Goal: Task Accomplishment & Management: Use online tool/utility

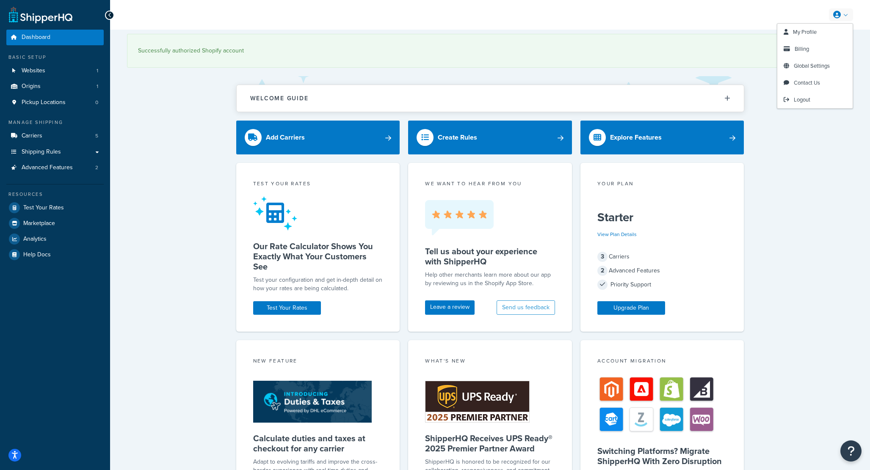
click at [833, 13] on icon at bounding box center [837, 15] width 8 height 8
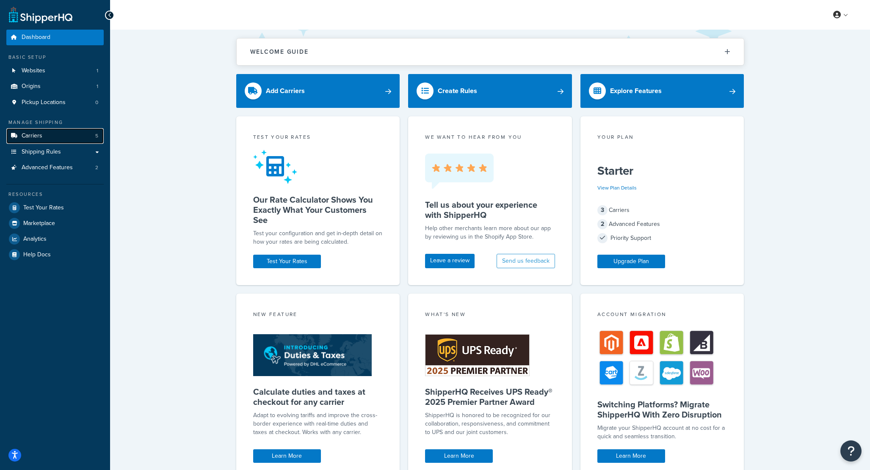
click at [51, 133] on link "Carriers 5" at bounding box center [54, 136] width 97 height 16
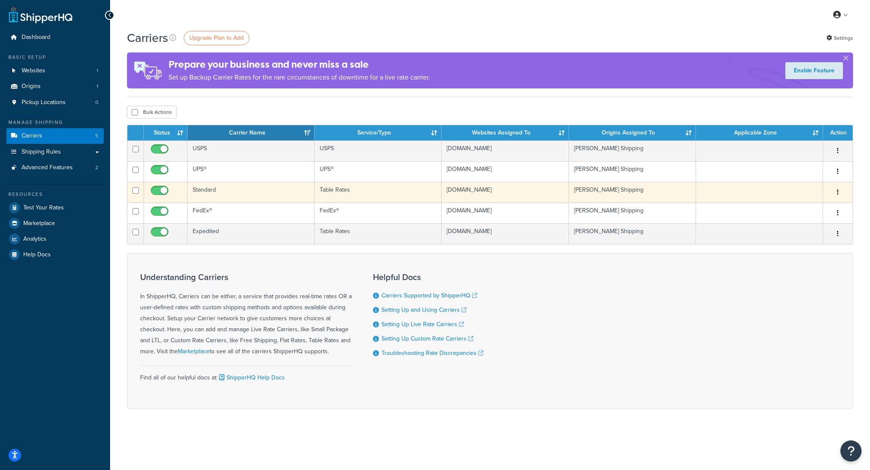
click at [210, 192] on td "Standard" at bounding box center [250, 192] width 127 height 21
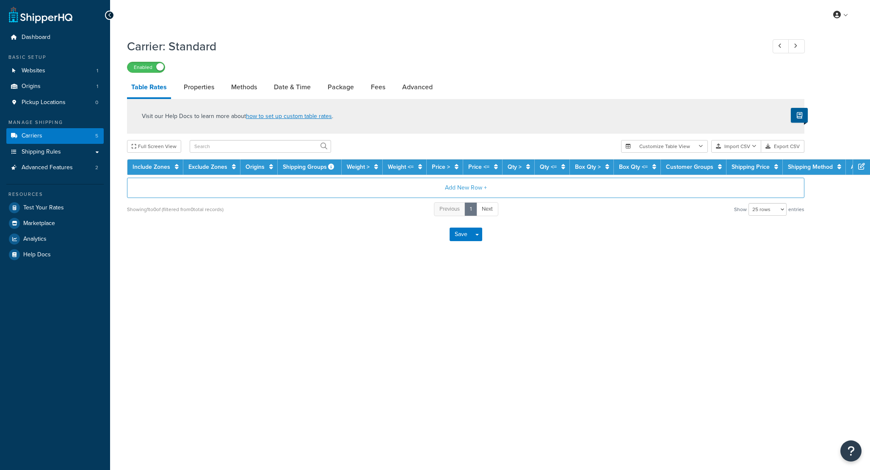
select select "25"
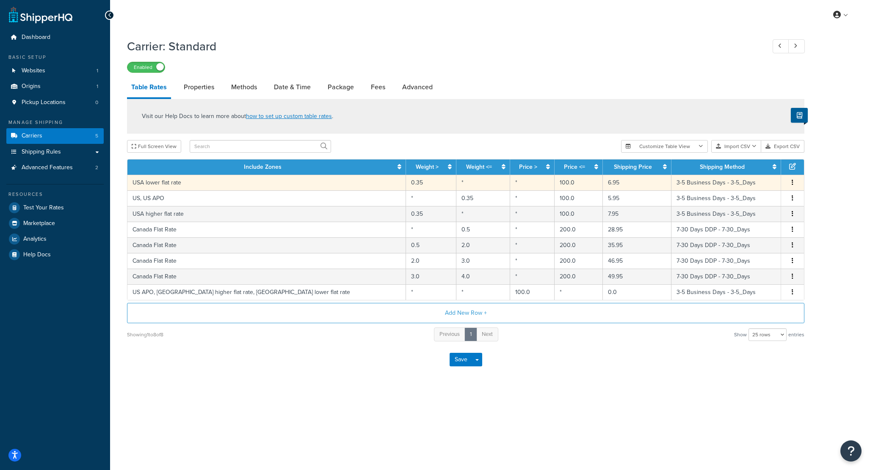
click at [165, 184] on td "USA lower flat rate" at bounding box center [266, 183] width 278 height 16
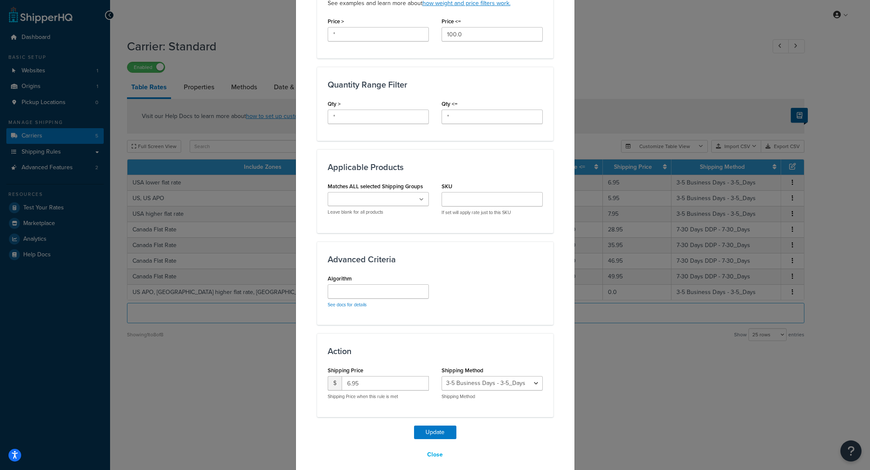
scroll to position [325, 0]
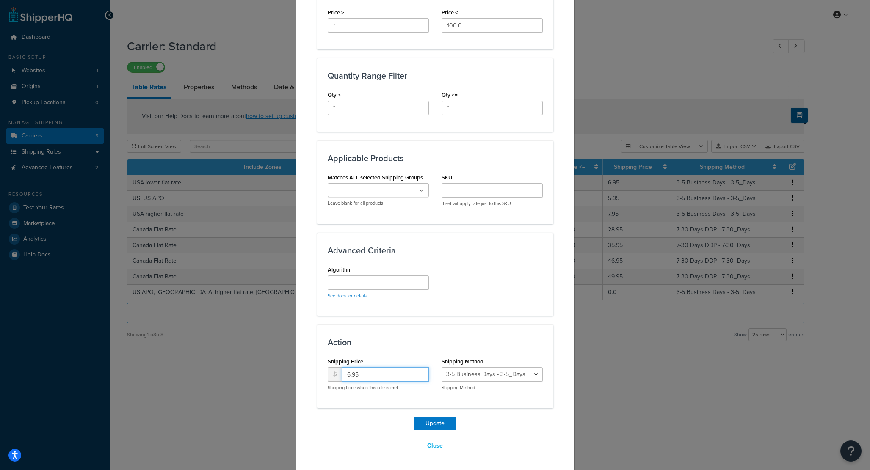
click at [350, 372] on input "6.95" at bounding box center [384, 374] width 87 height 14
type input "7.95"
click at [447, 417] on button "Update" at bounding box center [435, 424] width 42 height 14
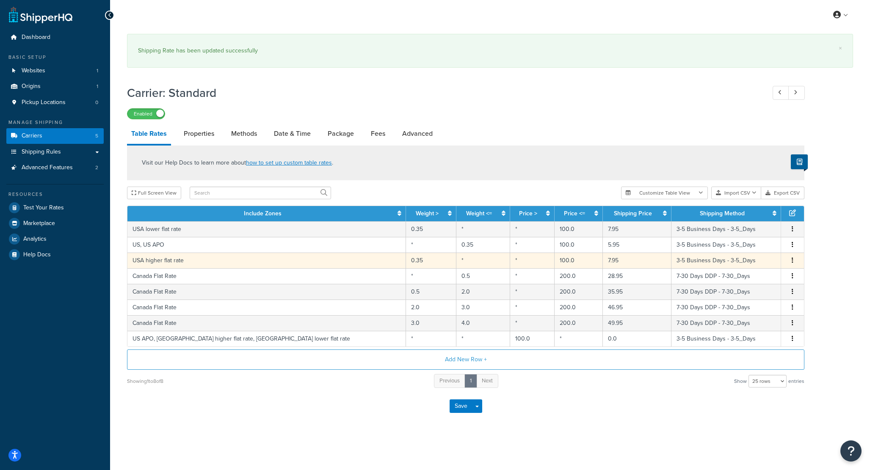
click at [554, 264] on td "100.0" at bounding box center [578, 261] width 48 height 16
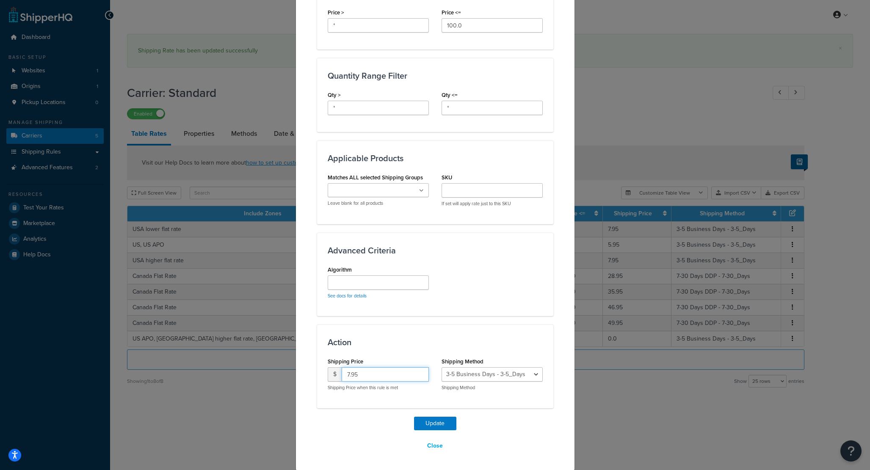
click at [349, 372] on input "7.95" at bounding box center [384, 374] width 87 height 14
type input "8.95"
click at [449, 427] on button "Update" at bounding box center [435, 424] width 42 height 14
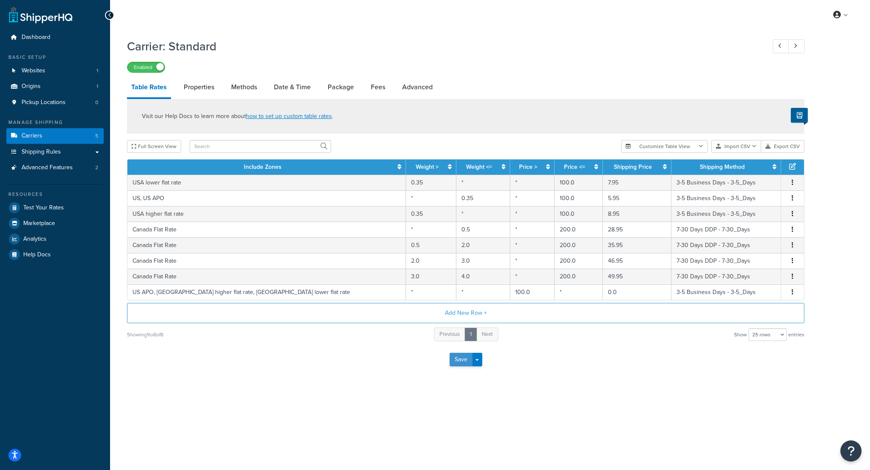
click at [457, 365] on button "Save" at bounding box center [460, 360] width 23 height 14
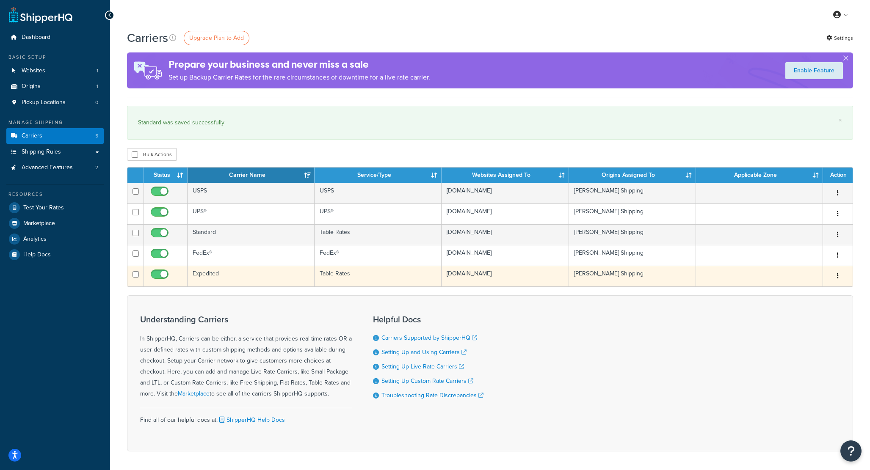
click at [218, 277] on td "Expedited" at bounding box center [250, 276] width 127 height 21
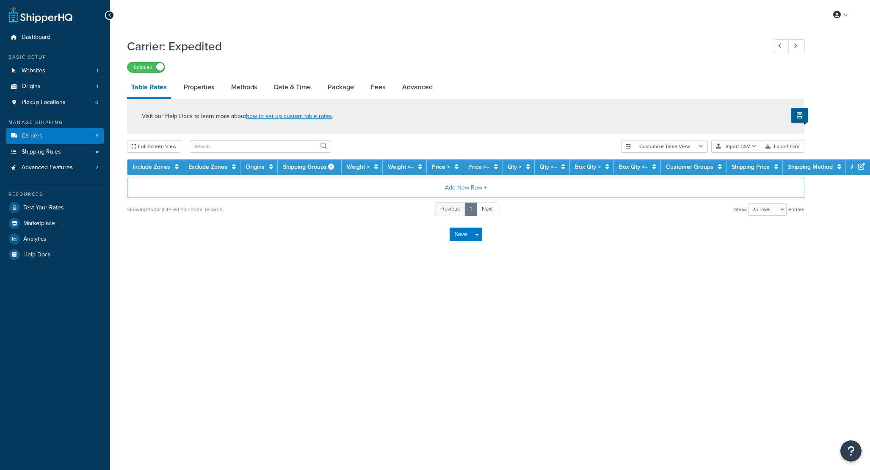
select select "25"
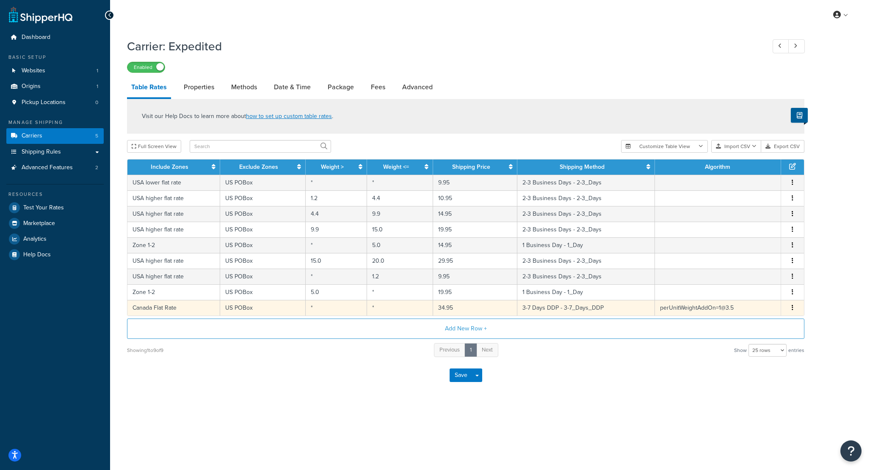
click at [210, 309] on td "Canada Flat Rate" at bounding box center [173, 308] width 93 height 16
select select "172825"
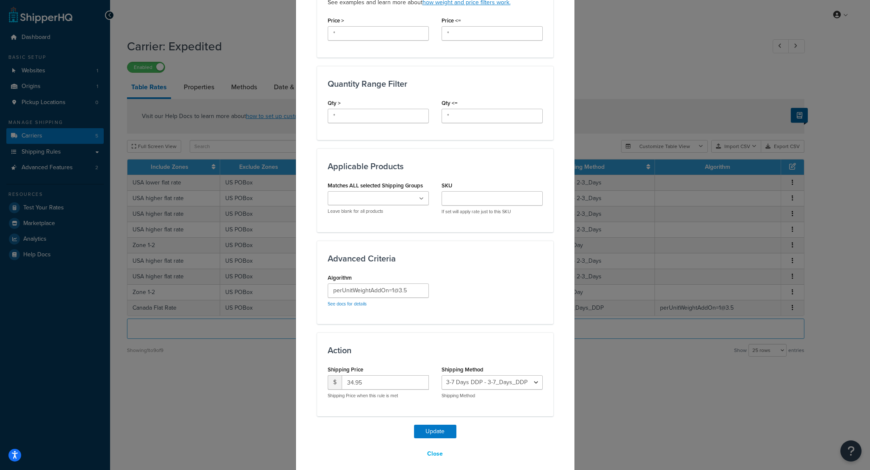
scroll to position [325, 0]
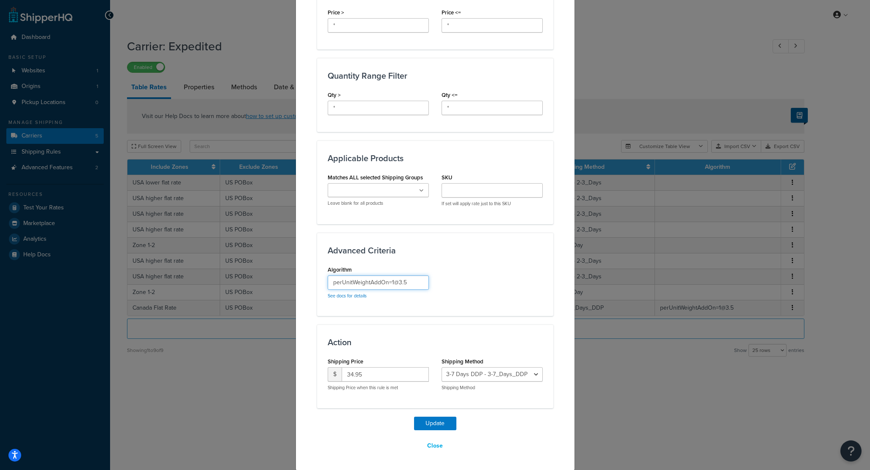
drag, startPoint x: 420, startPoint y: 286, endPoint x: 332, endPoint y: 280, distance: 88.7
click at [332, 280] on input "perUnitWeightAddOn=1@3.5" at bounding box center [377, 282] width 101 height 14
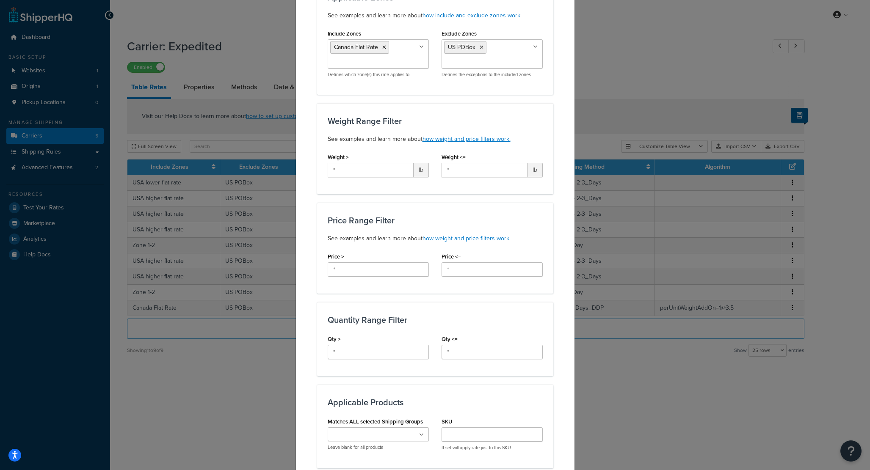
scroll to position [0, 0]
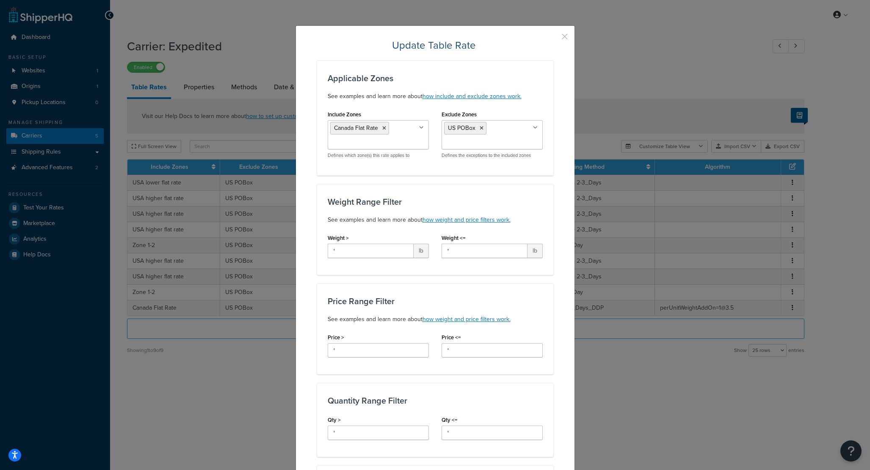
click at [553, 39] on button "button" at bounding box center [552, 40] width 2 height 2
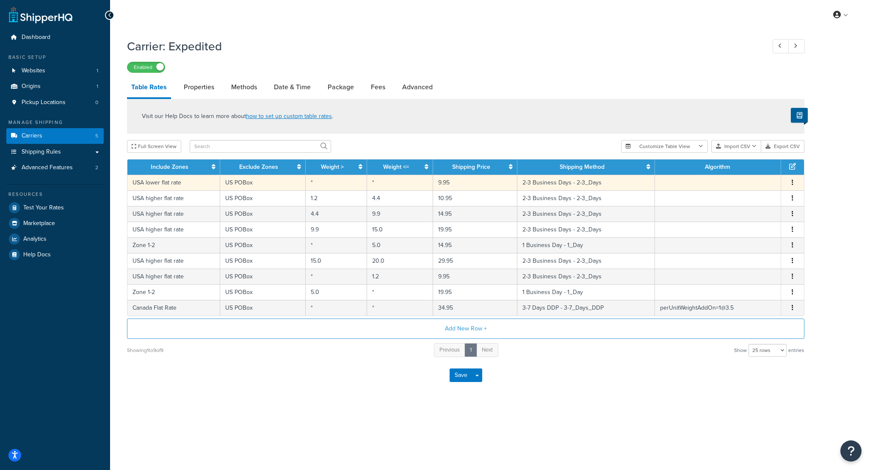
click at [179, 183] on td "USA lower flat rate" at bounding box center [173, 183] width 93 height 16
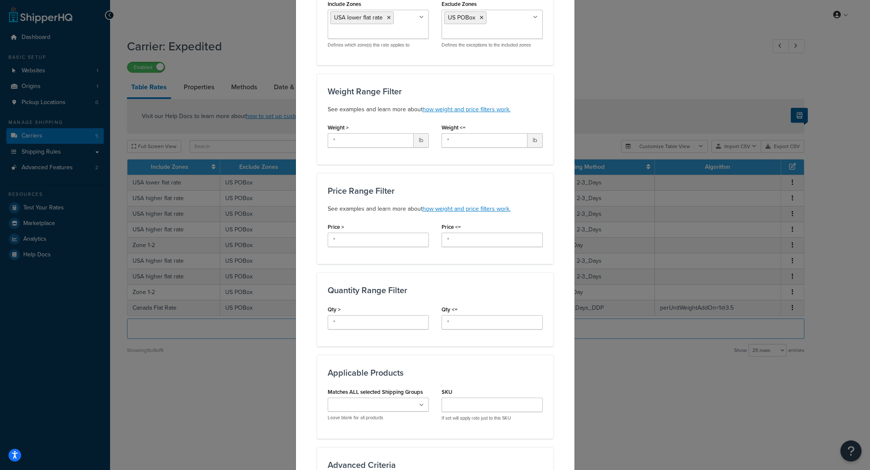
scroll to position [325, 0]
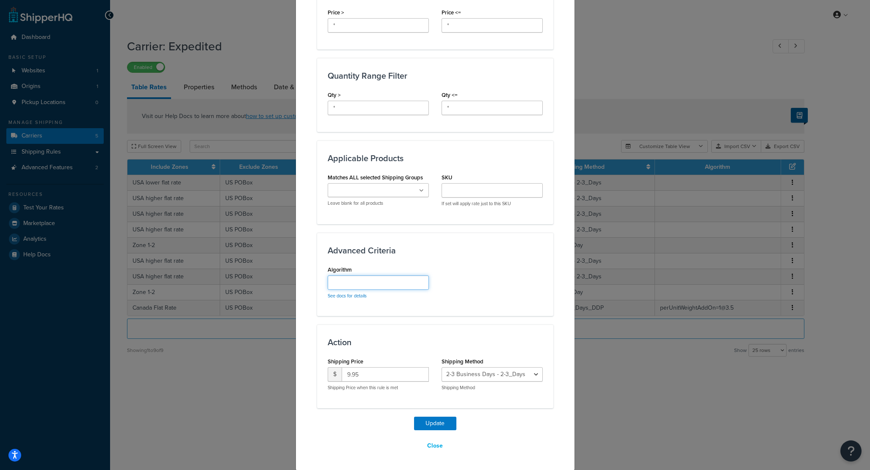
click at [366, 286] on input "Algorithm" at bounding box center [377, 282] width 101 height 14
paste input "perUnitWeightAddOn=1@3.5"
click at [394, 283] on input "perUnitWeightAddOn=1@3.5" at bounding box center [377, 282] width 101 height 14
drag, startPoint x: 413, startPoint y: 284, endPoint x: 401, endPoint y: 282, distance: 12.5
click at [401, 282] on input "perUnitWeightAddOn=3@3.5" at bounding box center [377, 282] width 101 height 14
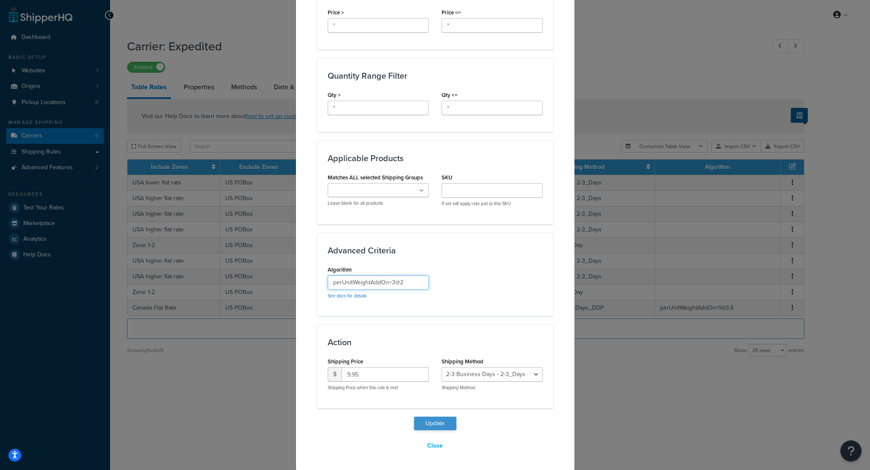
type input "perUnitWeightAddOn=3@2"
click at [430, 420] on button "Update" at bounding box center [435, 424] width 42 height 14
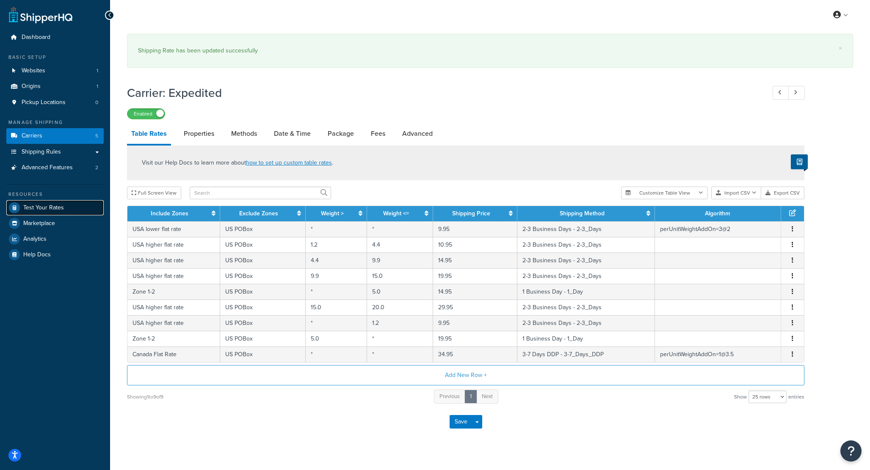
click at [63, 207] on link "Test Your Rates" at bounding box center [54, 207] width 97 height 15
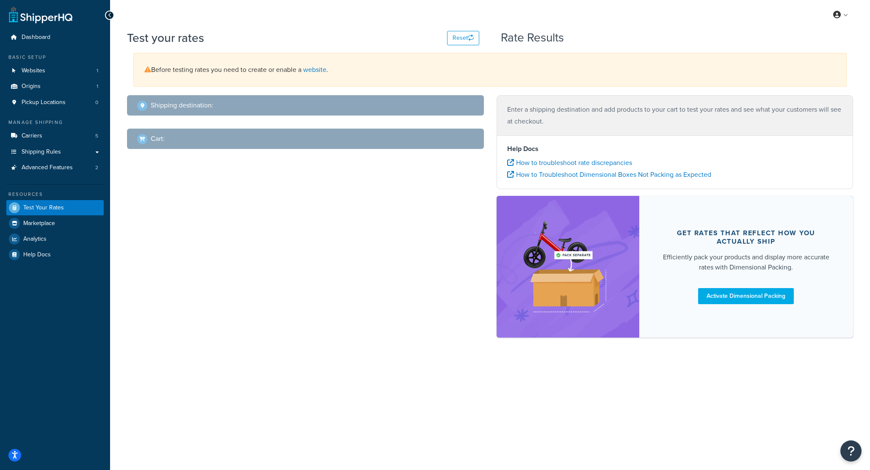
select select "[GEOGRAPHIC_DATA]"
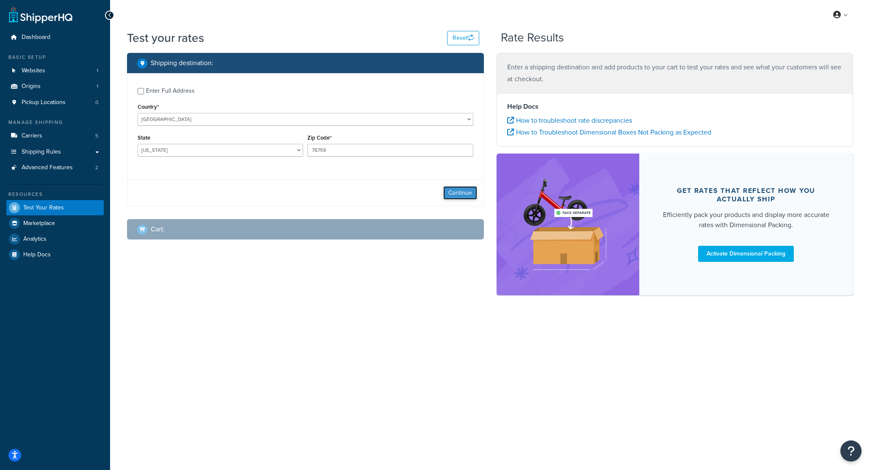
click at [448, 192] on button "Continue" at bounding box center [460, 193] width 34 height 14
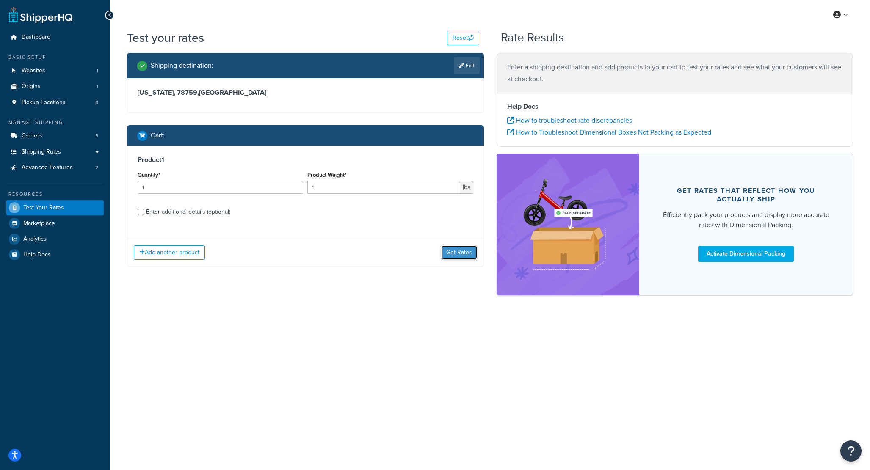
click at [450, 255] on button "Get Rates" at bounding box center [459, 253] width 36 height 14
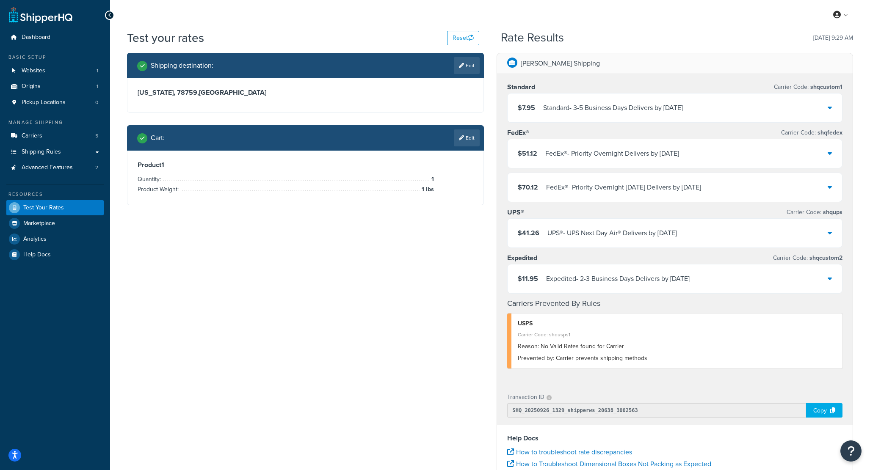
click at [638, 277] on div "Expedited - 2-3 Business Days Delivers by Wed, Oct 1" at bounding box center [617, 279] width 143 height 12
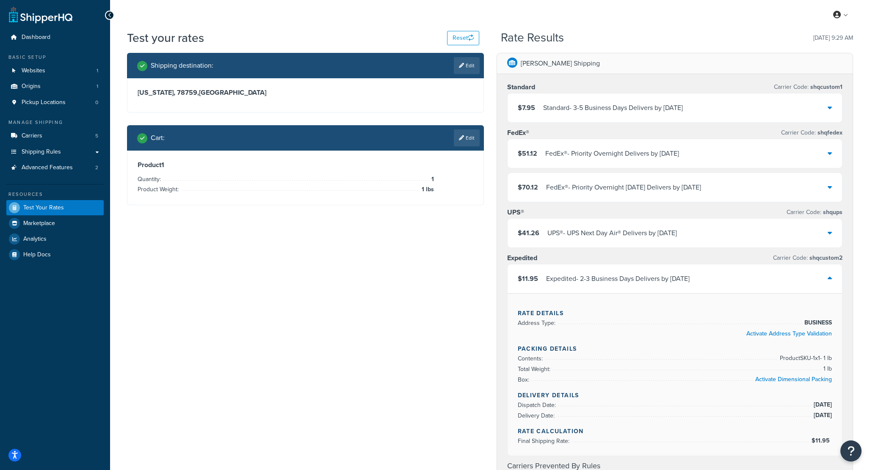
click at [638, 277] on div "Expedited - 2-3 Business Days Delivers by Wed, Oct 1" at bounding box center [617, 279] width 143 height 12
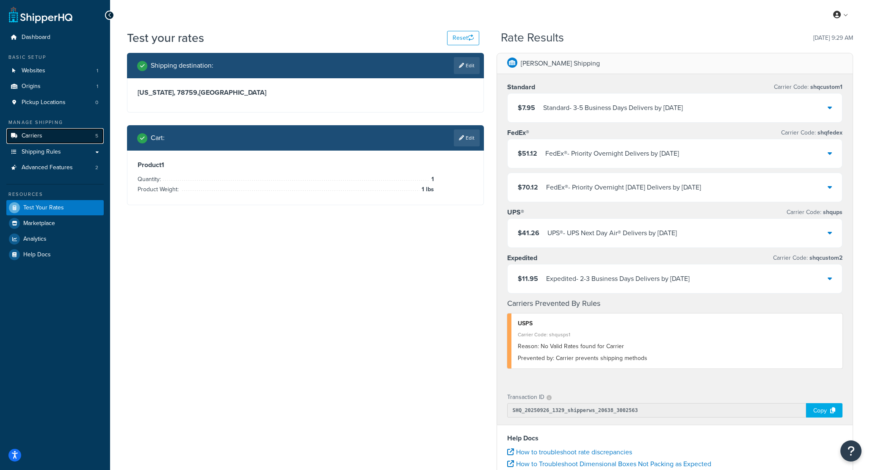
click at [56, 138] on link "Carriers 5" at bounding box center [54, 136] width 97 height 16
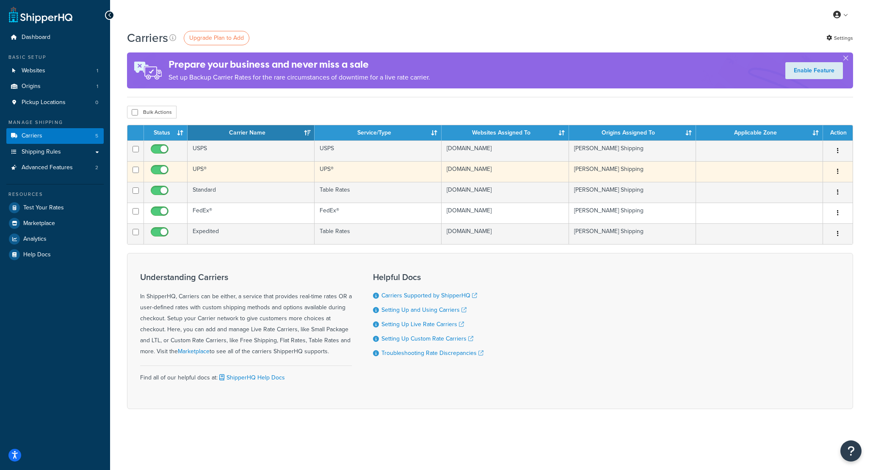
click at [212, 174] on td "UPS®" at bounding box center [250, 171] width 127 height 21
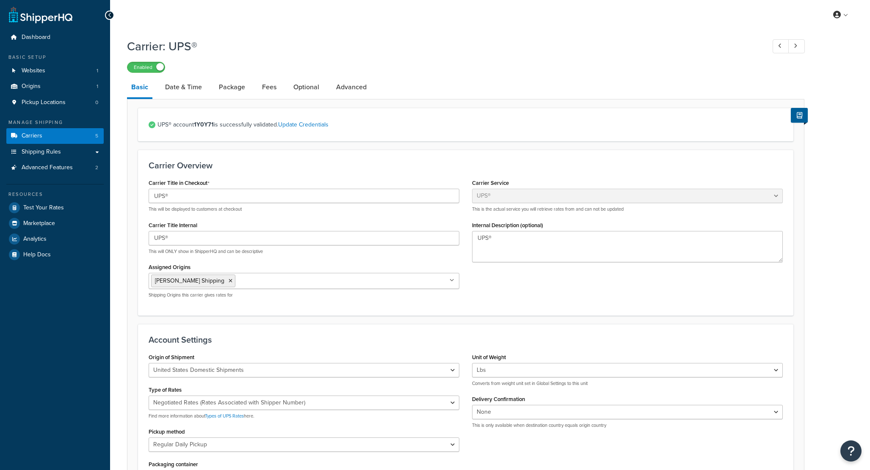
select select "ups"
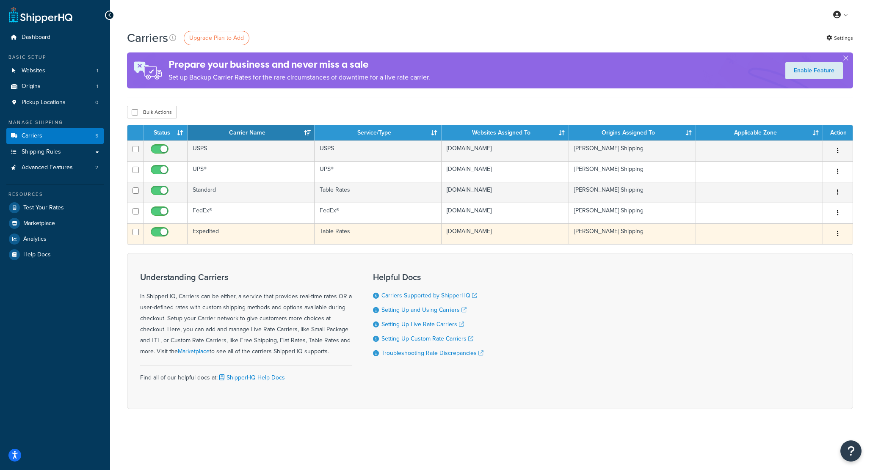
click at [230, 236] on td "Expedited" at bounding box center [250, 233] width 127 height 21
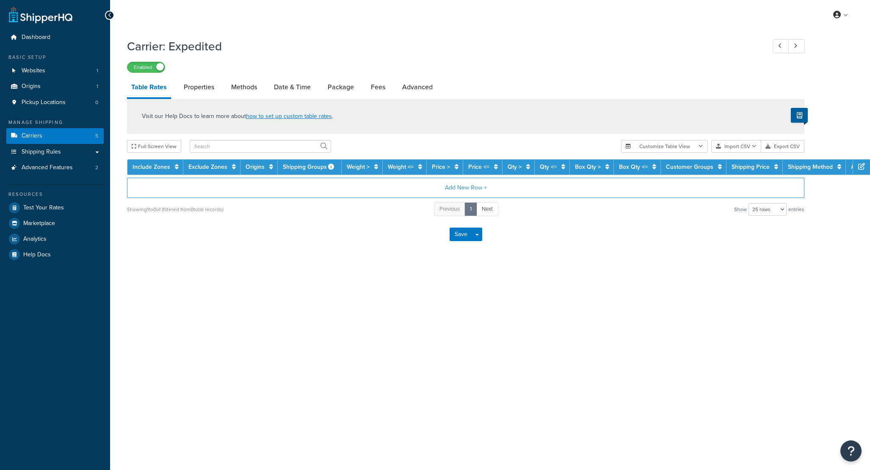
select select "25"
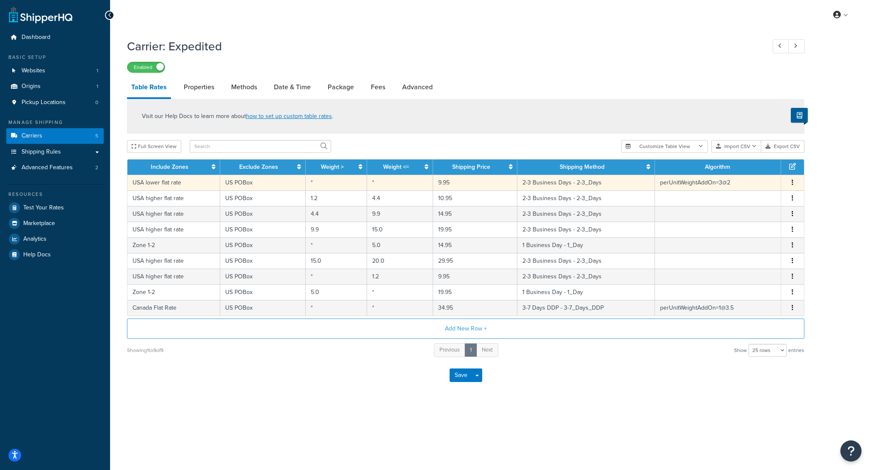
click at [172, 184] on td "USA lower flat rate" at bounding box center [173, 183] width 93 height 16
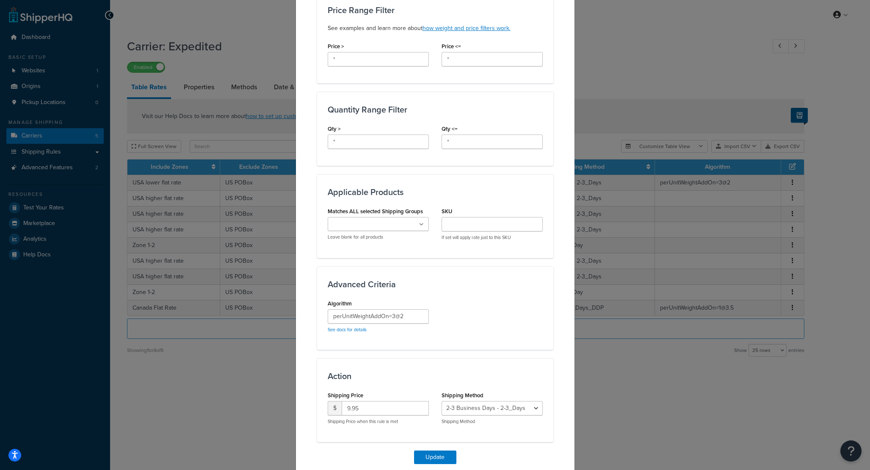
scroll to position [300, 0]
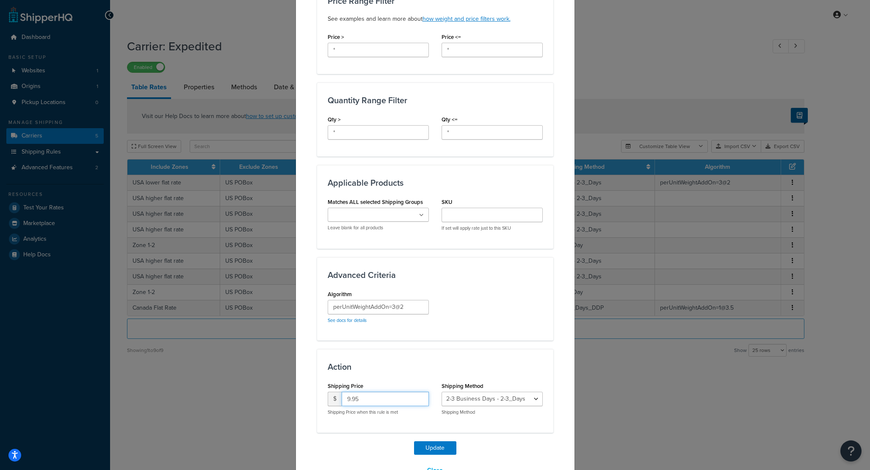
click at [350, 399] on input "9.95" at bounding box center [384, 399] width 87 height 14
type input "7.95"
click at [430, 441] on div "Update Table Rate Applicable Zones See examples and learn more about how includ…" at bounding box center [435, 108] width 236 height 740
click at [431, 447] on button "Update" at bounding box center [435, 448] width 42 height 14
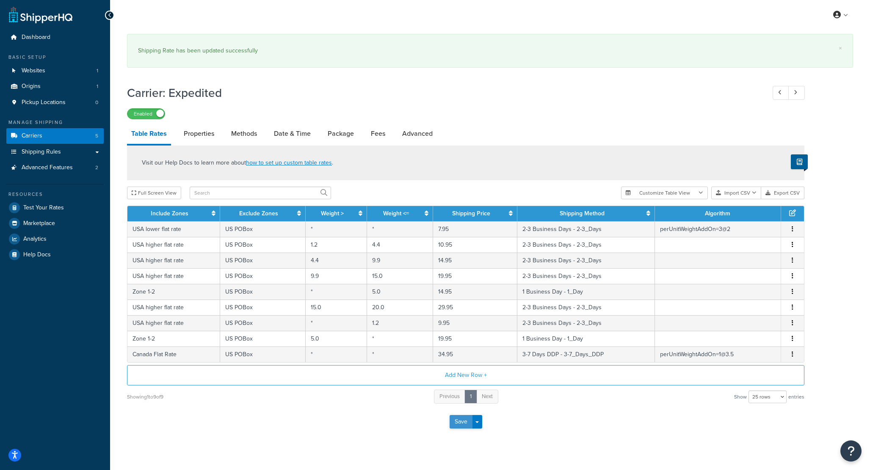
click at [456, 425] on button "Save" at bounding box center [460, 422] width 23 height 14
click at [54, 208] on span "Test Your Rates" at bounding box center [43, 207] width 41 height 7
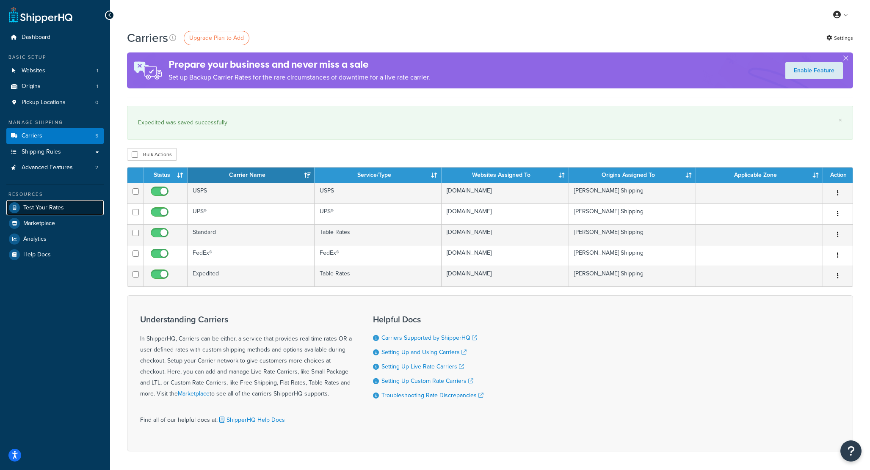
click at [54, 209] on span "Test Your Rates" at bounding box center [43, 207] width 41 height 7
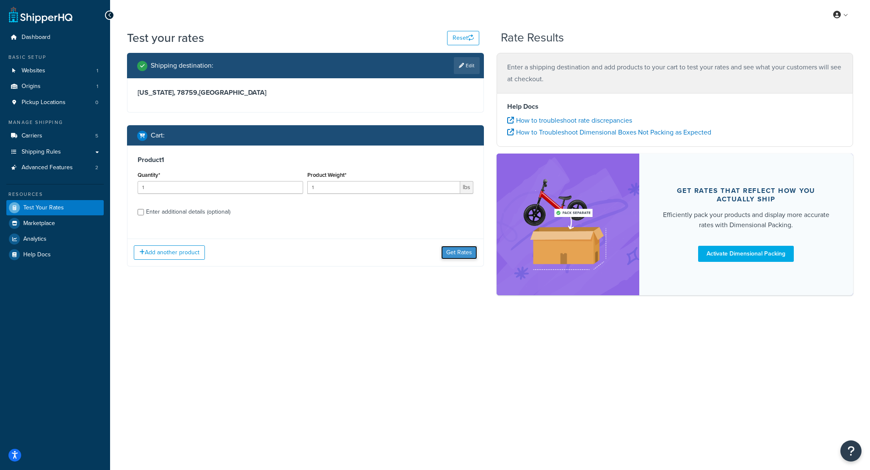
click at [468, 253] on button "Get Rates" at bounding box center [459, 253] width 36 height 14
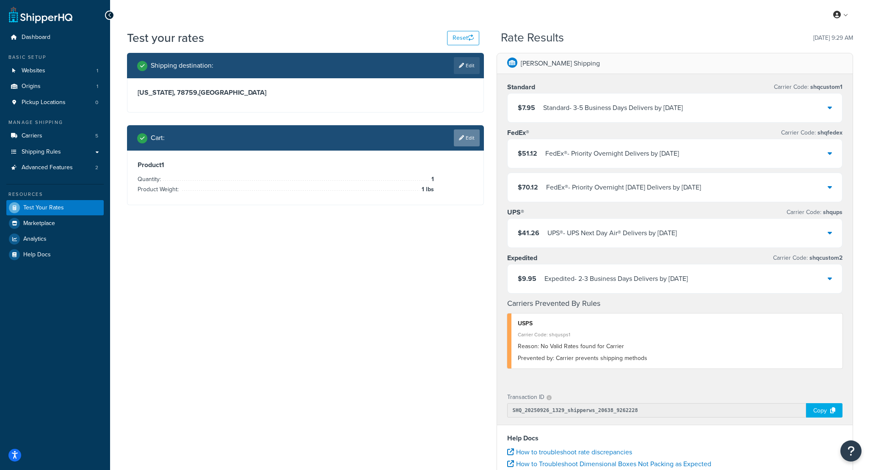
click at [479, 137] on link "Edit" at bounding box center [467, 137] width 26 height 17
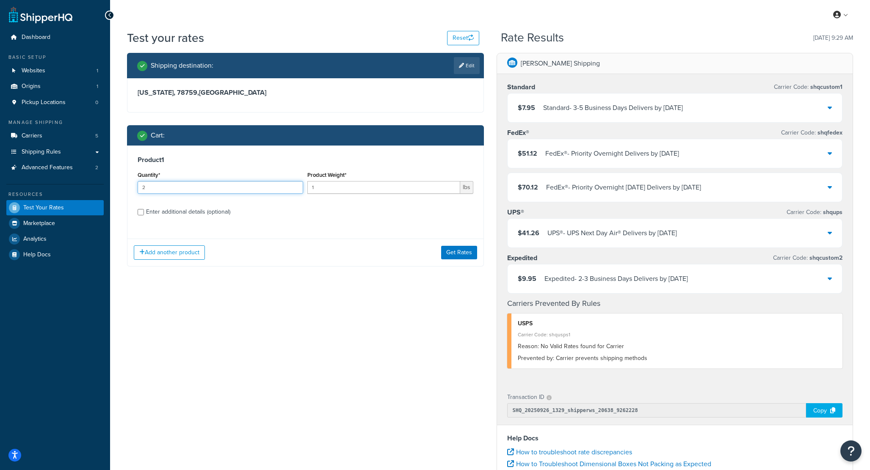
click at [293, 185] on input "2" at bounding box center [220, 187] width 165 height 13
click at [293, 185] on input "3" at bounding box center [220, 187] width 165 height 13
type input "4"
click at [293, 185] on input "4" at bounding box center [220, 187] width 165 height 13
click at [452, 251] on button "Get Rates" at bounding box center [459, 253] width 36 height 14
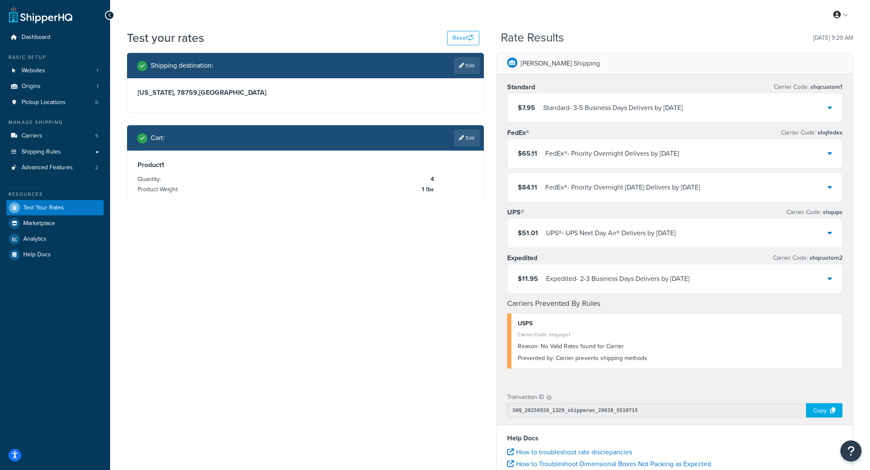
click at [470, 147] on div "Cart : Edit" at bounding box center [305, 137] width 357 height 25
click at [467, 144] on link "Edit" at bounding box center [467, 137] width 26 height 17
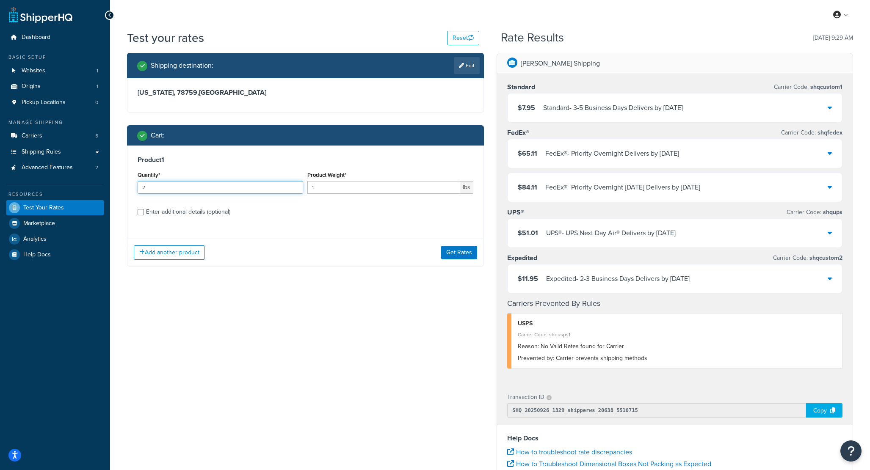
click at [296, 185] on input "2" at bounding box center [220, 187] width 165 height 13
type input "3"
click at [296, 185] on input "3" at bounding box center [220, 187] width 165 height 13
click at [452, 253] on button "Get Rates" at bounding box center [459, 253] width 36 height 14
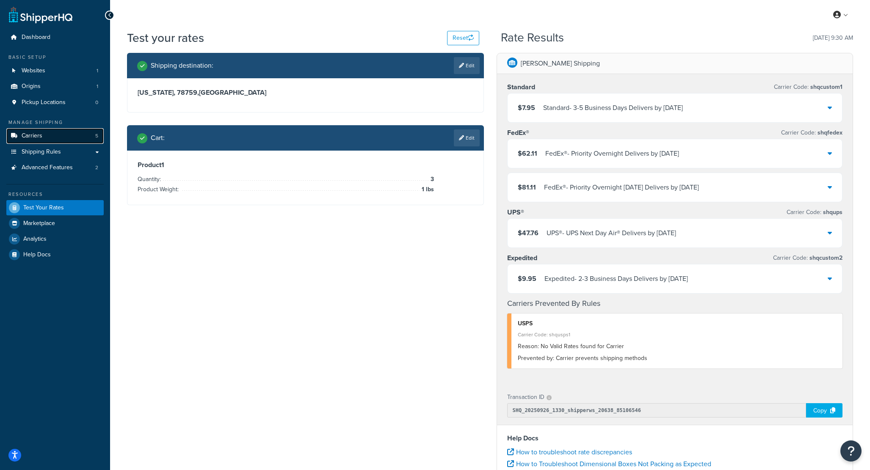
click at [55, 136] on link "Carriers 5" at bounding box center [54, 136] width 97 height 16
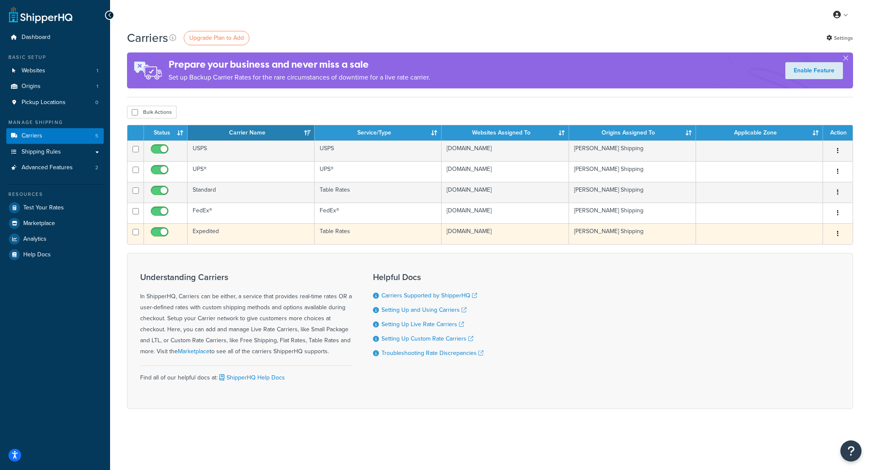
click at [216, 236] on td "Expedited" at bounding box center [250, 233] width 127 height 21
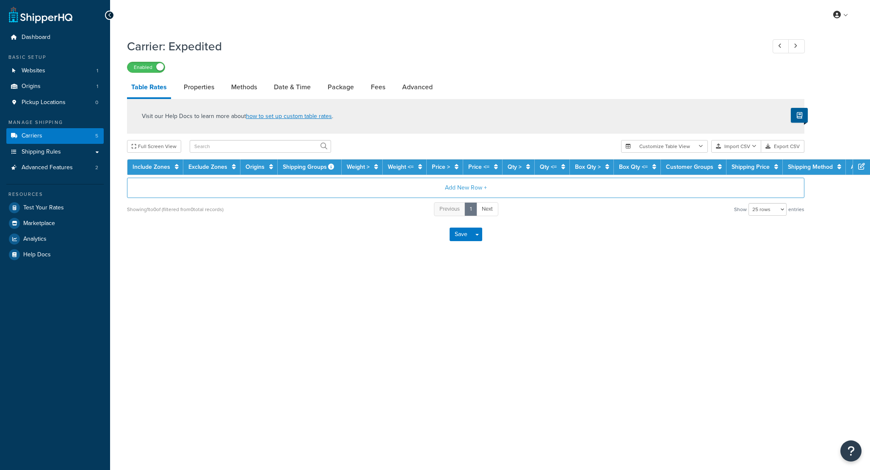
select select "25"
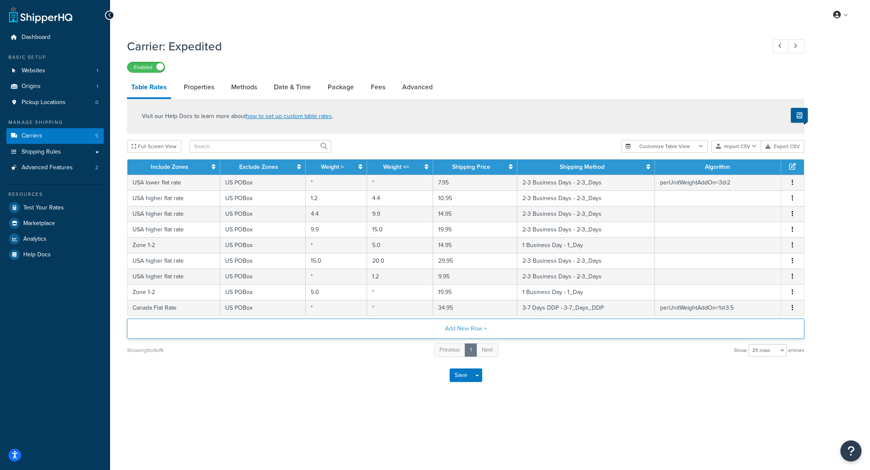
click at [268, 335] on button "Add New Row +" at bounding box center [465, 329] width 677 height 20
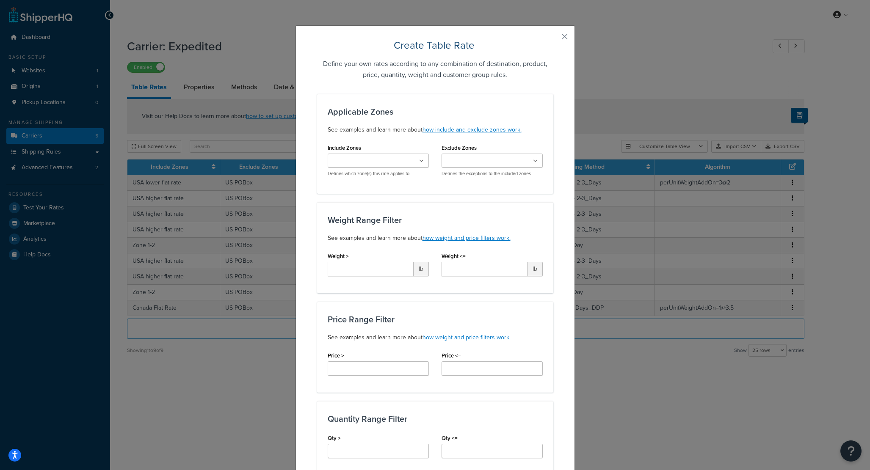
click at [413, 159] on ul at bounding box center [377, 161] width 101 height 14
click at [569, 36] on div "Create Table Rate Define your own rates according to any combination of destina…" at bounding box center [434, 419] width 279 height 788
click at [553, 39] on button "button" at bounding box center [552, 40] width 2 height 2
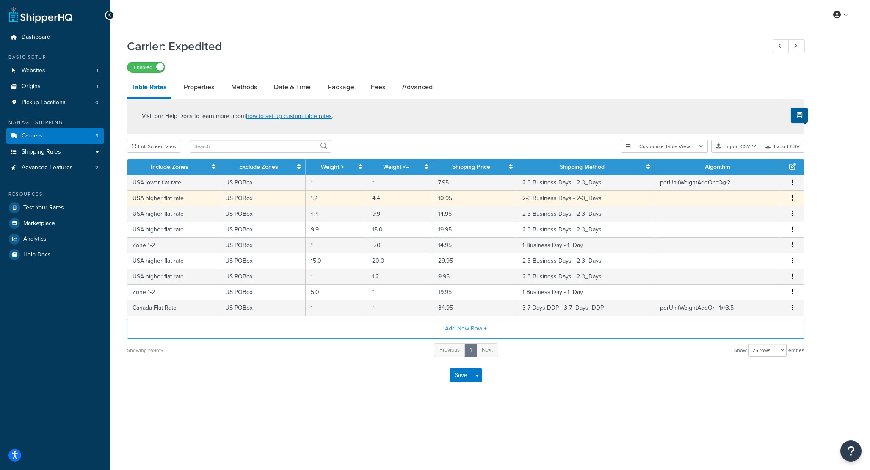
click at [166, 200] on td "USA higher flat rate" at bounding box center [173, 198] width 93 height 16
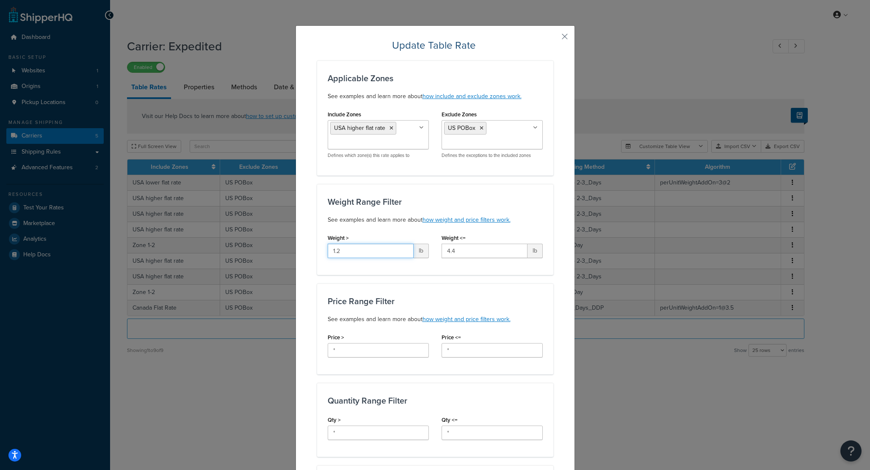
drag, startPoint x: 358, startPoint y: 248, endPoint x: 328, endPoint y: 245, distance: 29.3
click at [328, 245] on input "1.2" at bounding box center [370, 251] width 86 height 14
drag, startPoint x: 460, startPoint y: 247, endPoint x: 449, endPoint y: 246, distance: 10.6
click at [449, 246] on input "4.4" at bounding box center [484, 251] width 86 height 14
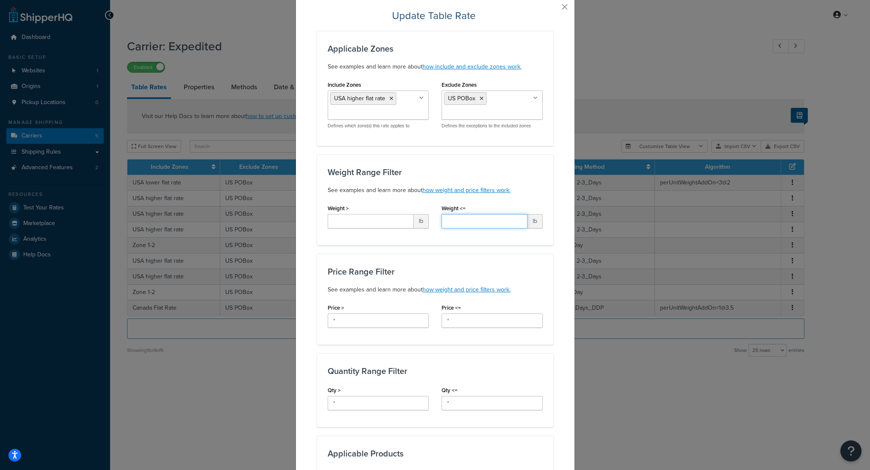
scroll to position [325, 0]
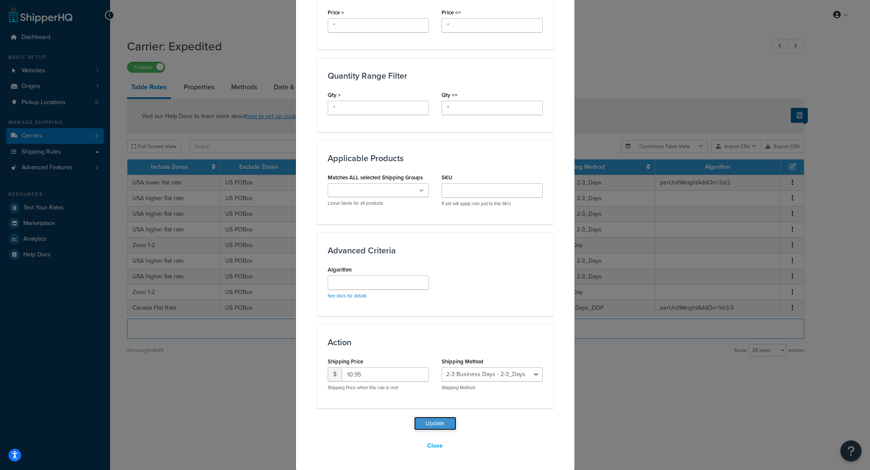
click at [431, 424] on button "Update" at bounding box center [435, 424] width 42 height 14
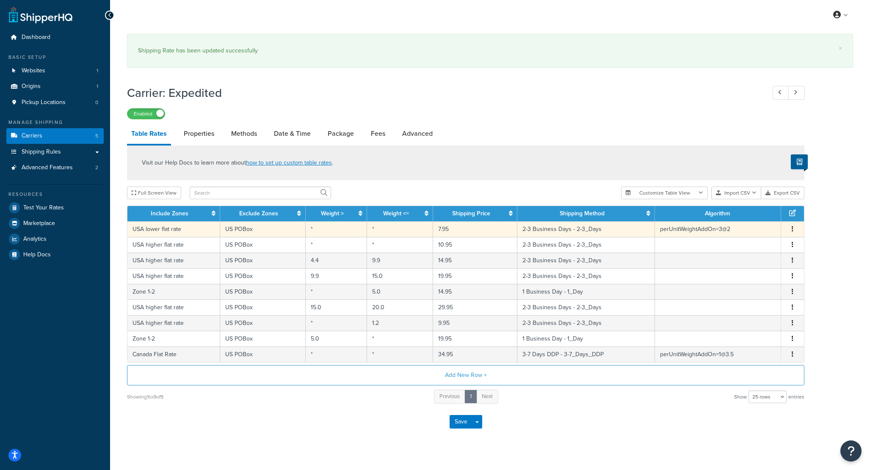
click at [676, 231] on td "perUnitWeightAddOn=3@2" at bounding box center [718, 229] width 126 height 16
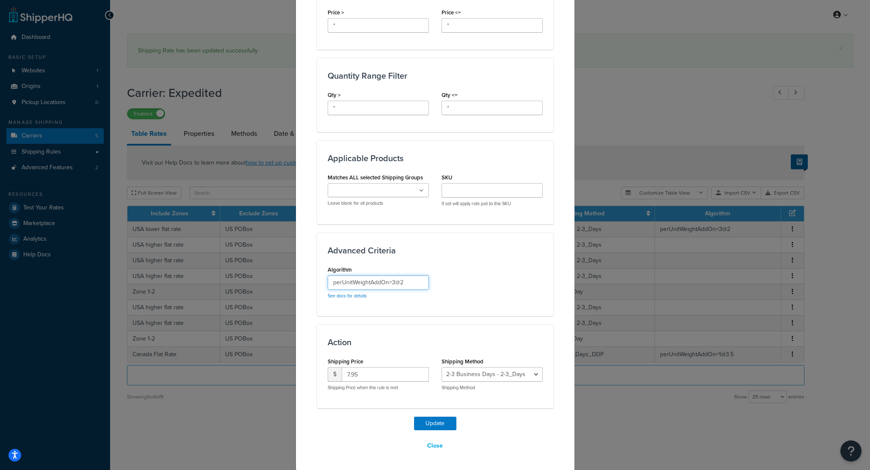
drag, startPoint x: 411, startPoint y: 282, endPoint x: 328, endPoint y: 279, distance: 83.0
click at [328, 279] on input "perUnitWeightAddOn=3@2" at bounding box center [377, 282] width 101 height 14
click at [427, 416] on div "Update Table Rate Applicable Zones See examples and learn more about how includ…" at bounding box center [435, 84] width 236 height 740
click at [428, 418] on button "Update" at bounding box center [435, 424] width 42 height 14
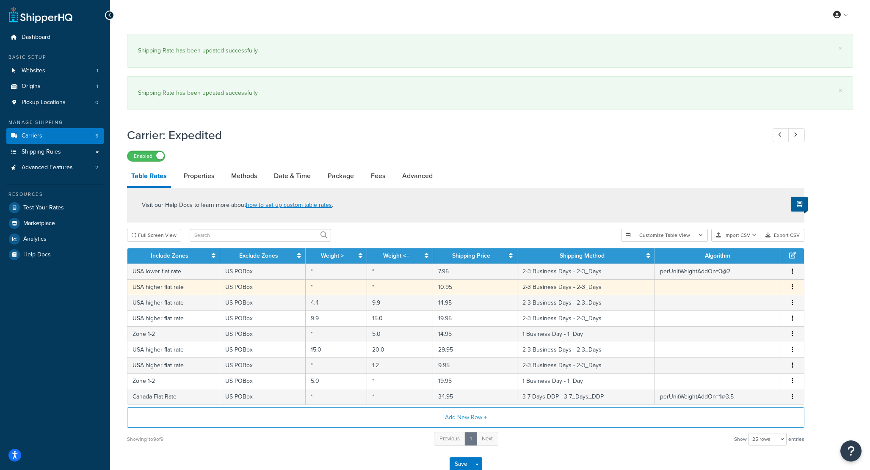
click at [238, 288] on td "US POBox" at bounding box center [262, 287] width 85 height 16
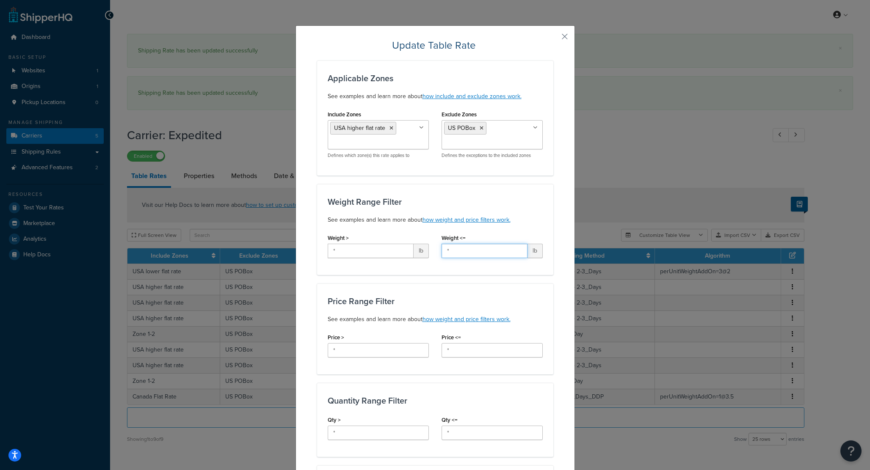
drag, startPoint x: 450, startPoint y: 252, endPoint x: 439, endPoint y: 248, distance: 11.5
click at [439, 248] on div "Weight <= * lb" at bounding box center [492, 248] width 114 height 33
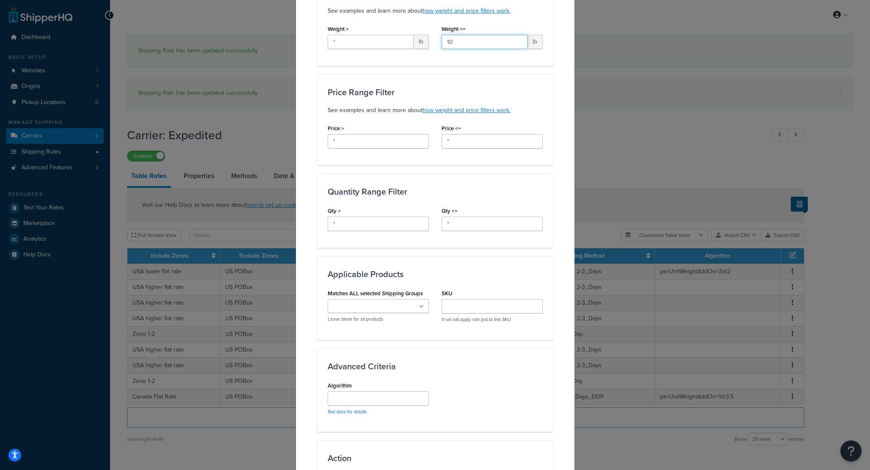
scroll to position [269, 0]
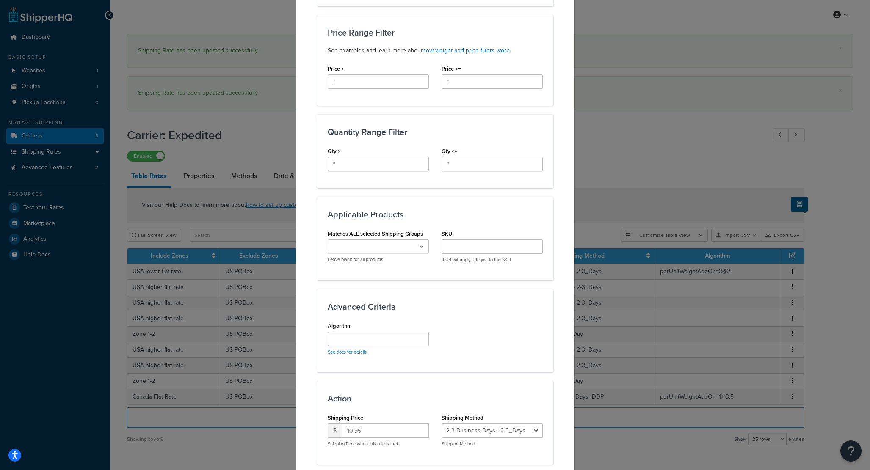
type input "10"
click at [390, 338] on input "Algorithm" at bounding box center [377, 339] width 101 height 14
paste input "perUnitWeightAddOn=3@2"
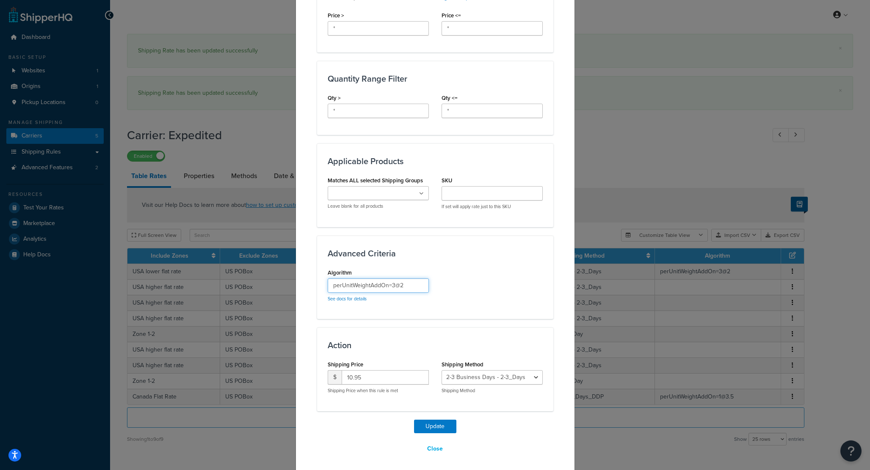
scroll to position [325, 0]
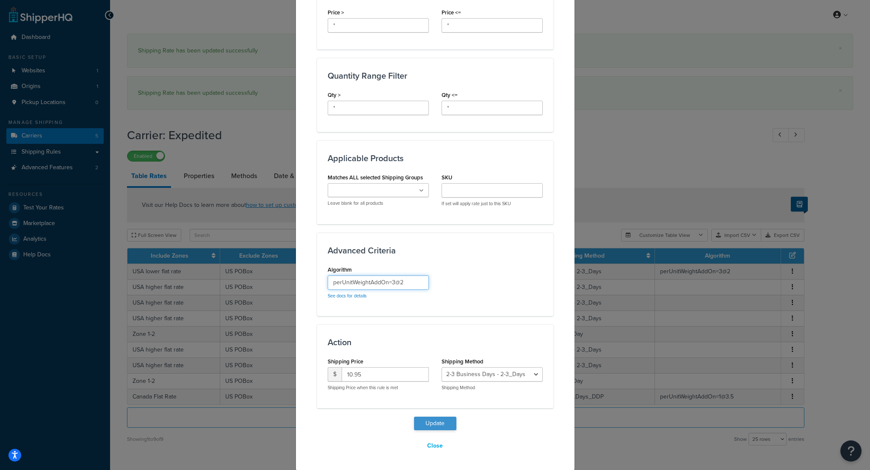
type input "perUnitWeightAddOn=3@2"
click at [430, 420] on button "Update" at bounding box center [435, 424] width 42 height 14
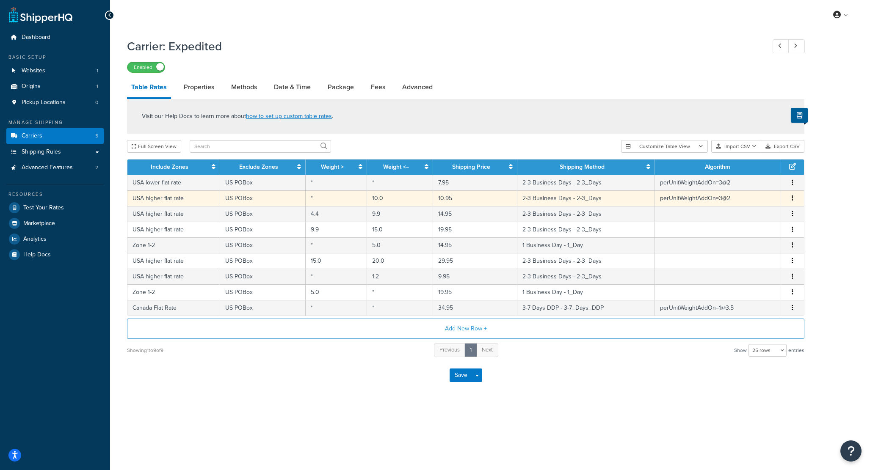
click at [191, 200] on td "USA higher flat rate" at bounding box center [173, 198] width 93 height 16
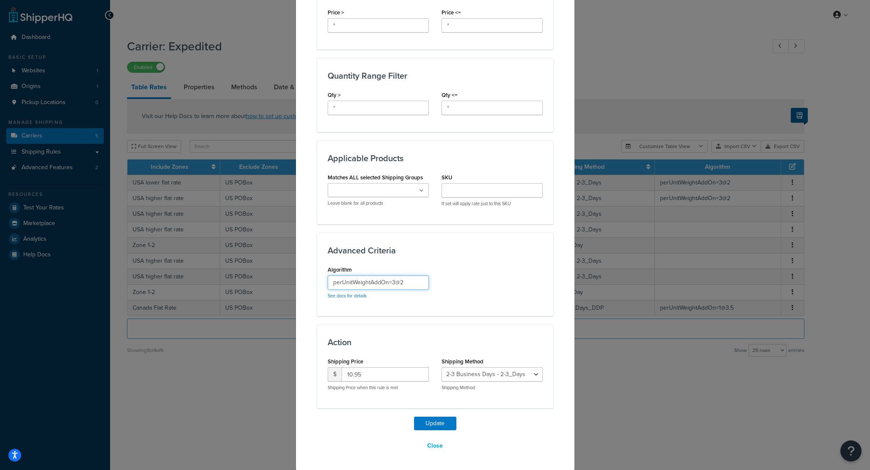
click at [394, 282] on input "perUnitWeightAddOn=3@2" at bounding box center [377, 282] width 101 height 14
click at [412, 287] on input "perUnitWeightAddOn=2@2" at bounding box center [377, 284] width 101 height 14
type input "perUnitWeightAddOn=2@3"
click at [436, 423] on button "Update" at bounding box center [435, 425] width 42 height 14
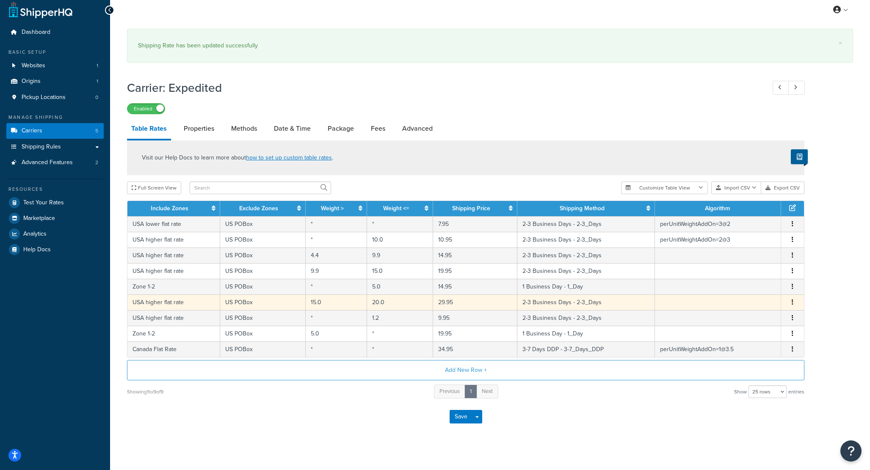
scroll to position [10, 0]
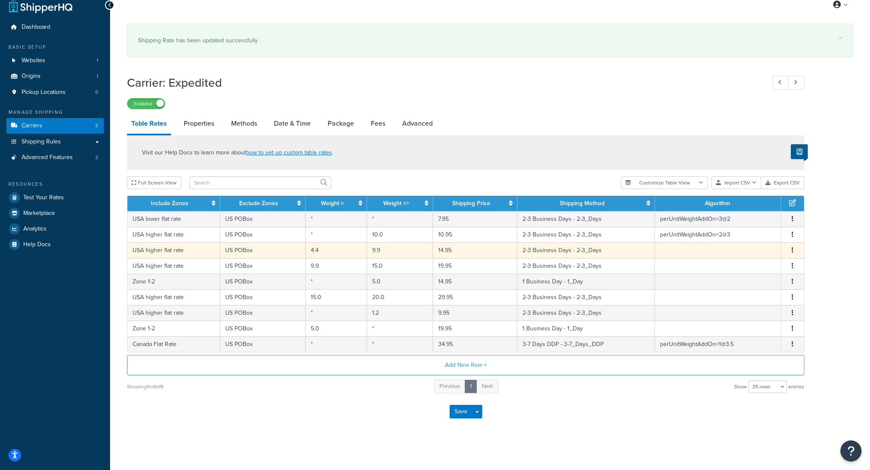
click at [790, 251] on button "button" at bounding box center [792, 250] width 7 height 9
click at [738, 272] on div "Delete" at bounding box center [749, 269] width 60 height 17
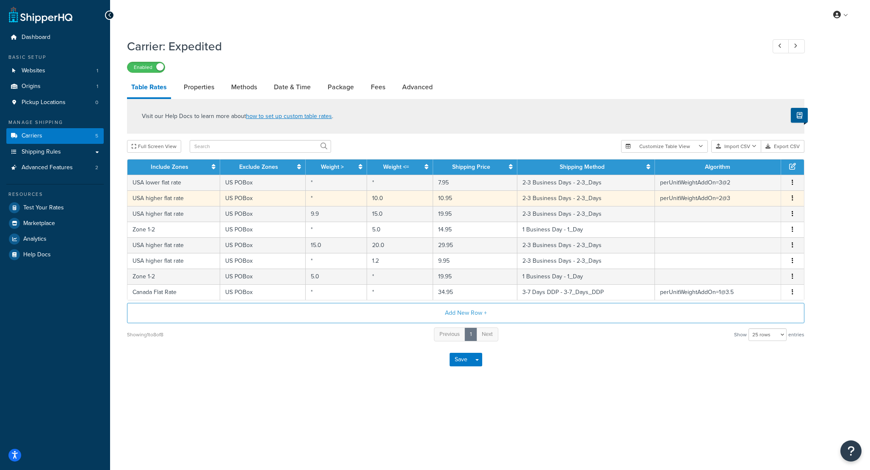
click at [267, 198] on td "US POBox" at bounding box center [262, 198] width 85 height 16
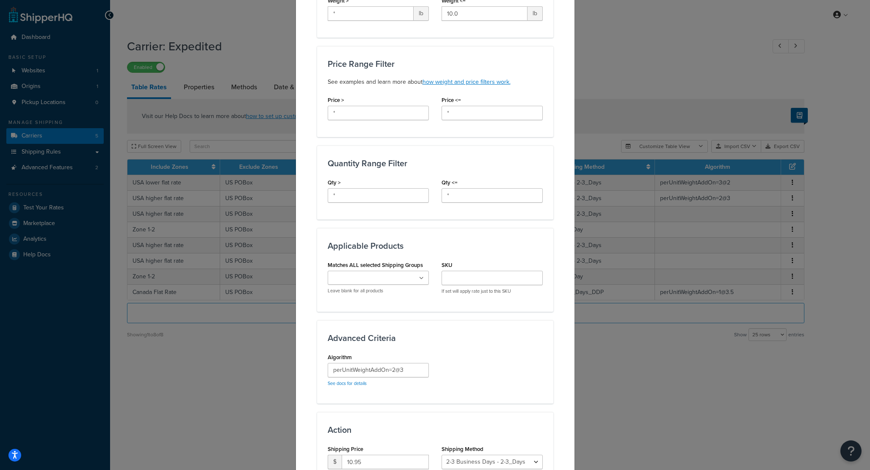
scroll to position [325, 0]
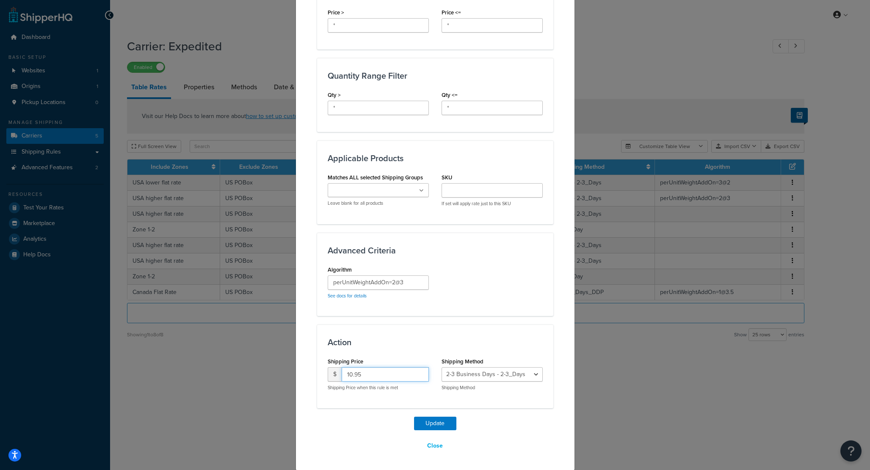
drag, startPoint x: 352, startPoint y: 376, endPoint x: 344, endPoint y: 375, distance: 8.1
click at [344, 375] on input "10.95" at bounding box center [384, 374] width 87 height 14
type input "7.95"
click at [433, 418] on button "Update" at bounding box center [435, 424] width 42 height 14
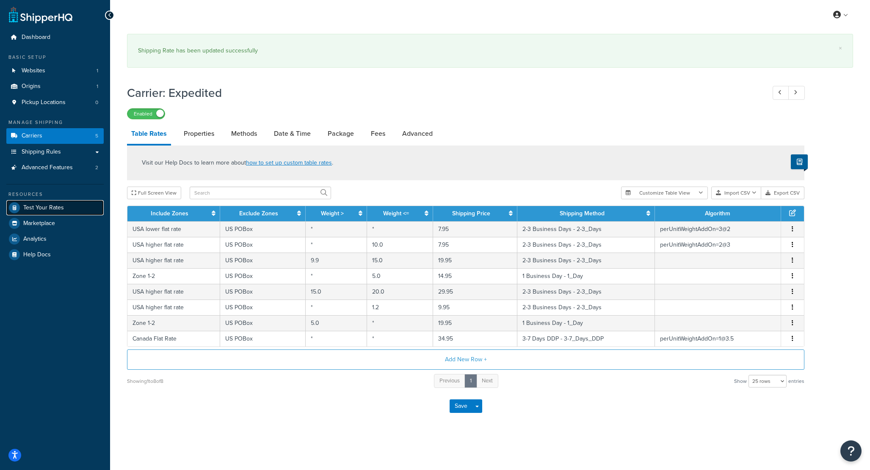
click at [55, 213] on link "Test Your Rates" at bounding box center [54, 207] width 97 height 15
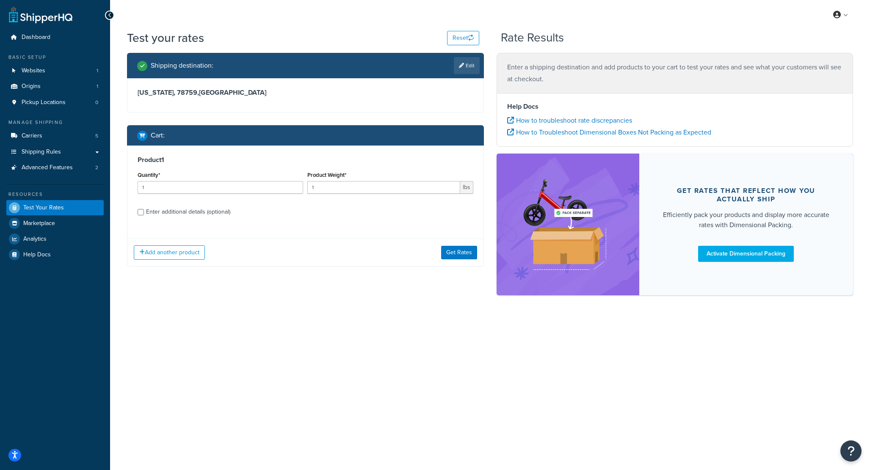
click at [459, 66] on icon at bounding box center [461, 65] width 5 height 5
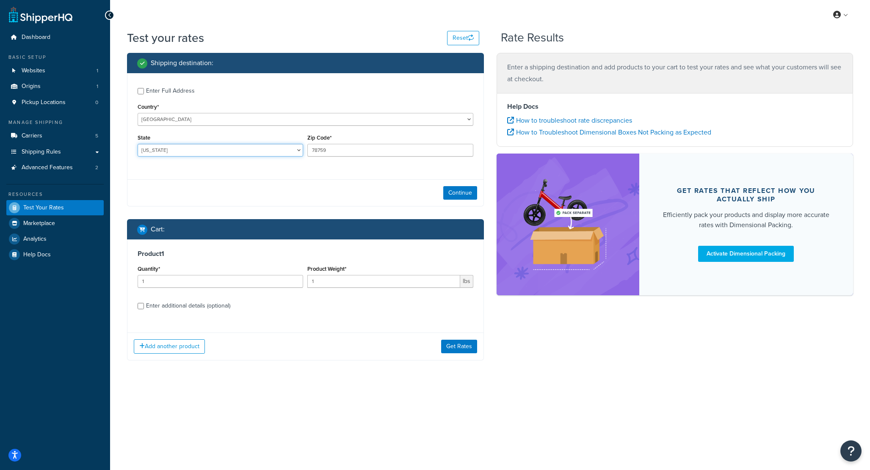
click at [171, 153] on select "[US_STATE] [US_STATE] [US_STATE] [US_STATE] [US_STATE] Armed Forces Americas Ar…" at bounding box center [220, 150] width 165 height 13
select select "OR"
click at [138, 144] on select "[US_STATE] [US_STATE] [US_STATE] [US_STATE] [US_STATE] Armed Forces Americas Ar…" at bounding box center [220, 150] width 165 height 13
drag, startPoint x: 322, startPoint y: 149, endPoint x: 307, endPoint y: 147, distance: 15.0
click at [307, 147] on input "78759" at bounding box center [389, 150] width 165 height 13
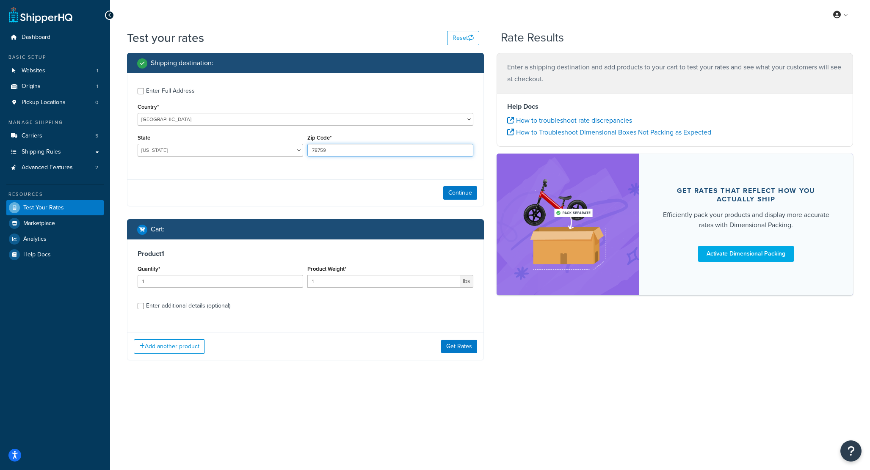
paste input "97005"
type input "97005"
click at [462, 190] on button "Continue" at bounding box center [460, 193] width 34 height 14
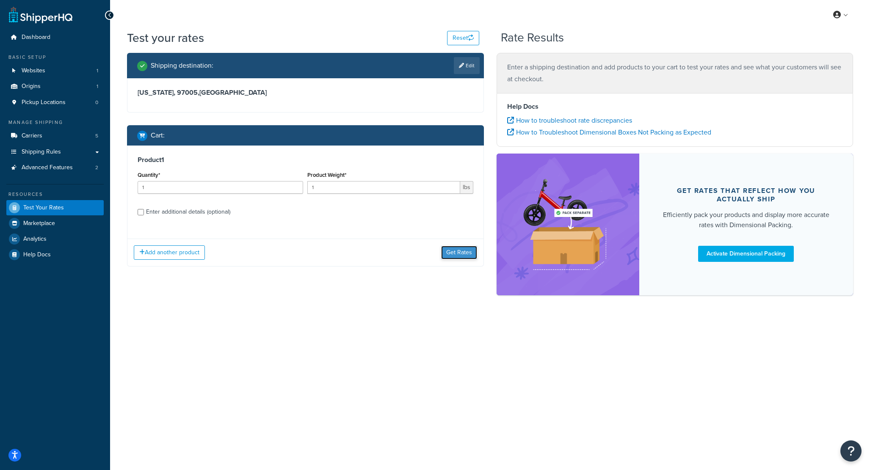
click at [463, 252] on button "Get Rates" at bounding box center [459, 253] width 36 height 14
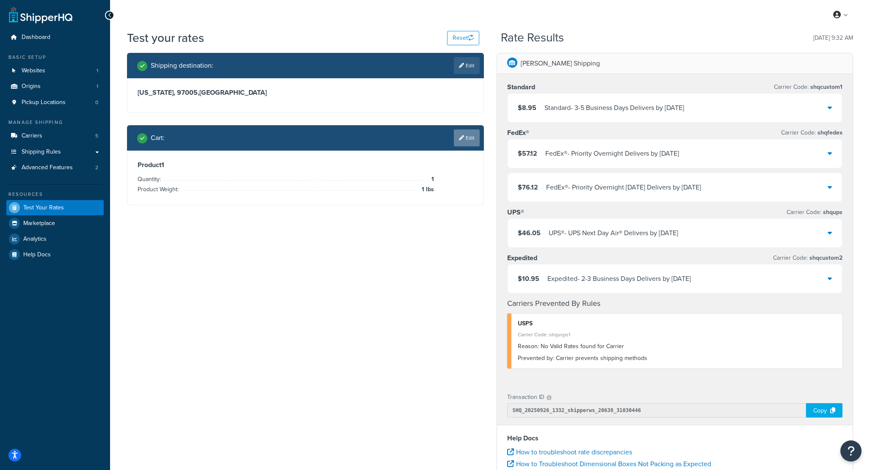
click at [464, 143] on link "Edit" at bounding box center [467, 137] width 26 height 17
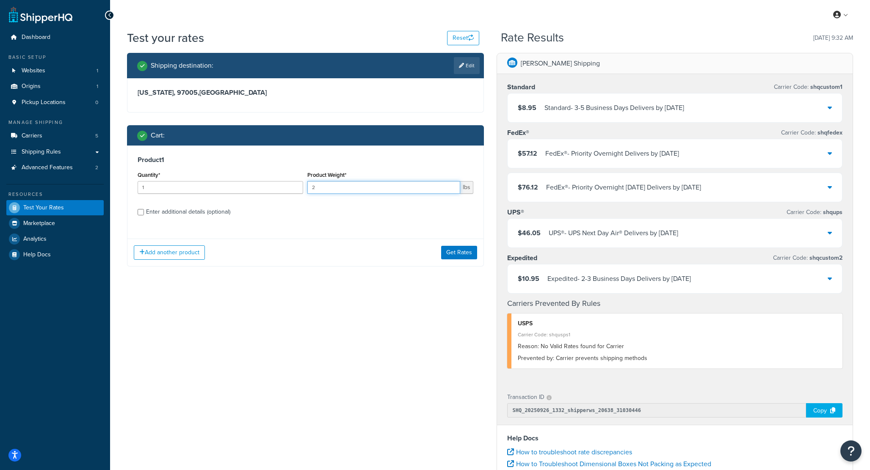
click at [451, 186] on input "2" at bounding box center [383, 187] width 152 height 13
type input "3"
click at [451, 186] on input "3" at bounding box center [383, 187] width 152 height 13
click at [460, 249] on button "Get Rates" at bounding box center [459, 253] width 36 height 14
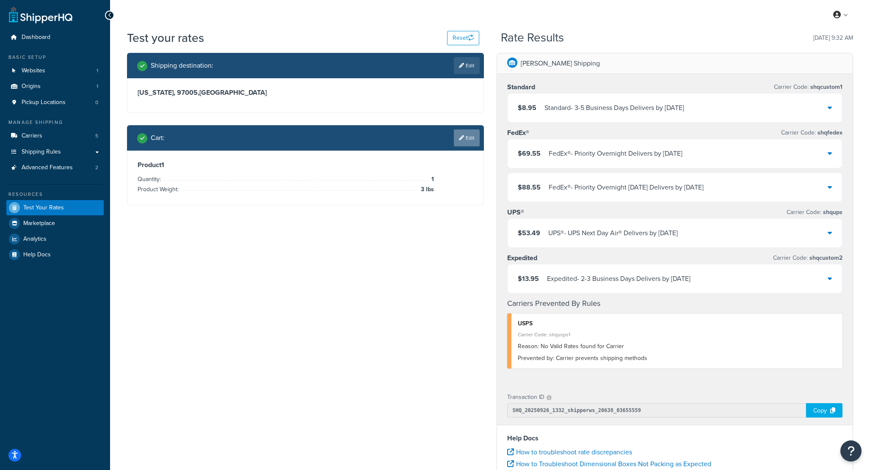
click at [465, 135] on link "Edit" at bounding box center [467, 137] width 26 height 17
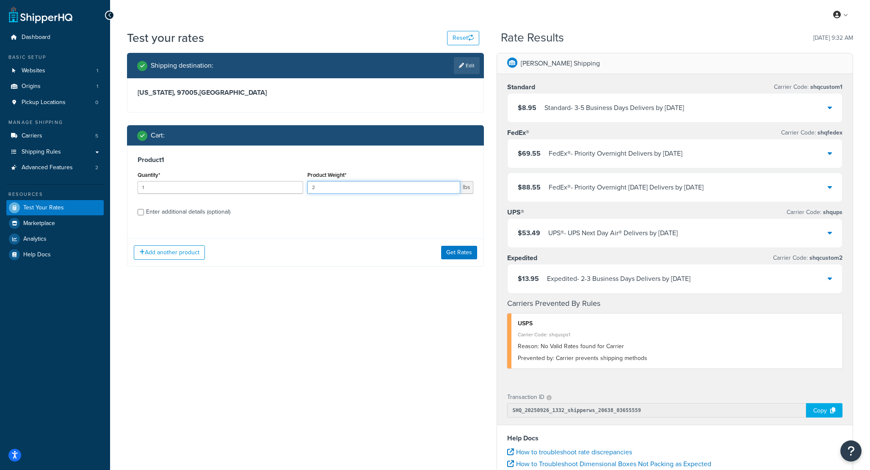
click at [454, 185] on input "2" at bounding box center [383, 187] width 152 height 13
click at [454, 185] on input "3" at bounding box center [383, 187] width 152 height 13
click at [454, 185] on input "4" at bounding box center [383, 187] width 152 height 13
type input "5"
click at [454, 185] on input "5" at bounding box center [383, 187] width 152 height 13
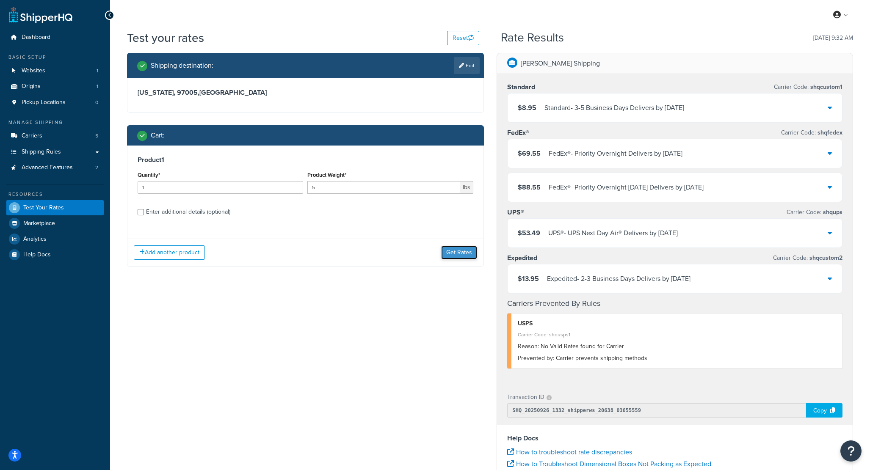
click at [445, 249] on button "Get Rates" at bounding box center [459, 253] width 36 height 14
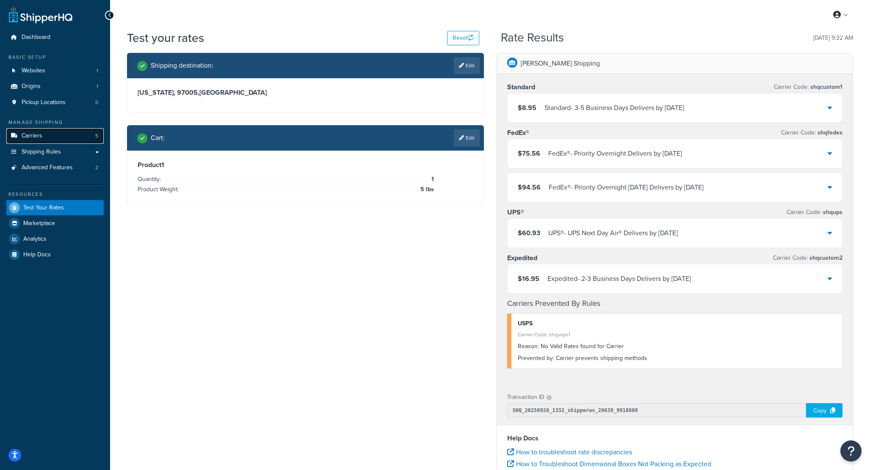
click at [75, 135] on link "Carriers 5" at bounding box center [54, 136] width 97 height 16
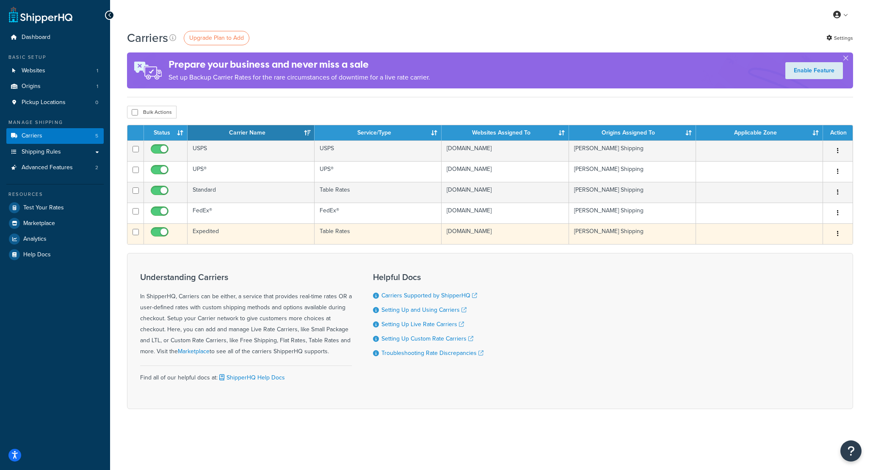
click at [215, 237] on td "Expedited" at bounding box center [250, 233] width 127 height 21
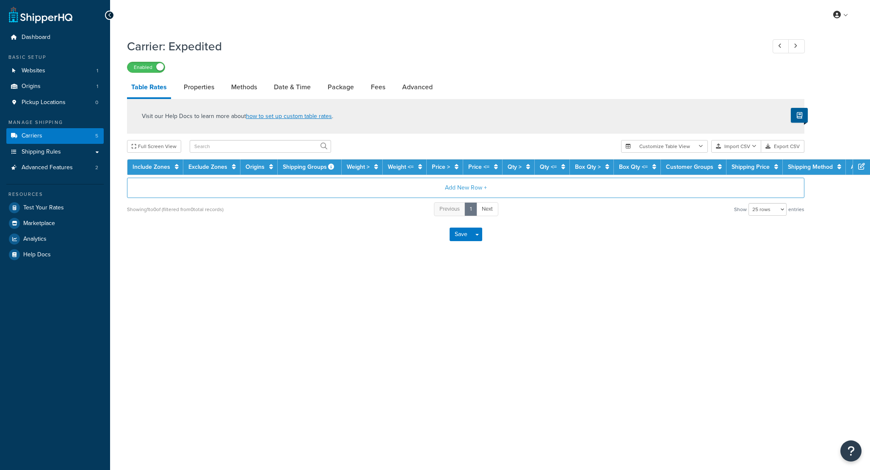
select select "25"
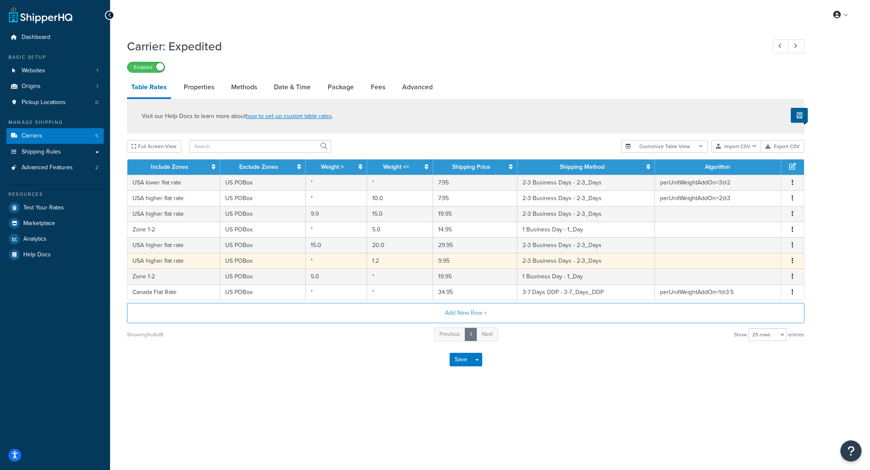
click at [790, 261] on button "button" at bounding box center [792, 260] width 7 height 9
click at [757, 278] on div "Delete" at bounding box center [749, 279] width 60 height 17
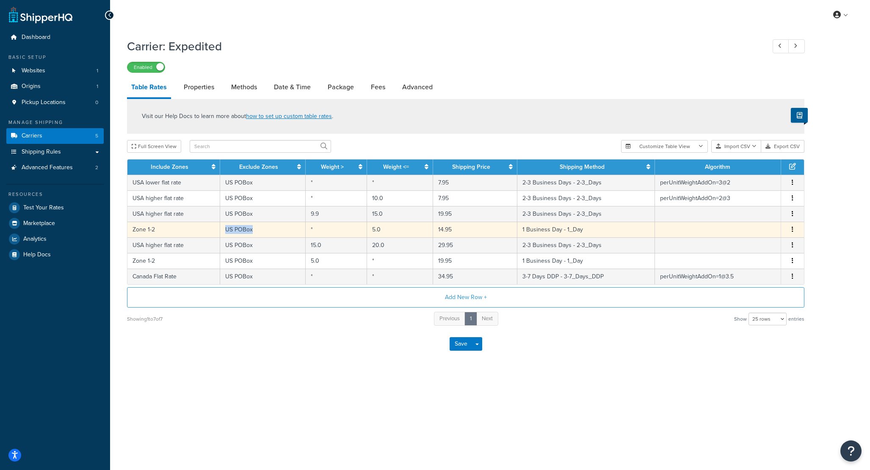
drag, startPoint x: 187, startPoint y: 231, endPoint x: 256, endPoint y: 232, distance: 69.4
click at [256, 232] on tr "Zone 1-2 US POBox * 5.0 14.95 1 Business Day - 1_Day Edit Duplicate Delete" at bounding box center [465, 230] width 676 height 16
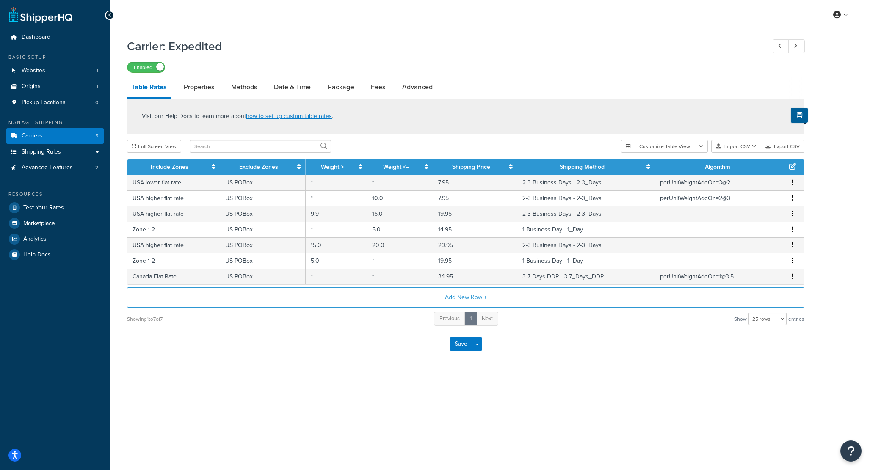
click at [258, 351] on div "Save Save Dropdown Save and Edit" at bounding box center [465, 344] width 677 height 35
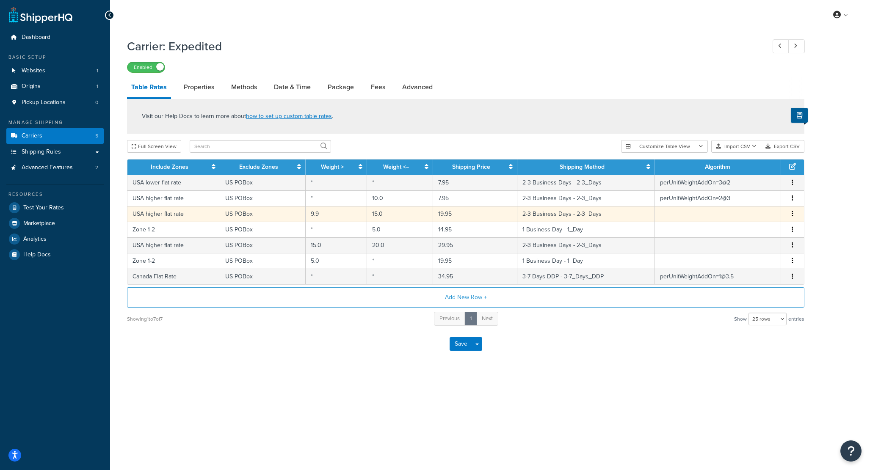
click at [330, 212] on td "9.9" at bounding box center [335, 214] width 61 height 16
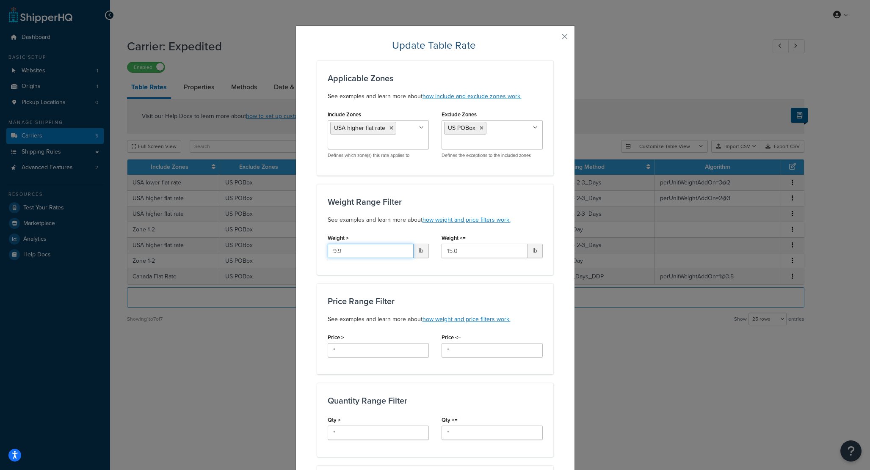
drag, startPoint x: 352, startPoint y: 250, endPoint x: 328, endPoint y: 246, distance: 24.0
click at [328, 246] on input "9.9" at bounding box center [370, 251] width 86 height 14
type input "10"
drag, startPoint x: 474, startPoint y: 253, endPoint x: 438, endPoint y: 248, distance: 36.7
click at [438, 248] on div "Weight <= 15.0 lb" at bounding box center [492, 248] width 114 height 33
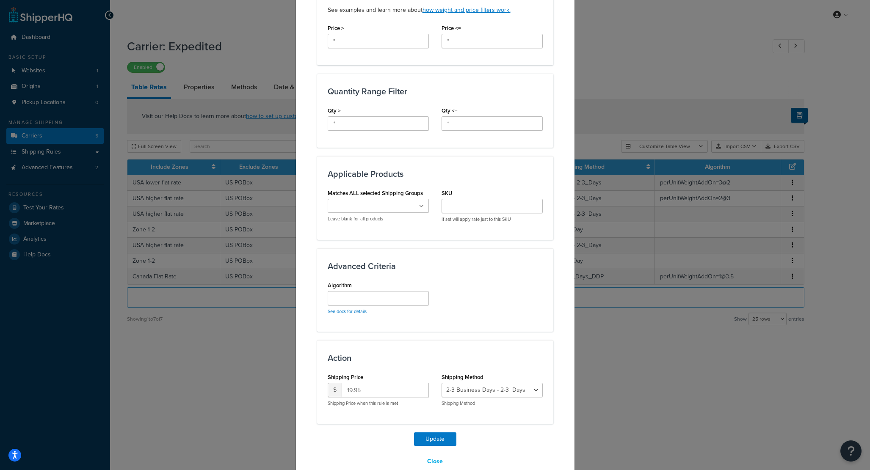
scroll to position [325, 0]
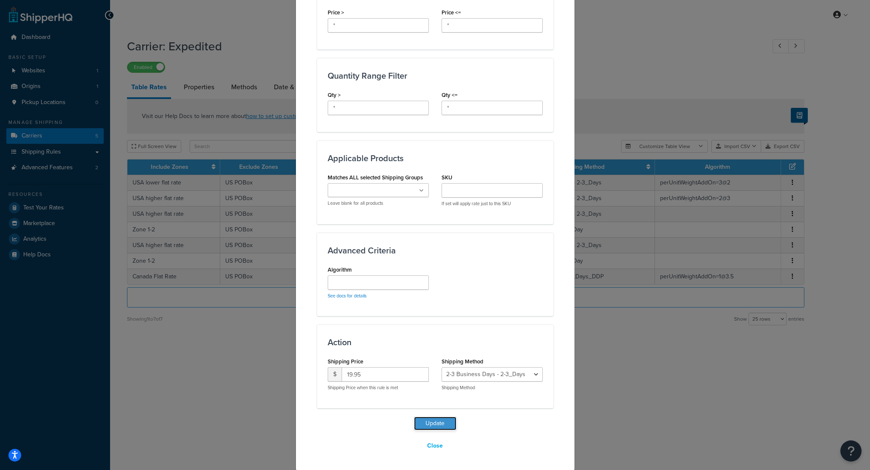
click at [440, 422] on button "Update" at bounding box center [435, 424] width 42 height 14
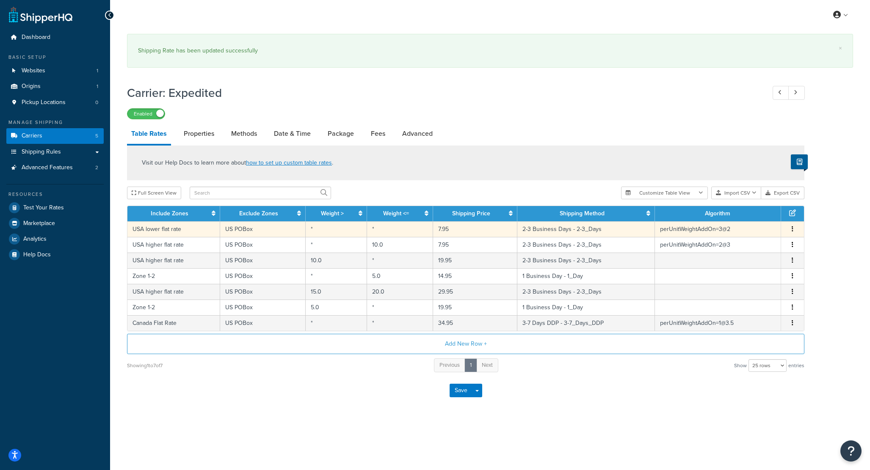
click at [725, 237] on tbody "USA lower flat rate US POBox * * 7.95 2-3 Business Days - 2-3_Days perUnitWeigh…" at bounding box center [465, 276] width 676 height 110
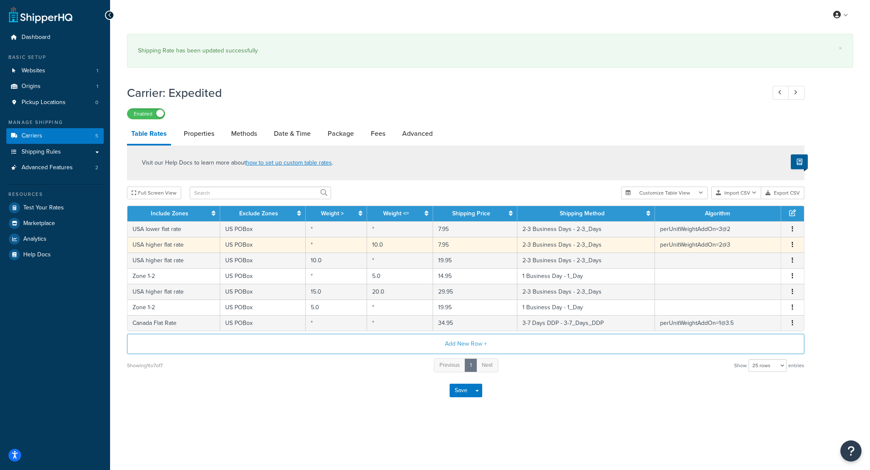
click at [719, 245] on td "perUnitWeightAddOn=2@3" at bounding box center [718, 245] width 126 height 16
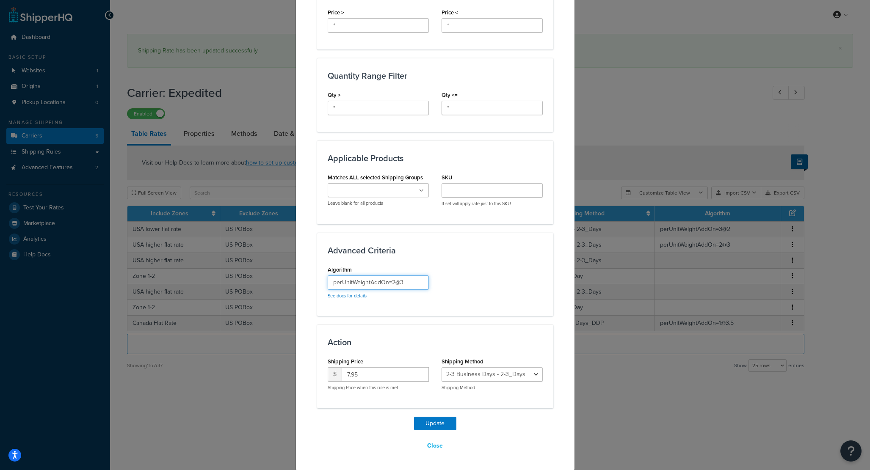
drag, startPoint x: 408, startPoint y: 286, endPoint x: 327, endPoint y: 279, distance: 81.1
click at [327, 279] on input "perUnitWeightAddOn=2@3" at bounding box center [377, 282] width 101 height 14
click at [437, 442] on button "Close" at bounding box center [434, 446] width 27 height 14
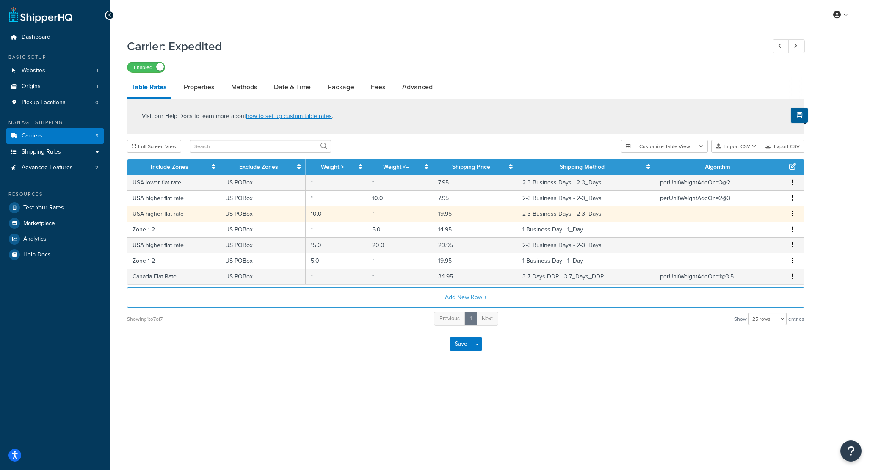
click at [171, 213] on td "USA higher flat rate" at bounding box center [173, 214] width 93 height 16
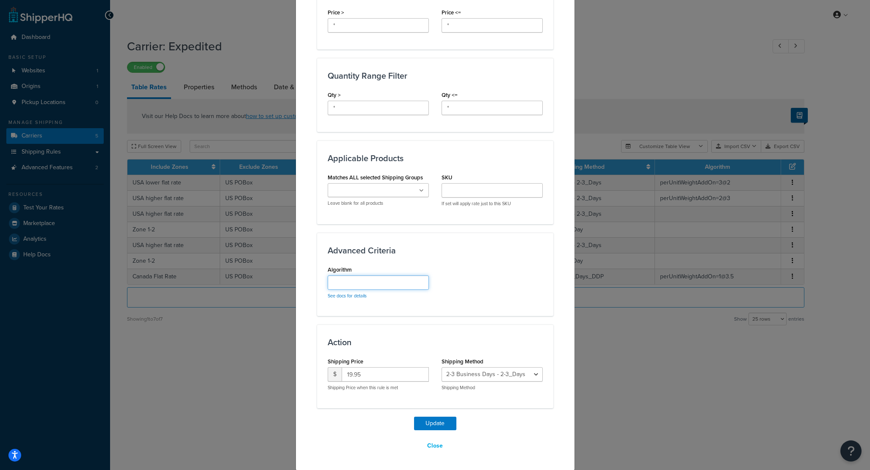
click at [356, 283] on input "Algorithm" at bounding box center [377, 282] width 101 height 14
paste input "perUnitWeightAddOn=2@3"
type input "perUnitWeightAddOn=2@5"
click at [352, 373] on input "19.95" at bounding box center [384, 374] width 87 height 14
type input "16.95"
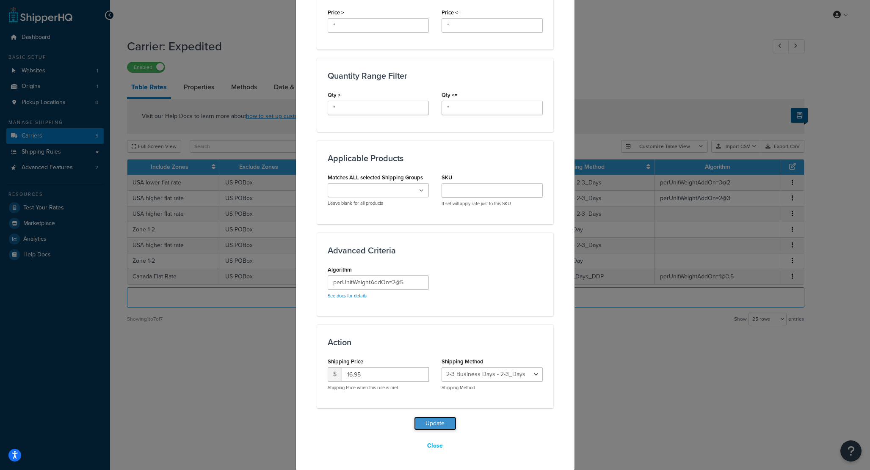
click at [432, 422] on button "Update" at bounding box center [435, 424] width 42 height 14
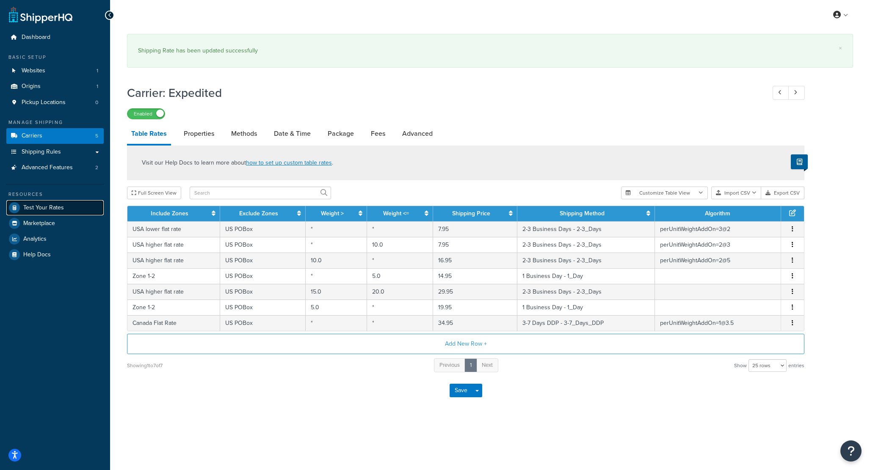
click at [53, 211] on span "Test Your Rates" at bounding box center [43, 207] width 41 height 7
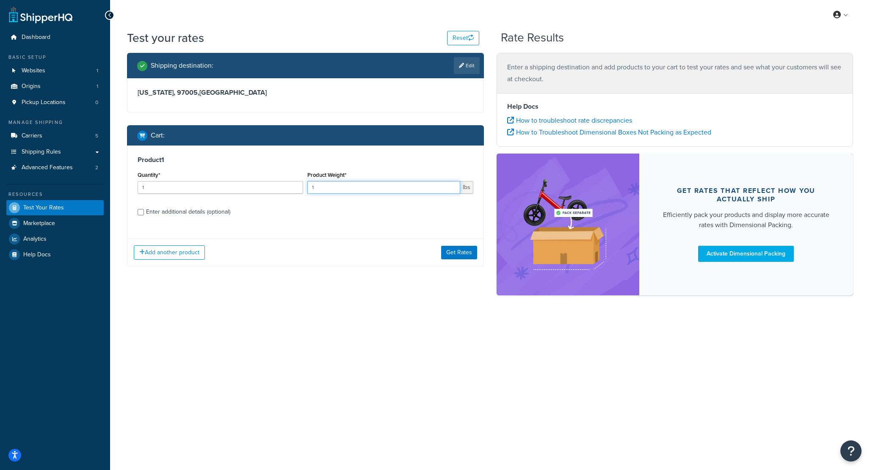
drag, startPoint x: 425, startPoint y: 188, endPoint x: 293, endPoint y: 180, distance: 132.3
click at [293, 180] on div "Quantity* 1 Product Weight* 1 lbs" at bounding box center [305, 184] width 340 height 31
type input "10"
click at [468, 250] on button "Get Rates" at bounding box center [459, 253] width 36 height 14
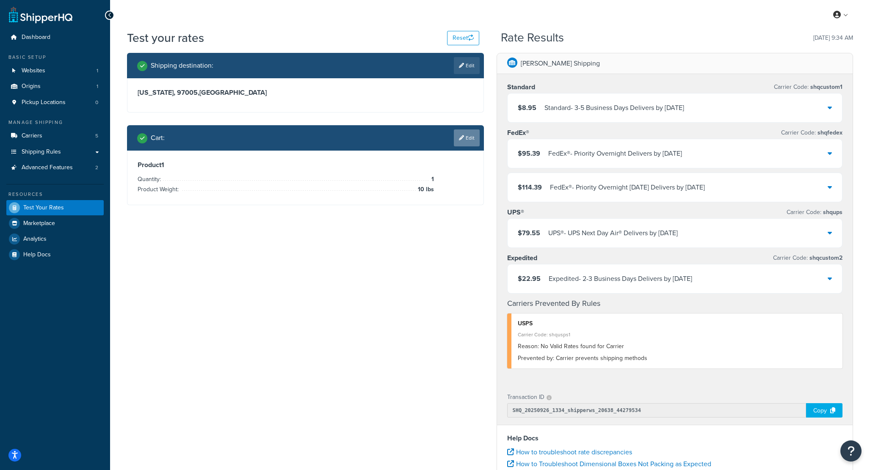
click at [465, 139] on link "Edit" at bounding box center [467, 137] width 26 height 17
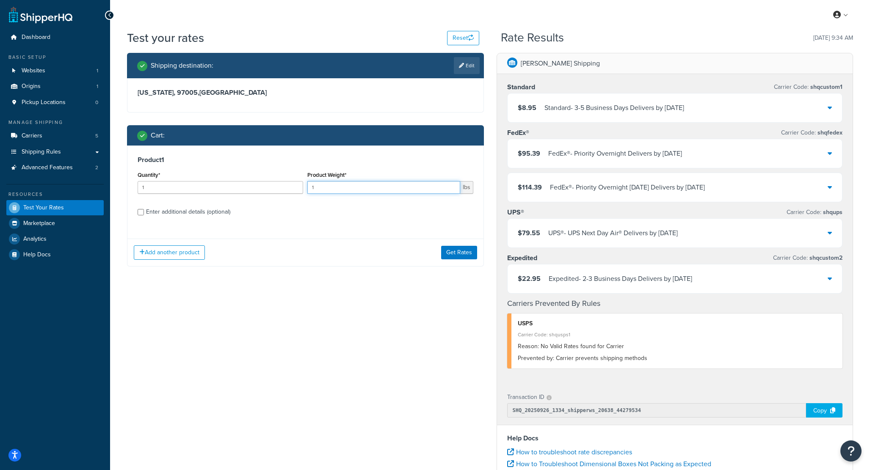
drag, startPoint x: 394, startPoint y: 191, endPoint x: 311, endPoint y: 179, distance: 84.7
click at [311, 179] on div "Product Weight* 1 lbs" at bounding box center [389, 181] width 165 height 25
type input "11"
click at [451, 257] on button "Get Rates" at bounding box center [459, 253] width 36 height 14
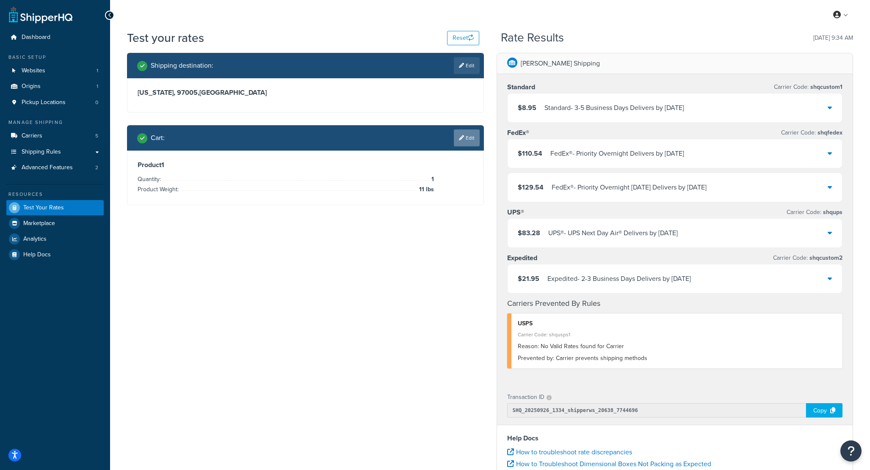
click at [473, 143] on link "Edit" at bounding box center [467, 137] width 26 height 17
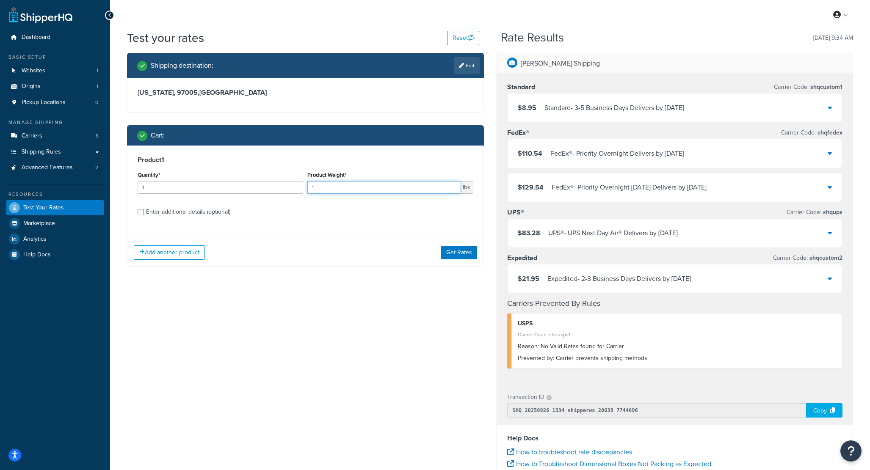
drag, startPoint x: 342, startPoint y: 189, endPoint x: 305, endPoint y: 187, distance: 36.9
click at [305, 187] on div "Product Weight* 1 lbs" at bounding box center [390, 184] width 170 height 31
type input "13"
click at [448, 256] on button "Get Rates" at bounding box center [459, 253] width 36 height 14
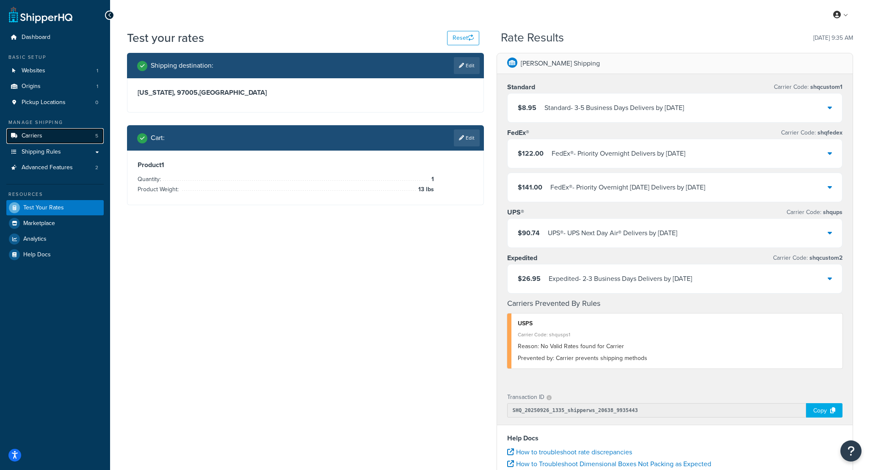
click at [58, 131] on link "Carriers 5" at bounding box center [54, 136] width 97 height 16
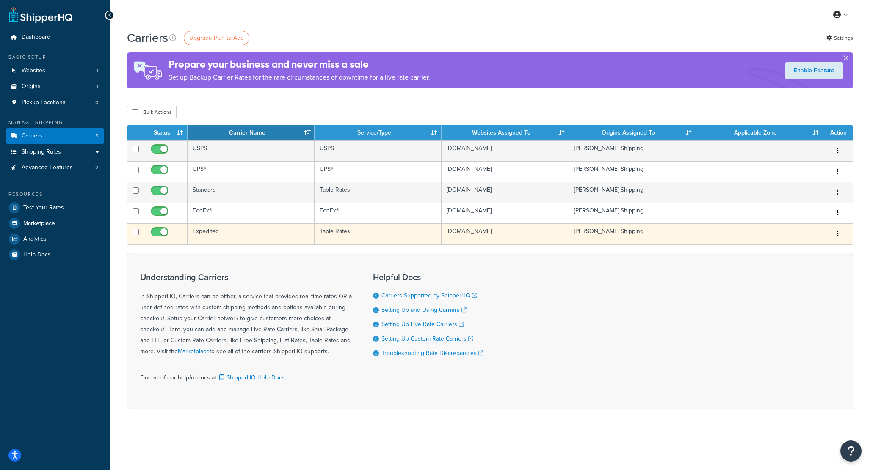
click at [209, 228] on td "Expedited" at bounding box center [250, 233] width 127 height 21
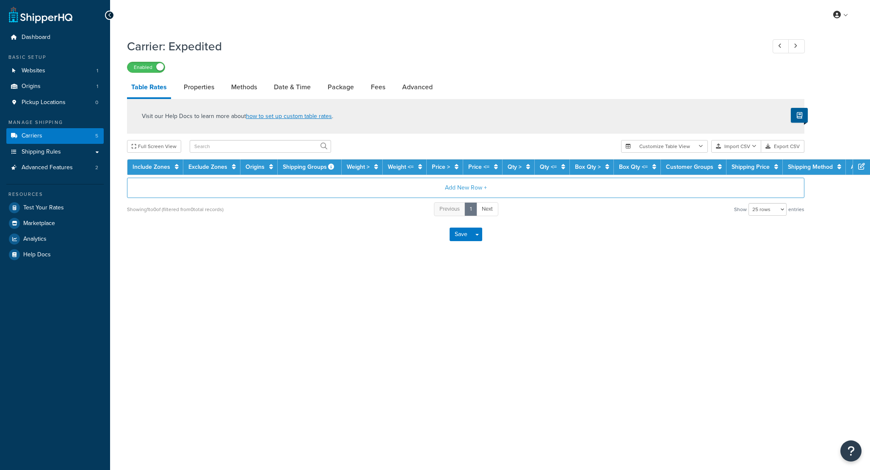
select select "25"
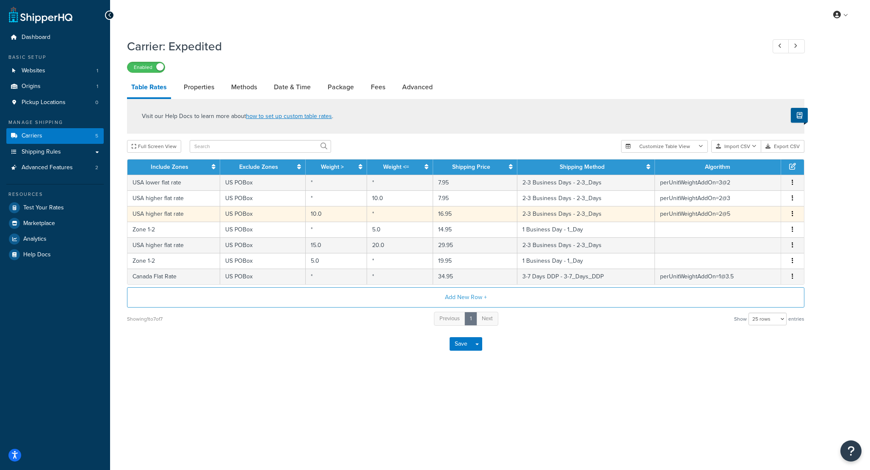
click at [179, 216] on td "USA higher flat rate" at bounding box center [173, 214] width 93 height 16
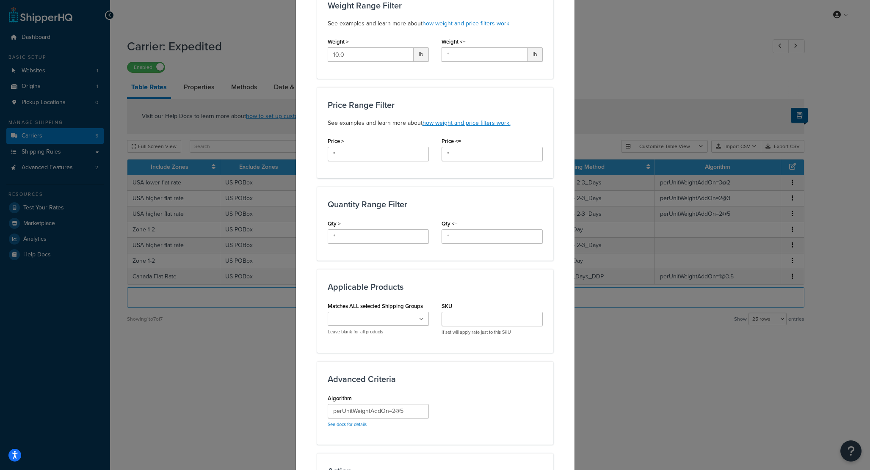
scroll to position [325, 0]
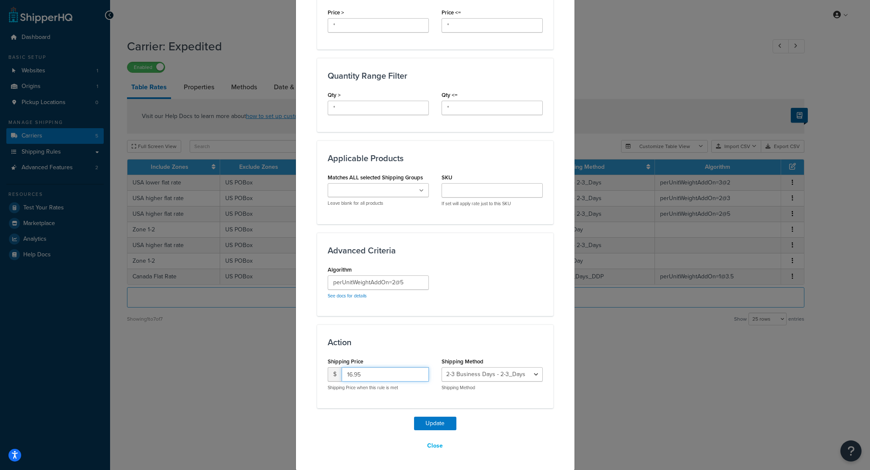
click at [352, 374] on input "16.95" at bounding box center [384, 374] width 87 height 14
type input "17.95"
click at [423, 421] on button "Update" at bounding box center [435, 424] width 42 height 14
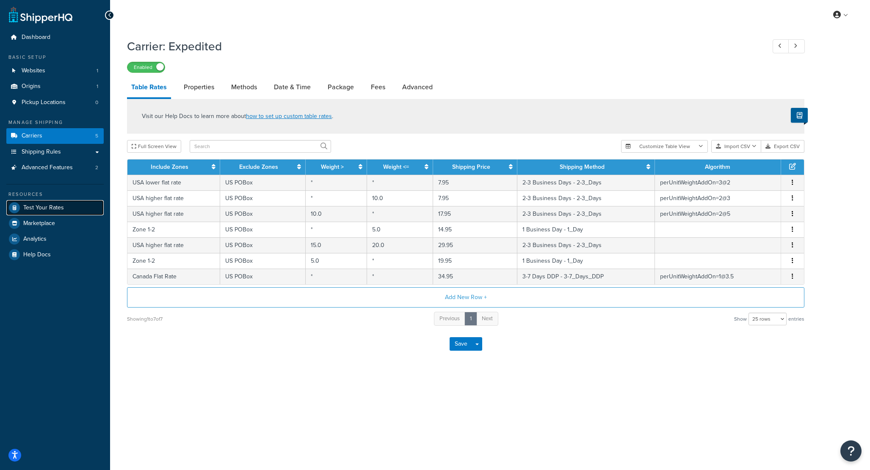
click at [20, 206] on link "Test Your Rates" at bounding box center [54, 207] width 97 height 15
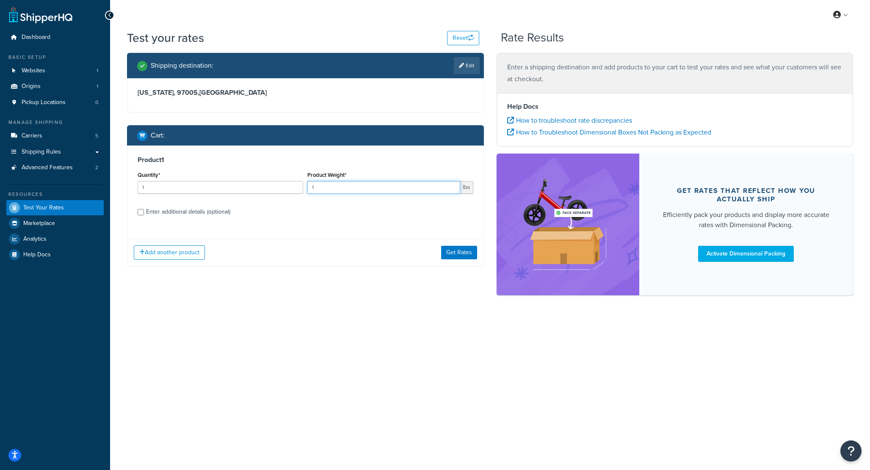
drag, startPoint x: 355, startPoint y: 184, endPoint x: 334, endPoint y: 185, distance: 21.6
click at [334, 185] on input "1" at bounding box center [383, 187] width 152 height 13
type input "10"
click at [459, 252] on button "Get Rates" at bounding box center [459, 253] width 36 height 14
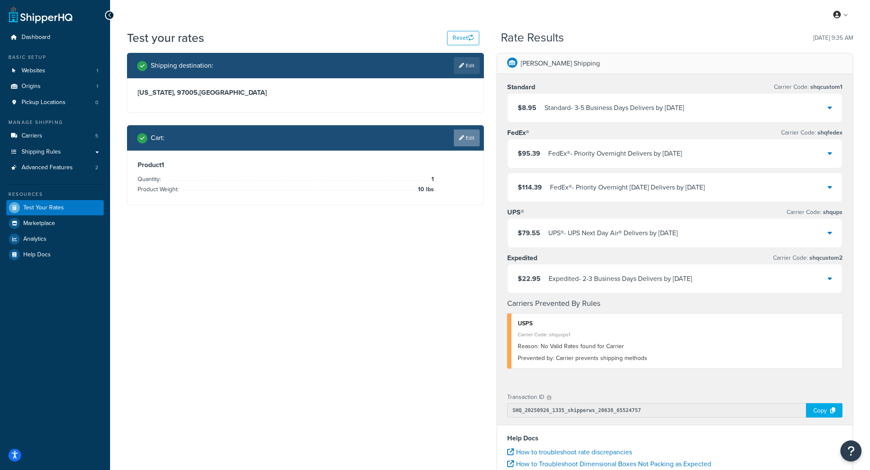
click at [455, 146] on link "Edit" at bounding box center [467, 137] width 26 height 17
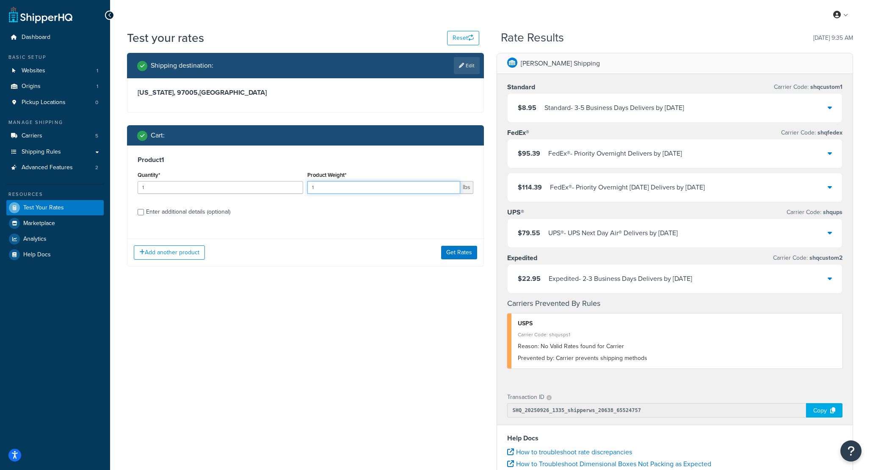
click at [330, 190] on input "1" at bounding box center [383, 187] width 152 height 13
type input "11"
click at [453, 250] on button "Get Rates" at bounding box center [459, 253] width 36 height 14
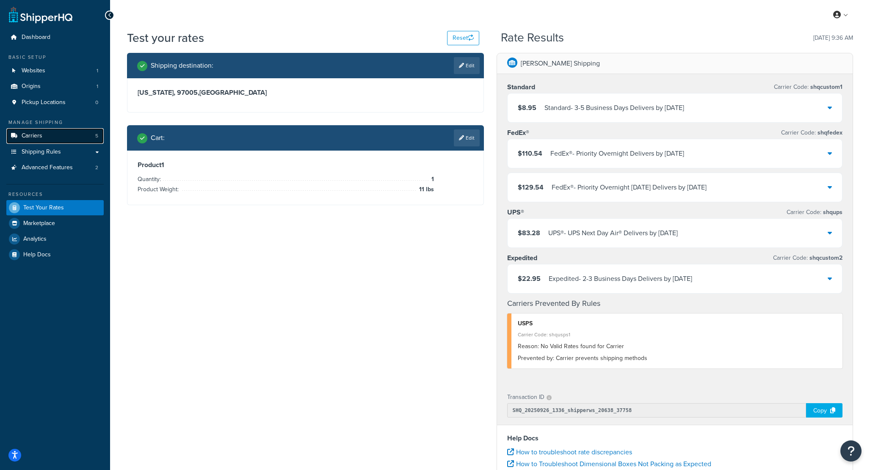
click at [71, 142] on link "Carriers 5" at bounding box center [54, 136] width 97 height 16
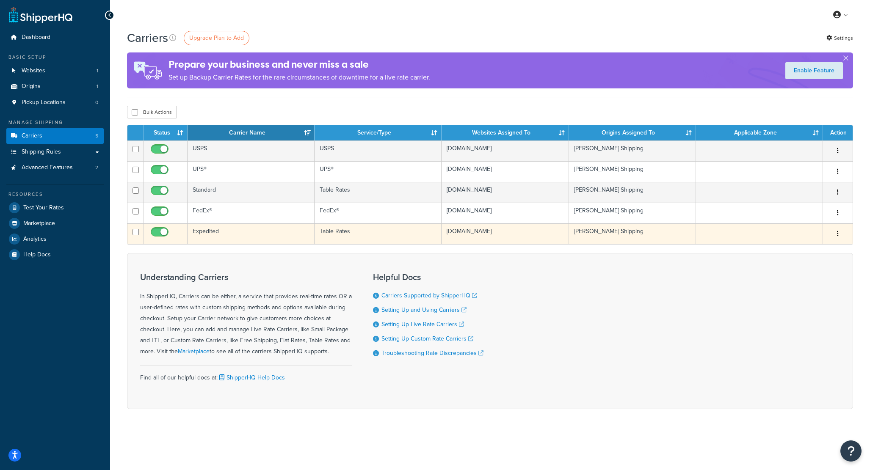
click at [211, 225] on td "Expedited" at bounding box center [250, 233] width 127 height 21
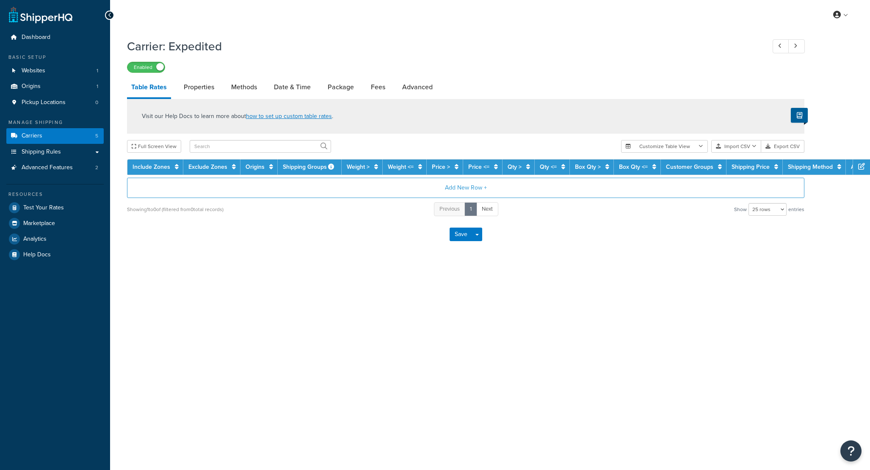
select select "25"
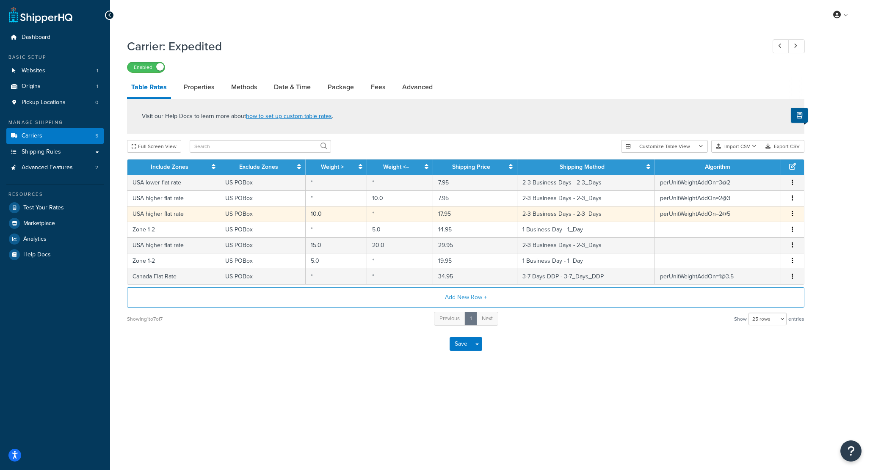
click at [171, 217] on td "USA higher flat rate" at bounding box center [173, 214] width 93 height 16
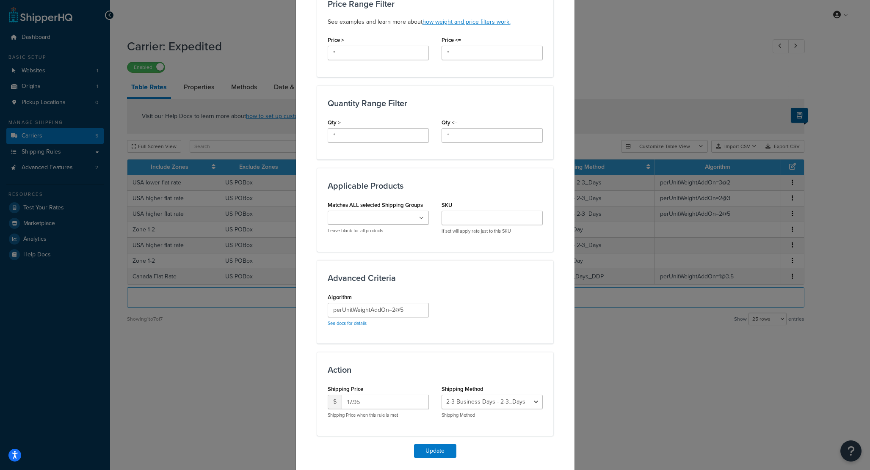
scroll to position [325, 0]
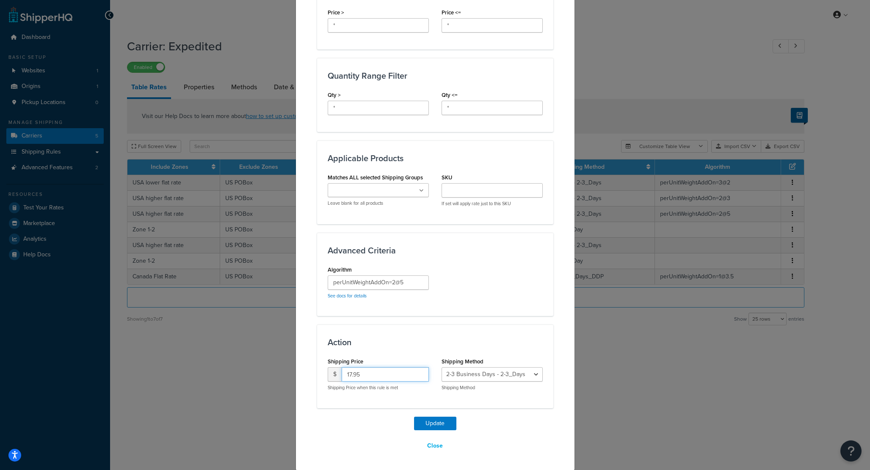
drag, startPoint x: 351, startPoint y: 374, endPoint x: 345, endPoint y: 373, distance: 5.9
click at [345, 373] on input "17.95" at bounding box center [384, 374] width 87 height 14
type input "22.95"
click at [432, 420] on button "Update" at bounding box center [435, 424] width 42 height 14
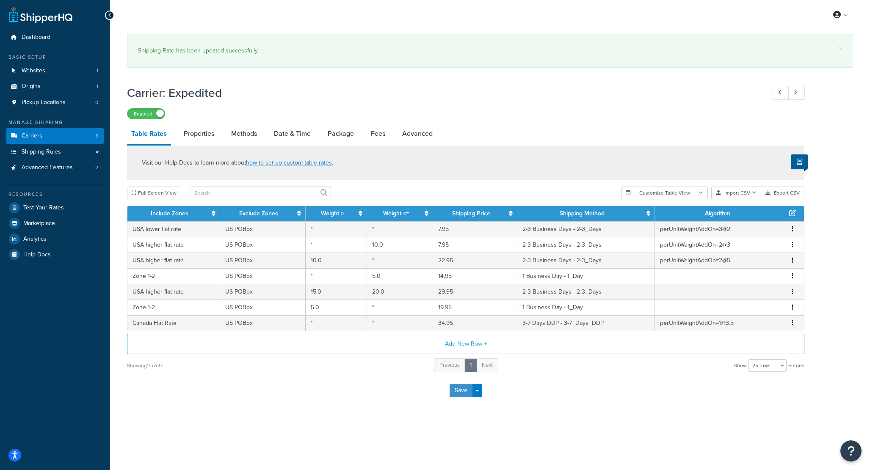
click at [463, 388] on button "Save" at bounding box center [460, 391] width 23 height 14
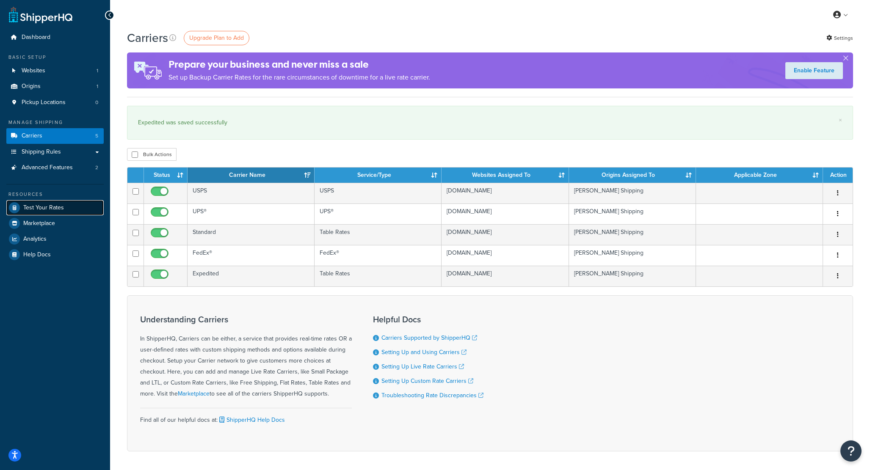
click at [58, 204] on span "Test Your Rates" at bounding box center [43, 207] width 41 height 7
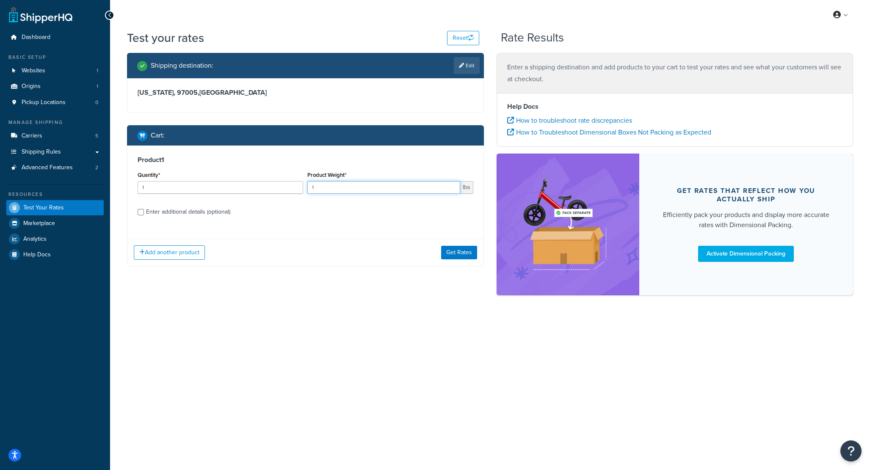
click at [349, 186] on input "1" at bounding box center [383, 187] width 152 height 13
type input "11"
click at [461, 250] on button "Get Rates" at bounding box center [459, 253] width 36 height 14
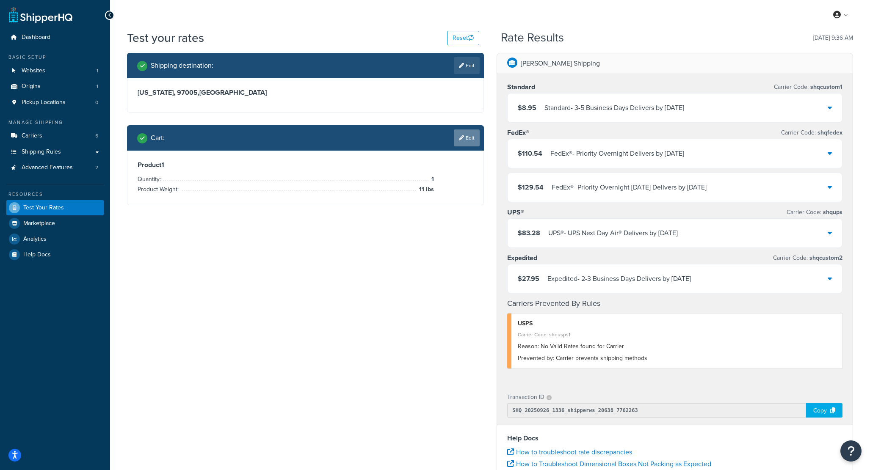
click at [470, 135] on link "Edit" at bounding box center [467, 137] width 26 height 17
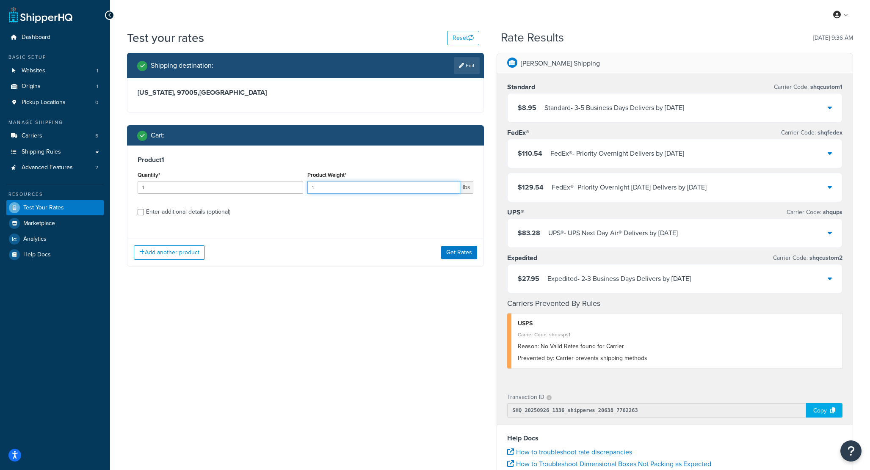
click at [389, 192] on input "1" at bounding box center [383, 187] width 152 height 13
type input "100"
click at [465, 254] on button "Get Rates" at bounding box center [459, 253] width 36 height 14
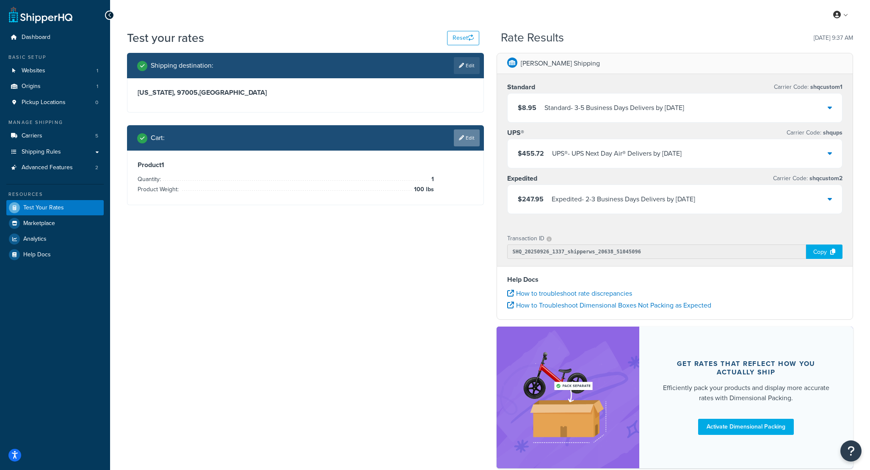
click at [459, 138] on icon at bounding box center [461, 137] width 5 height 5
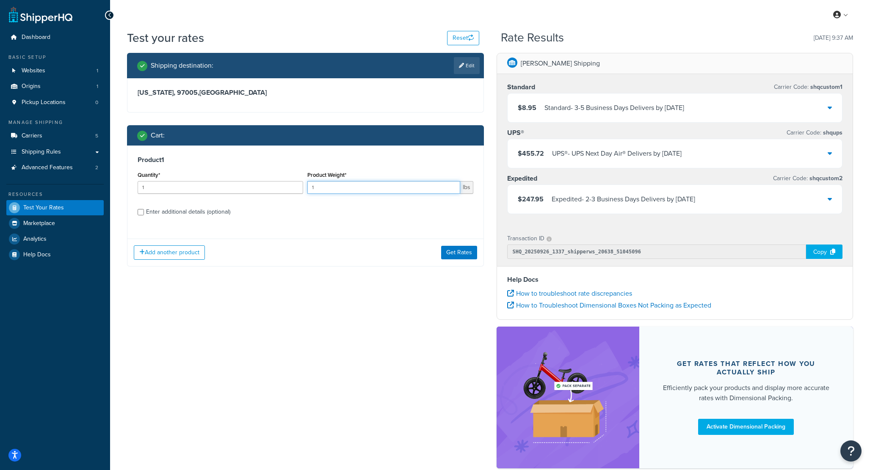
drag, startPoint x: 337, startPoint y: 187, endPoint x: 295, endPoint y: 187, distance: 42.3
click at [295, 187] on div "Quantity* 1 Product Weight* 1 lbs" at bounding box center [305, 184] width 340 height 31
type input "50"
click at [451, 255] on button "Get Rates" at bounding box center [459, 253] width 36 height 14
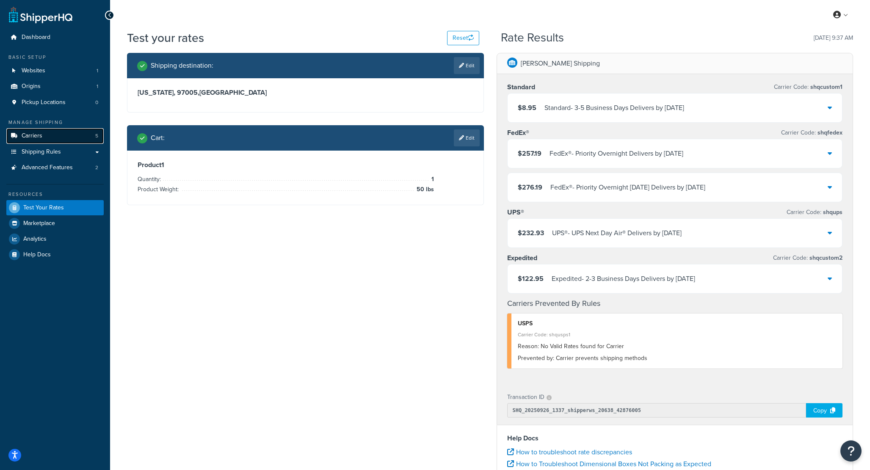
click at [74, 133] on link "Carriers 5" at bounding box center [54, 136] width 97 height 16
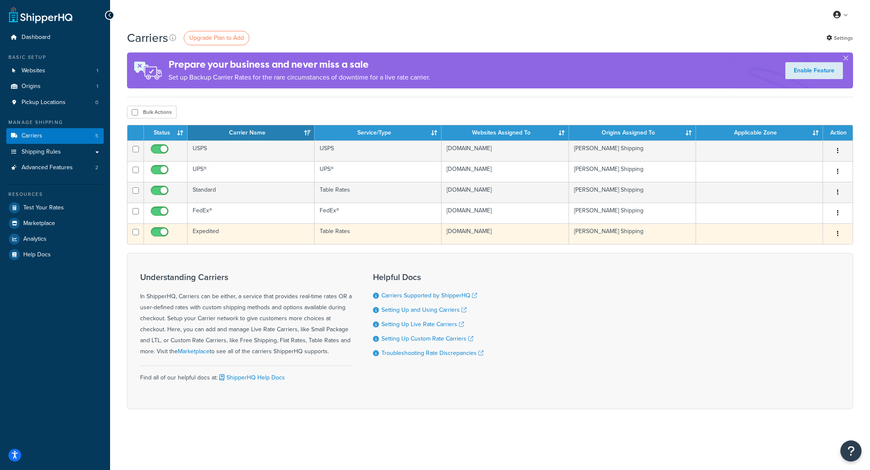
click at [208, 231] on td "Expedited" at bounding box center [250, 233] width 127 height 21
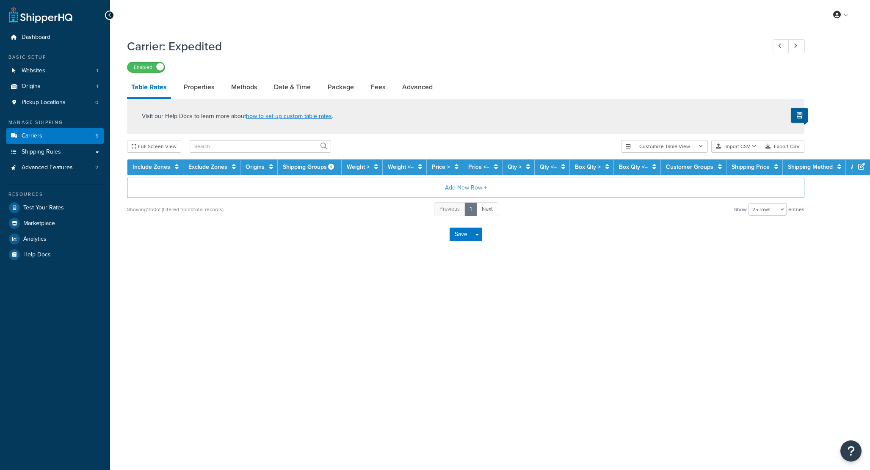
select select "25"
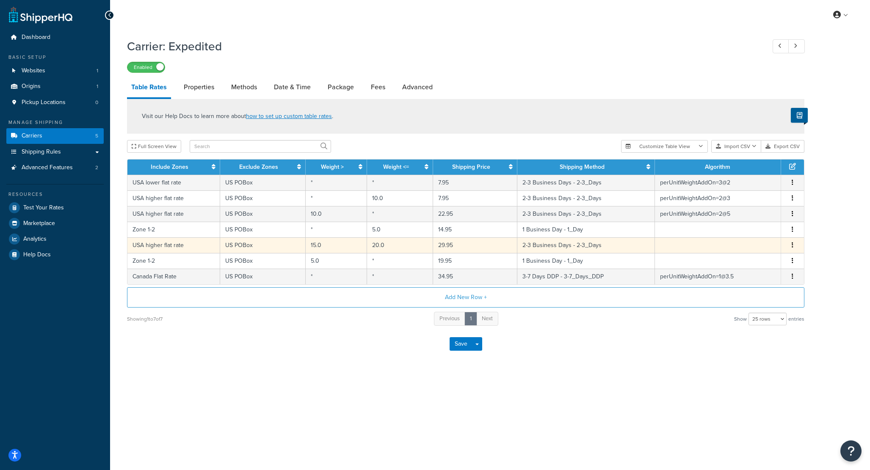
click at [790, 246] on button "button" at bounding box center [792, 245] width 7 height 9
click at [752, 268] on div "Delete" at bounding box center [749, 264] width 60 height 17
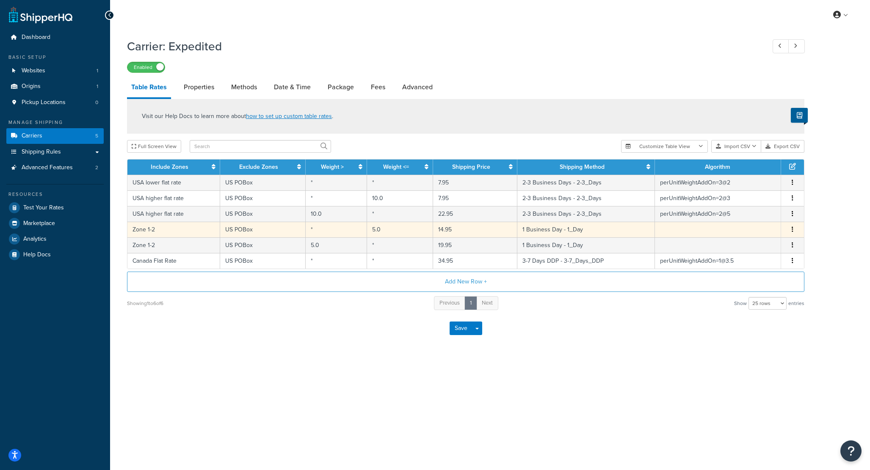
click at [157, 229] on td "Zone 1-2" at bounding box center [173, 230] width 93 height 16
select select "172823"
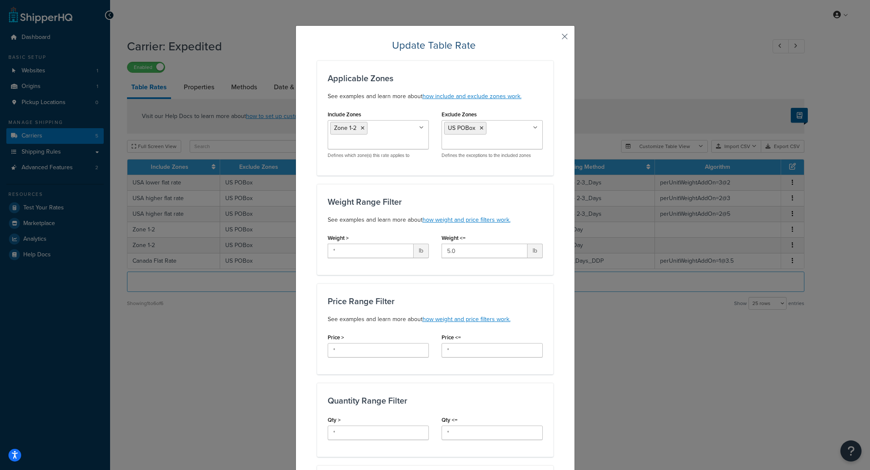
click at [553, 39] on button "button" at bounding box center [552, 40] width 2 height 2
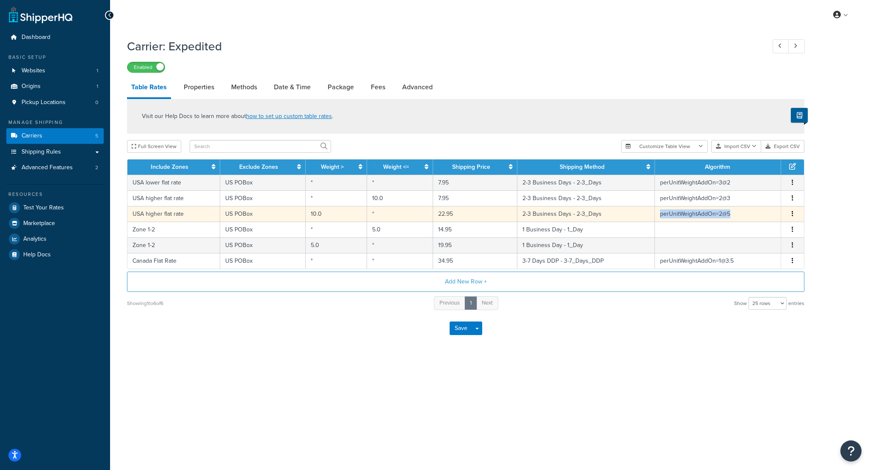
copy td "perUnitWeightAddOn=2@5"
drag, startPoint x: 735, startPoint y: 217, endPoint x: 660, endPoint y: 217, distance: 74.5
click at [660, 217] on td "perUnitWeightAddOn=2@5" at bounding box center [718, 214] width 126 height 16
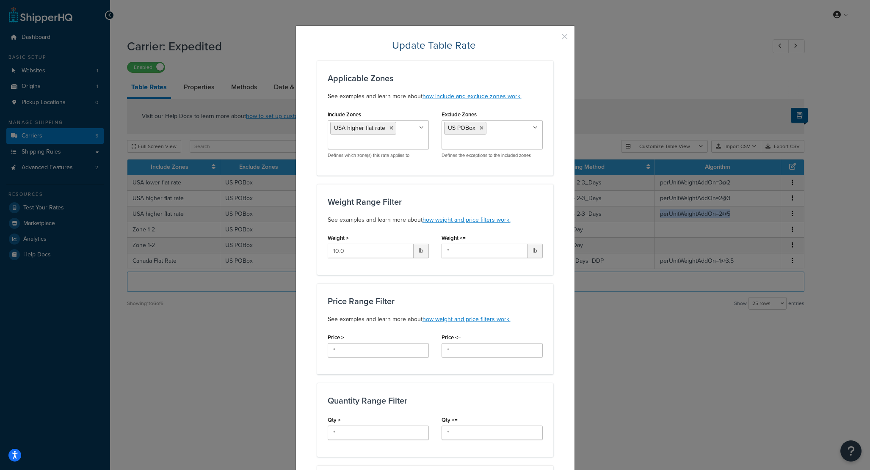
click at [553, 39] on button "button" at bounding box center [552, 40] width 2 height 2
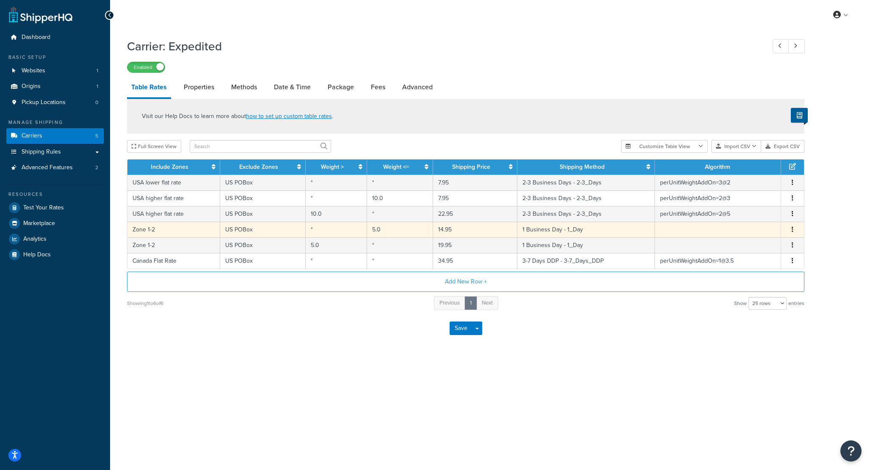
click at [179, 231] on td "Zone 1-2" at bounding box center [173, 230] width 93 height 16
select select "172823"
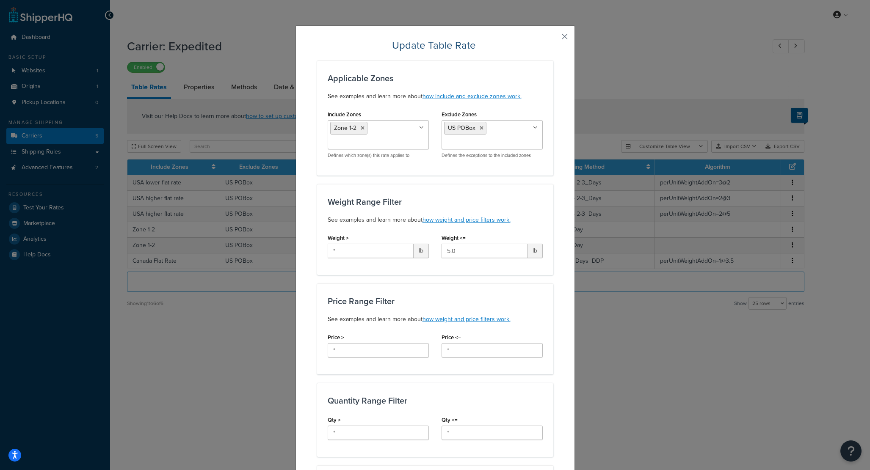
click at [553, 39] on button "button" at bounding box center [552, 40] width 2 height 2
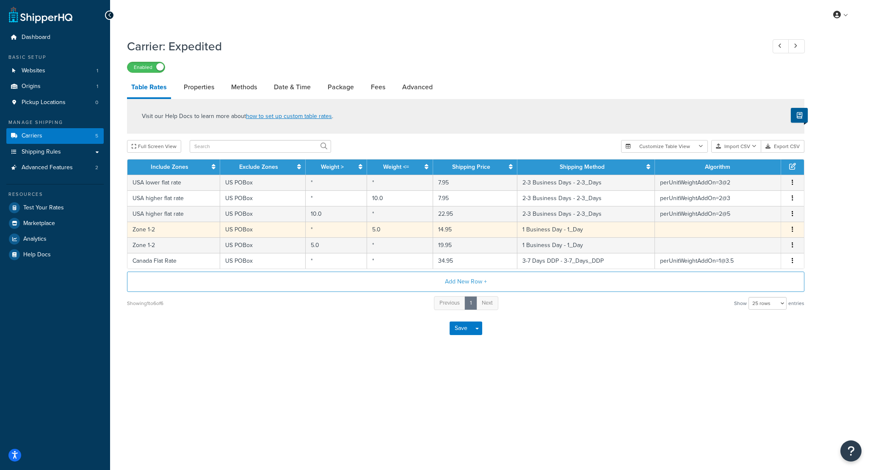
click at [191, 233] on td "Zone 1-2" at bounding box center [173, 230] width 93 height 16
select select "172823"
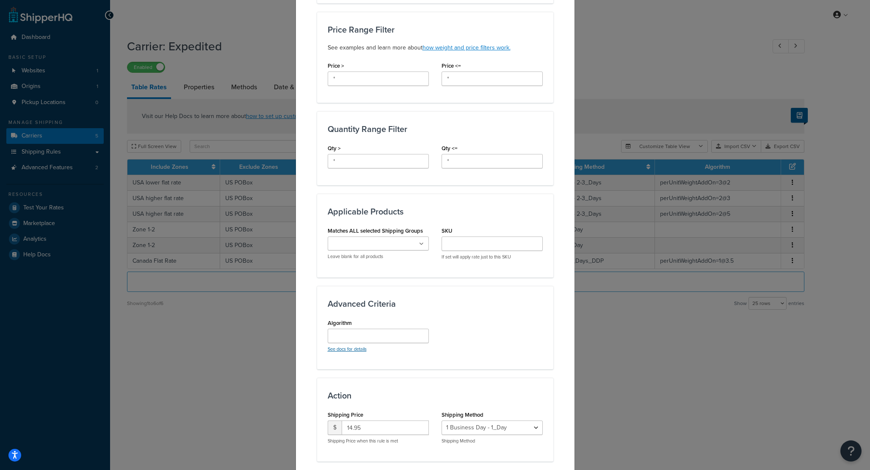
scroll to position [325, 0]
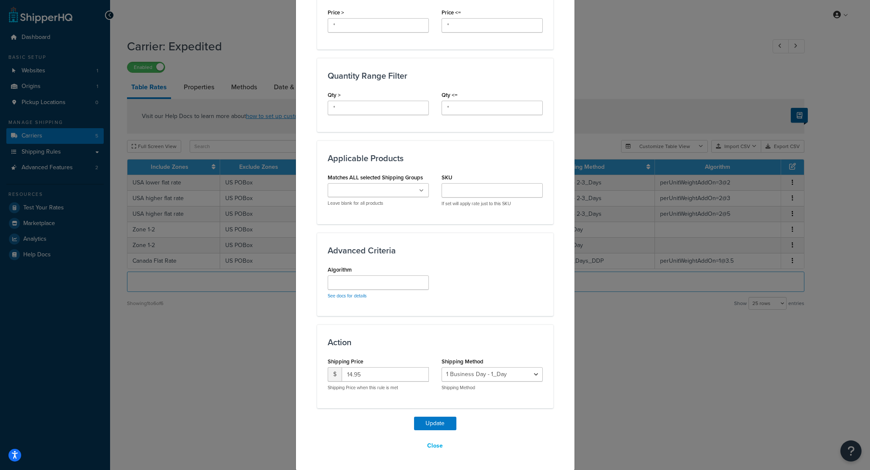
click at [361, 291] on div "See docs for details" at bounding box center [377, 287] width 101 height 24
click at [366, 283] on input "Algorithm" at bounding box center [377, 282] width 101 height 14
paste input "perUnitWeightAddOn=2@5"
click at [396, 282] on input "perUnitWeightAddOn=2@5" at bounding box center [377, 282] width 101 height 14
click at [419, 284] on input "perUnitWeightAddOn=1@5" at bounding box center [377, 282] width 101 height 14
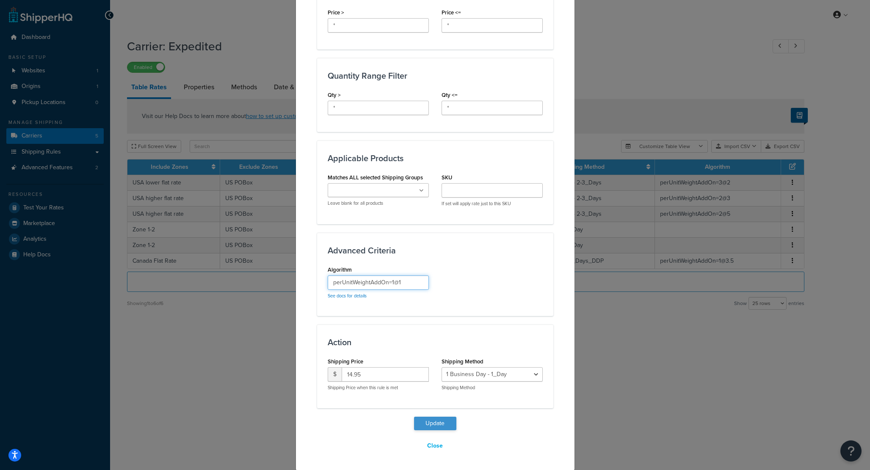
type input "perUnitWeightAddOn=1@1"
click at [427, 427] on button "Update" at bounding box center [435, 424] width 42 height 14
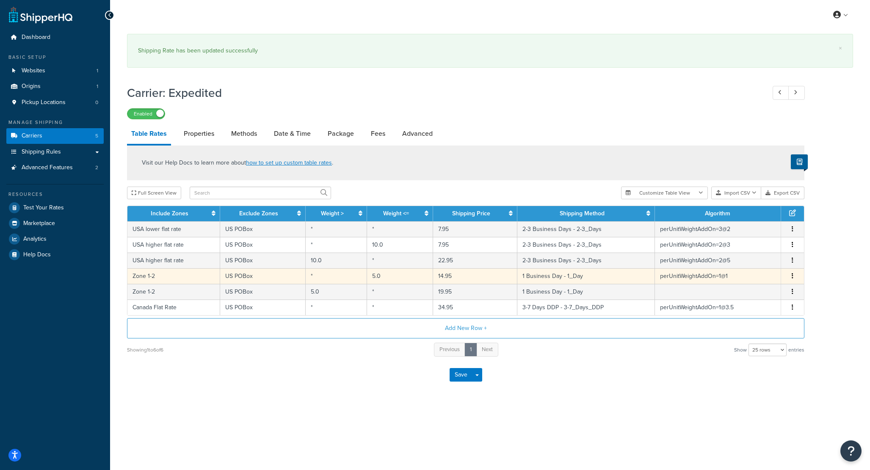
click at [432, 281] on td "5.0" at bounding box center [400, 276] width 66 height 16
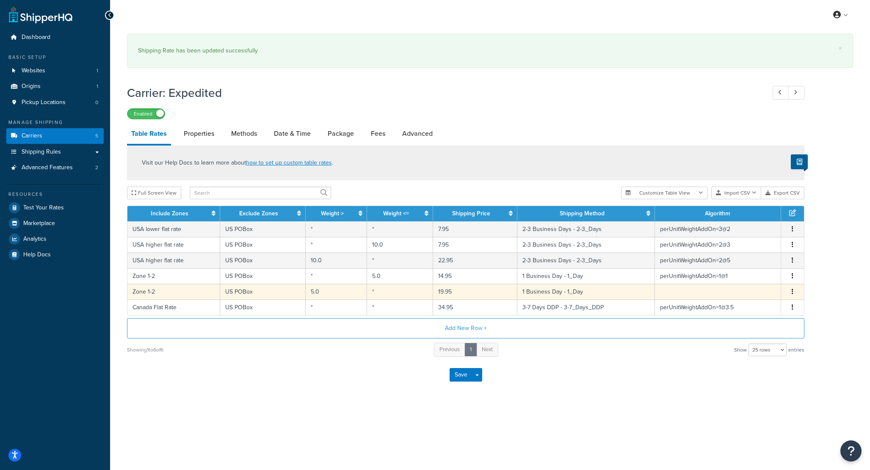
select select "172823"
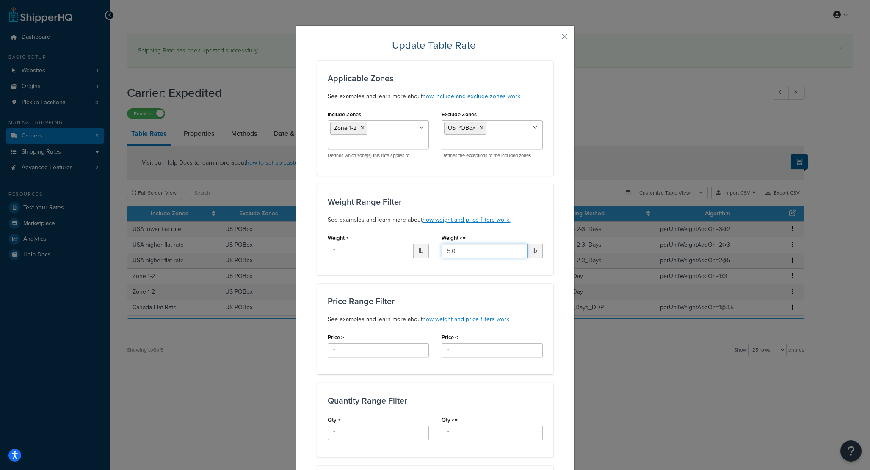
drag, startPoint x: 467, startPoint y: 250, endPoint x: 438, endPoint y: 247, distance: 29.3
click at [438, 247] on div "Weight <= 5.0 lb" at bounding box center [492, 248] width 114 height 33
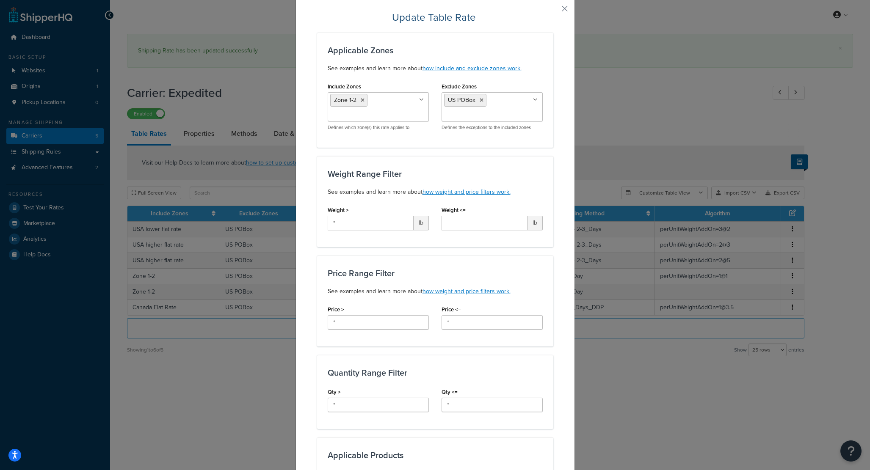
click at [448, 270] on h3 "Price Range Filter" at bounding box center [434, 273] width 215 height 9
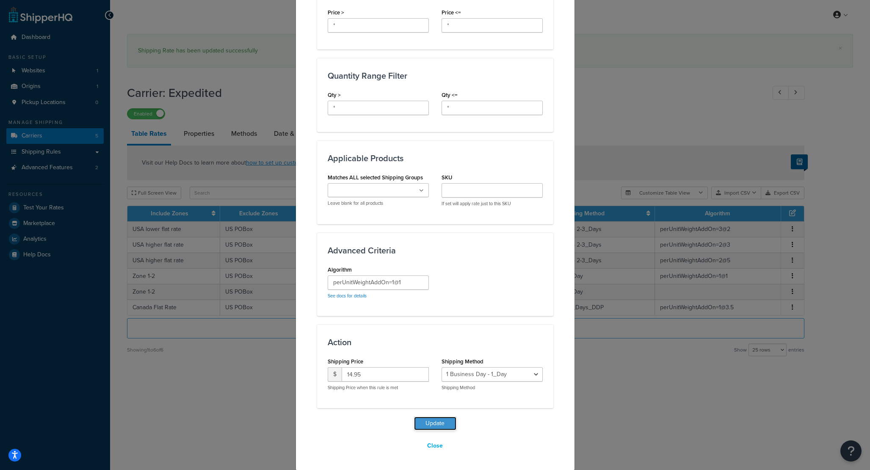
click at [447, 422] on button "Update" at bounding box center [435, 424] width 42 height 14
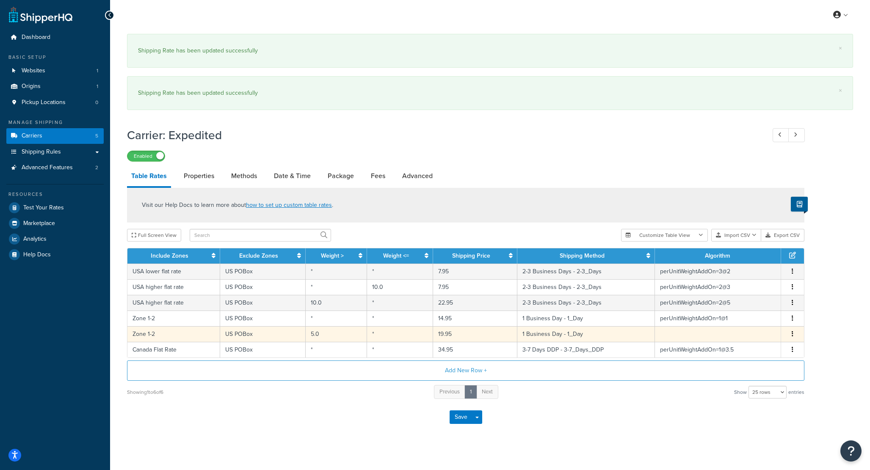
click at [791, 337] on button "button" at bounding box center [792, 334] width 7 height 9
click at [736, 352] on div "Delete" at bounding box center [749, 352] width 60 height 17
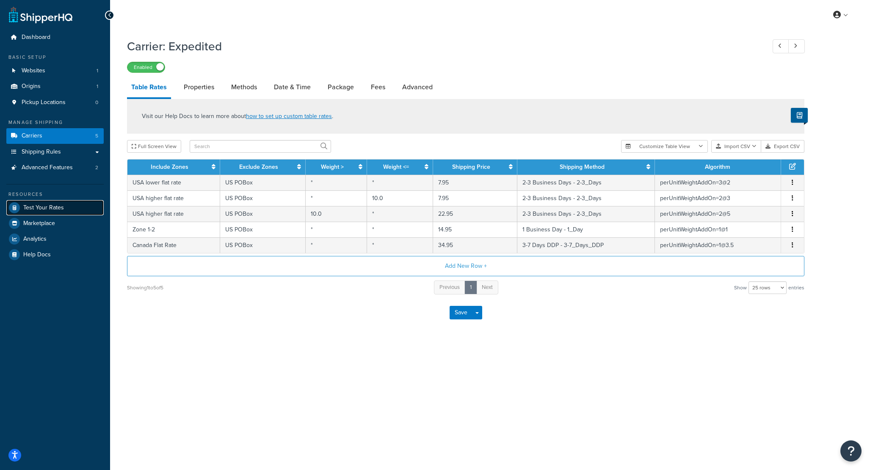
click at [53, 214] on link "Test Your Rates" at bounding box center [54, 207] width 97 height 15
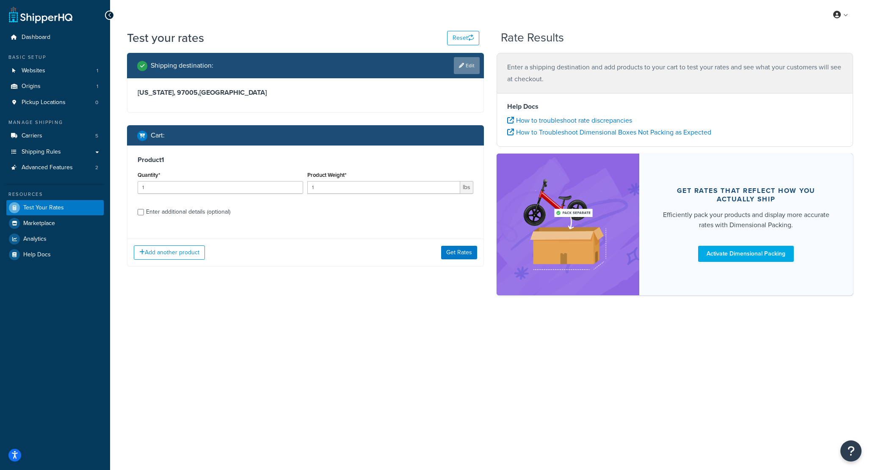
click at [464, 70] on link "Edit" at bounding box center [467, 65] width 26 height 17
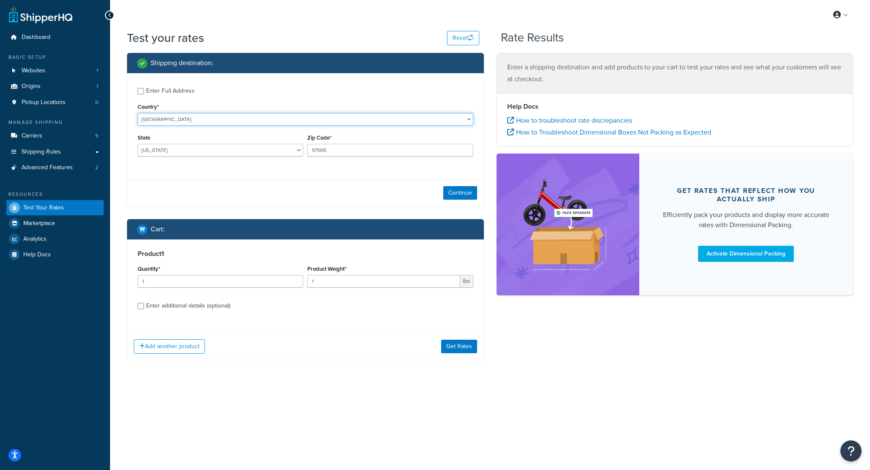
click at [211, 123] on select "[GEOGRAPHIC_DATA] [GEOGRAPHIC_DATA] [GEOGRAPHIC_DATA] [GEOGRAPHIC_DATA] [GEOGRA…" at bounding box center [306, 119] width 336 height 13
click at [274, 156] on select "[US_STATE] [US_STATE] [US_STATE] [US_STATE] [US_STATE] Armed Forces Americas Ar…" at bounding box center [220, 150] width 165 height 13
select select "VA"
click at [138, 144] on select "[US_STATE] [US_STATE] [US_STATE] [US_STATE] [US_STATE] Armed Forces Americas Ar…" at bounding box center [220, 150] width 165 height 13
drag, startPoint x: 345, startPoint y: 151, endPoint x: 290, endPoint y: 142, distance: 55.3
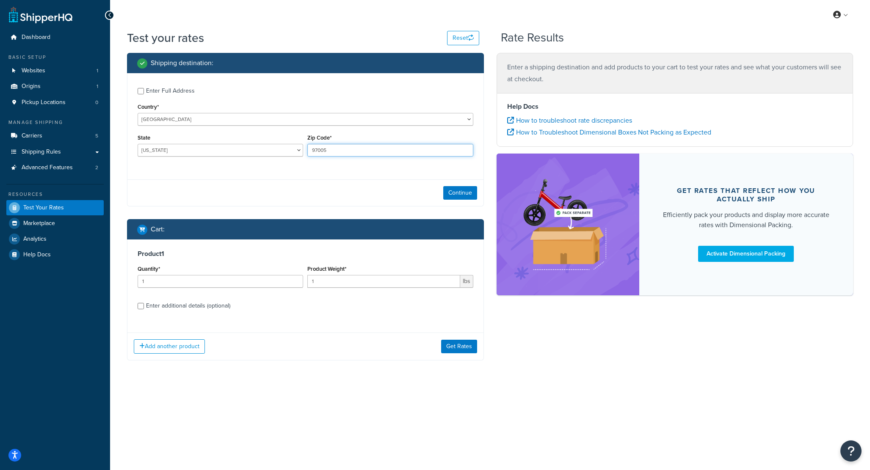
click at [290, 142] on div "State [US_STATE] [US_STATE] [US_STATE] [US_STATE] [US_STATE] Armed Forces Ameri…" at bounding box center [305, 147] width 340 height 31
type input "24091"
click at [457, 188] on button "Continue" at bounding box center [460, 193] width 34 height 14
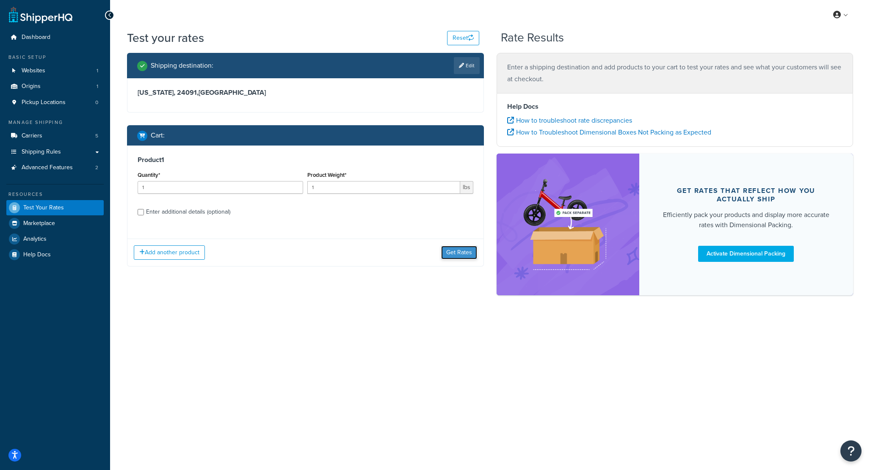
click at [461, 251] on button "Get Rates" at bounding box center [459, 253] width 36 height 14
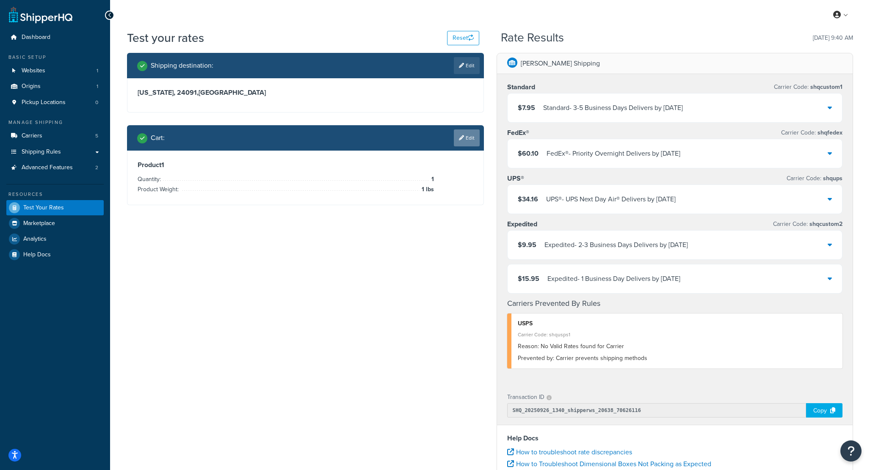
click at [466, 138] on link "Edit" at bounding box center [467, 137] width 26 height 17
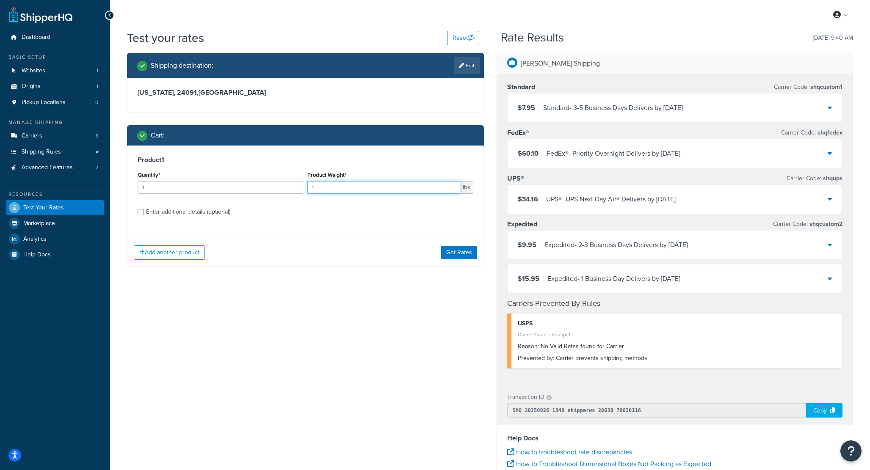
drag, startPoint x: 326, startPoint y: 186, endPoint x: 308, endPoint y: 182, distance: 18.2
click at [308, 182] on input "1" at bounding box center [383, 187] width 152 height 13
type input "20"
click at [453, 253] on button "Get Rates" at bounding box center [459, 253] width 36 height 14
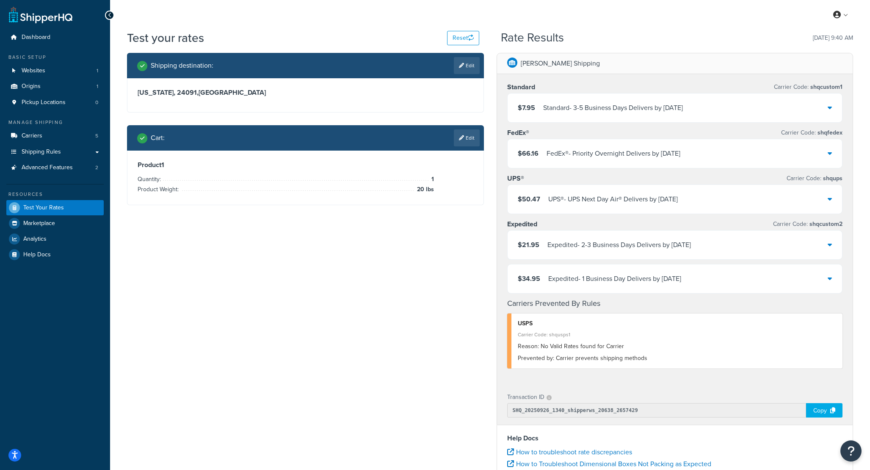
click at [677, 196] on div "UPS® - UPS Next Day Air® Delivers by [DATE]" at bounding box center [612, 199] width 129 height 12
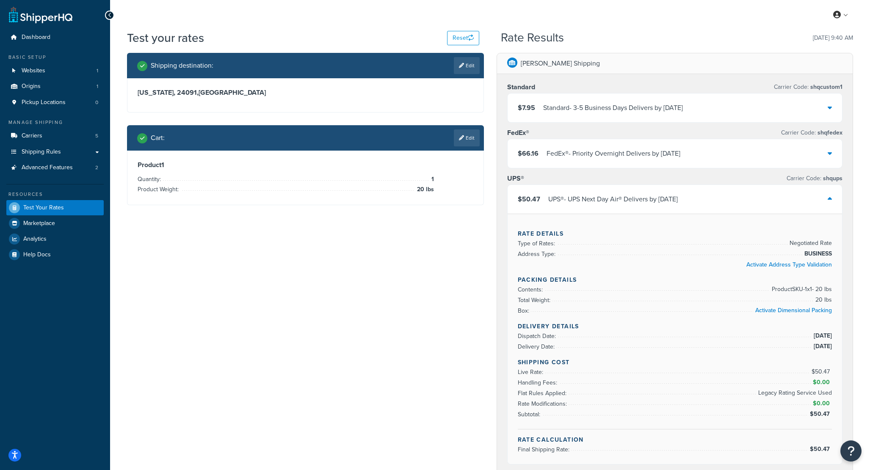
click at [677, 196] on div "UPS® - UPS Next Day Air® Delivers by [DATE]" at bounding box center [612, 199] width 129 height 12
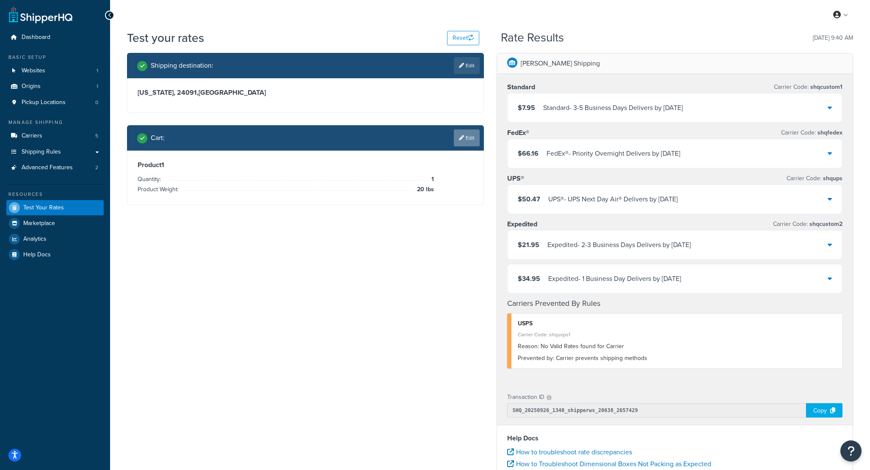
click at [460, 140] on icon at bounding box center [461, 137] width 5 height 5
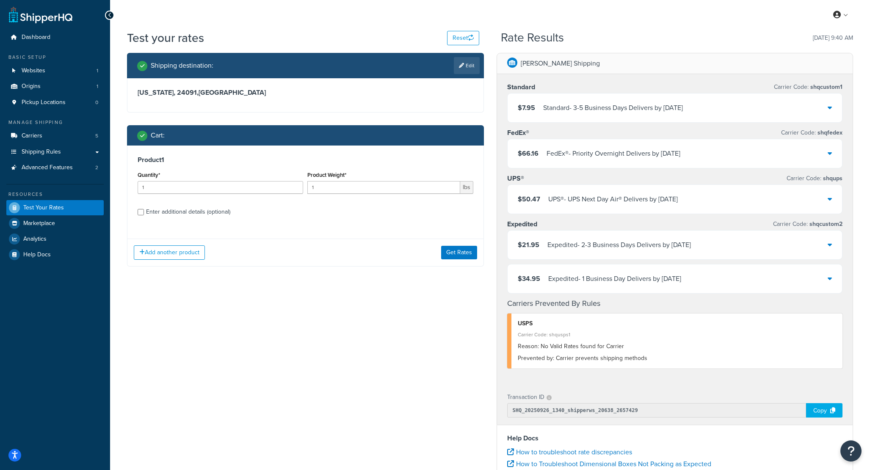
click at [459, 76] on div "Shipping destination : Edit" at bounding box center [305, 65] width 357 height 25
click at [459, 73] on link "Edit" at bounding box center [467, 65] width 26 height 17
select select "VA"
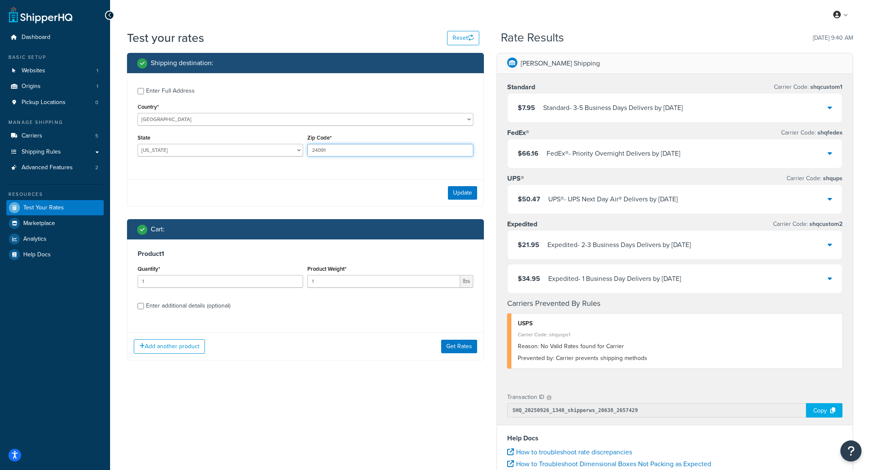
drag, startPoint x: 330, startPoint y: 151, endPoint x: 319, endPoint y: 150, distance: 10.6
click at [319, 150] on input "24091" at bounding box center [389, 150] width 165 height 13
type input "24073"
click at [468, 200] on button "Update" at bounding box center [462, 193] width 29 height 14
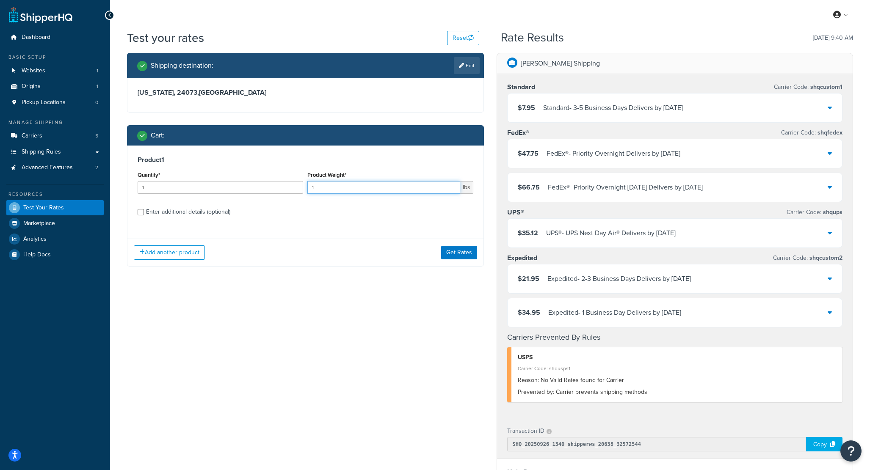
drag, startPoint x: 376, startPoint y: 187, endPoint x: 329, endPoint y: 184, distance: 47.5
click at [329, 184] on input "1" at bounding box center [383, 187] width 152 height 13
click at [442, 251] on button "Get Rates" at bounding box center [459, 253] width 36 height 14
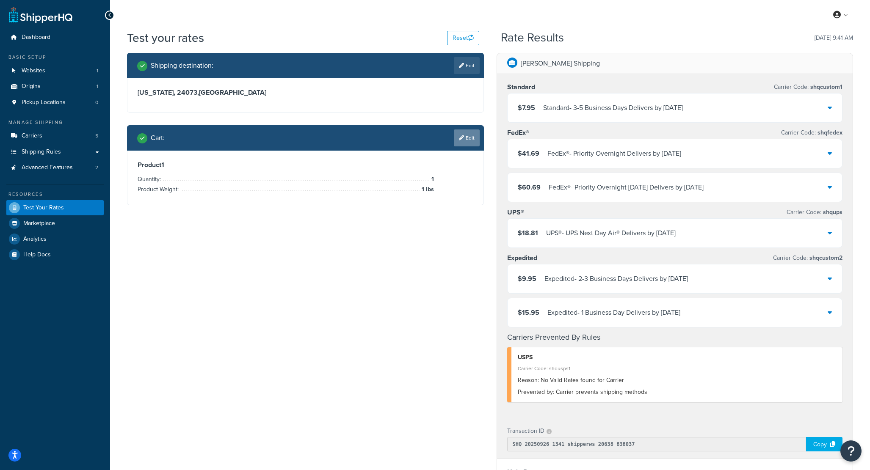
click at [465, 133] on link "Edit" at bounding box center [467, 137] width 26 height 17
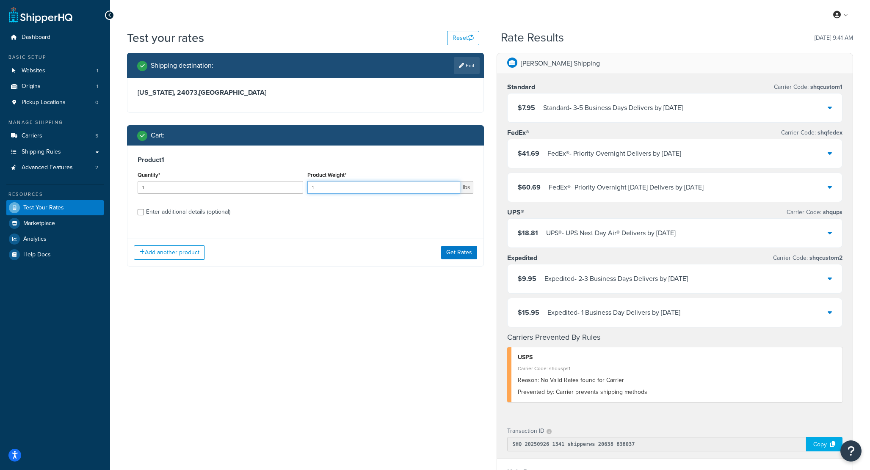
click at [396, 190] on input "1" at bounding box center [383, 187] width 152 height 13
type input "10"
click at [463, 256] on button "Get Rates" at bounding box center [459, 253] width 36 height 14
